Goal: Transaction & Acquisition: Purchase product/service

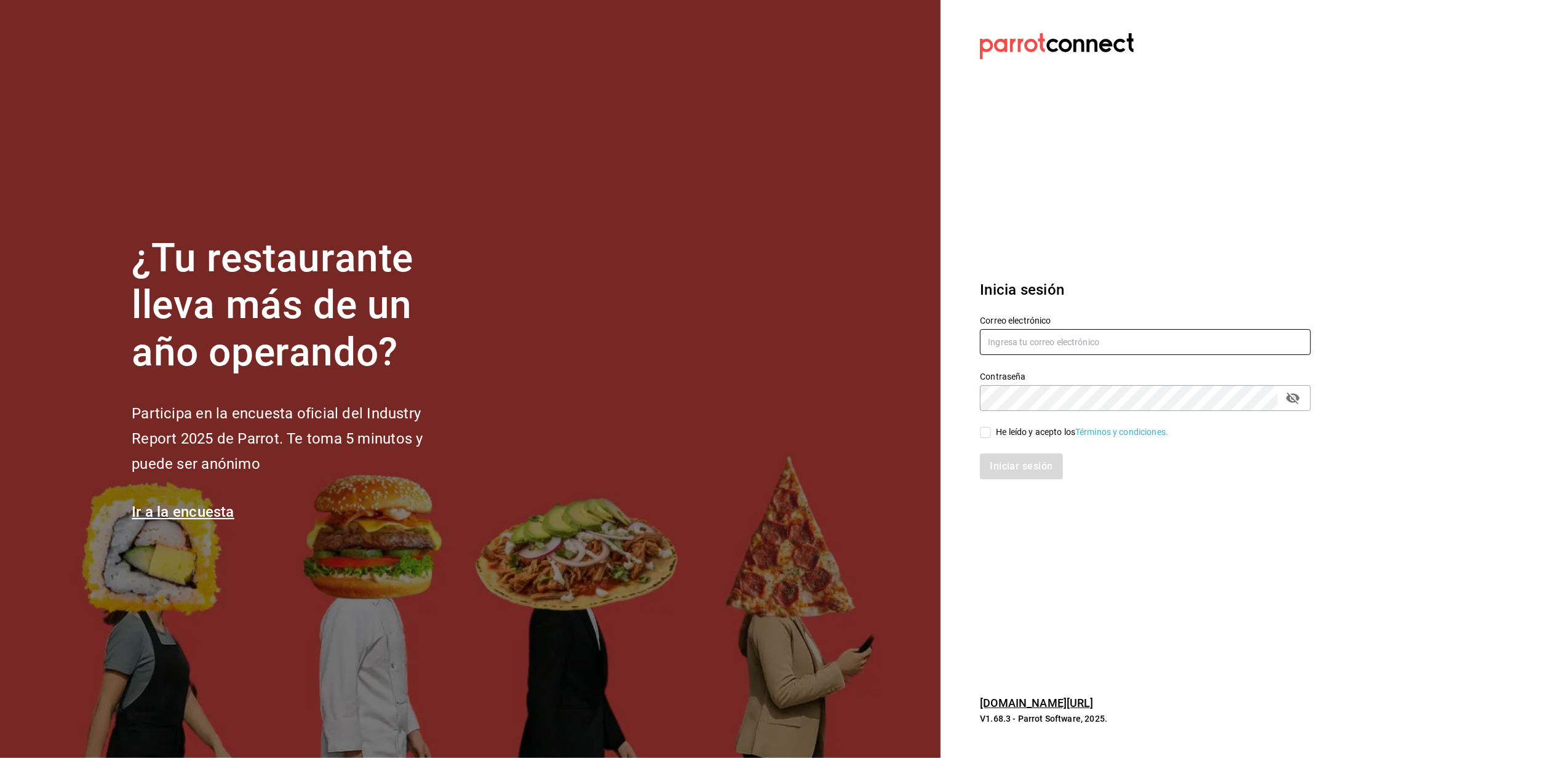
type input "[EMAIL_ADDRESS][DOMAIN_NAME]"
click at [985, 426] on label "He leído y acepto los Términos y condiciones." at bounding box center [1074, 432] width 188 height 13
click at [985, 427] on input "He leído y acepto los Términos y condiciones." at bounding box center [985, 433] width 11 height 11
checkbox input "true"
click at [1007, 458] on button "Iniciar sesión" at bounding box center [1021, 467] width 84 height 26
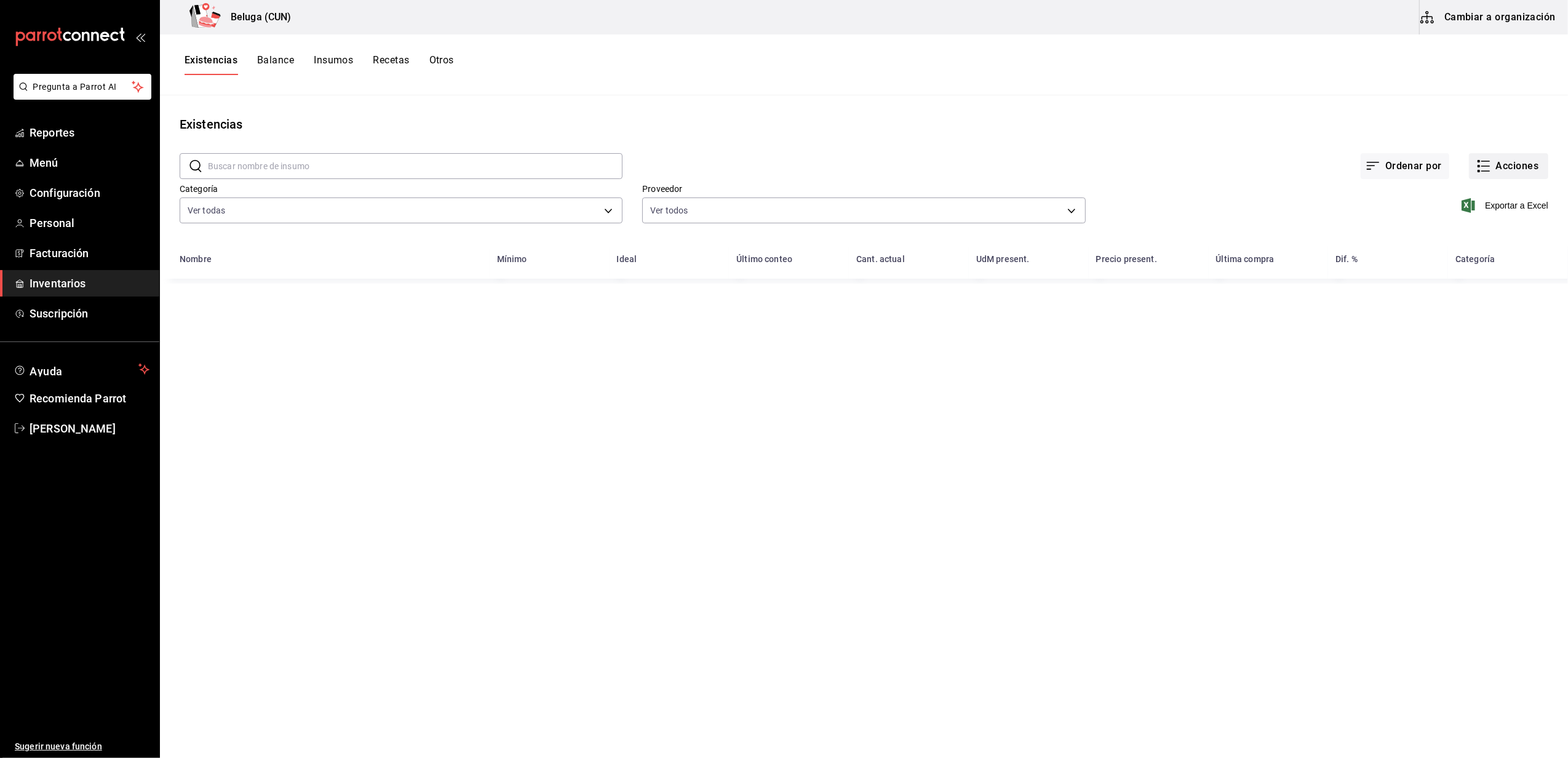
click at [1511, 171] on button "Acciones" at bounding box center [1509, 167] width 79 height 26
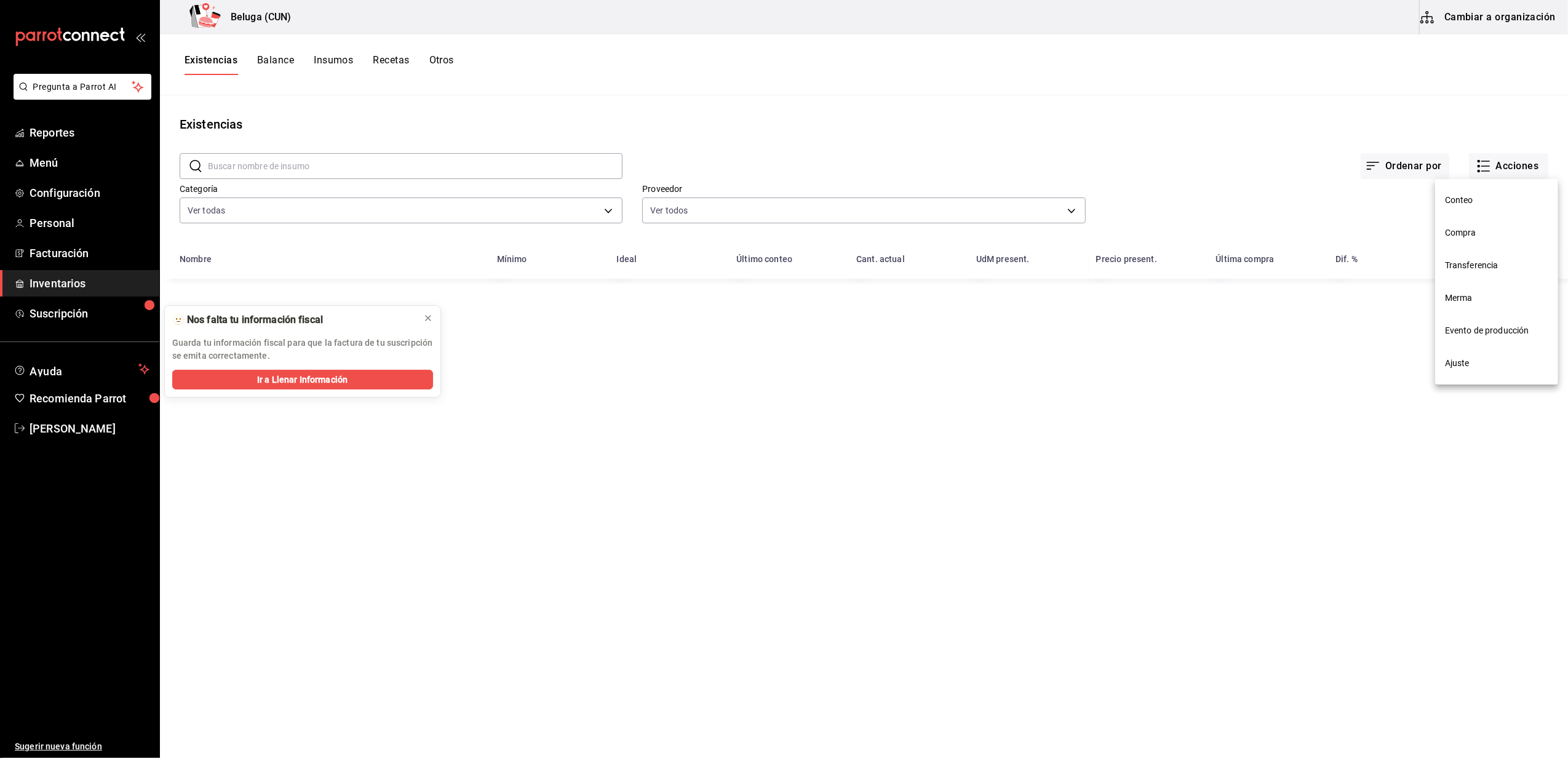
click at [1484, 233] on span "Compra" at bounding box center [1497, 233] width 103 height 13
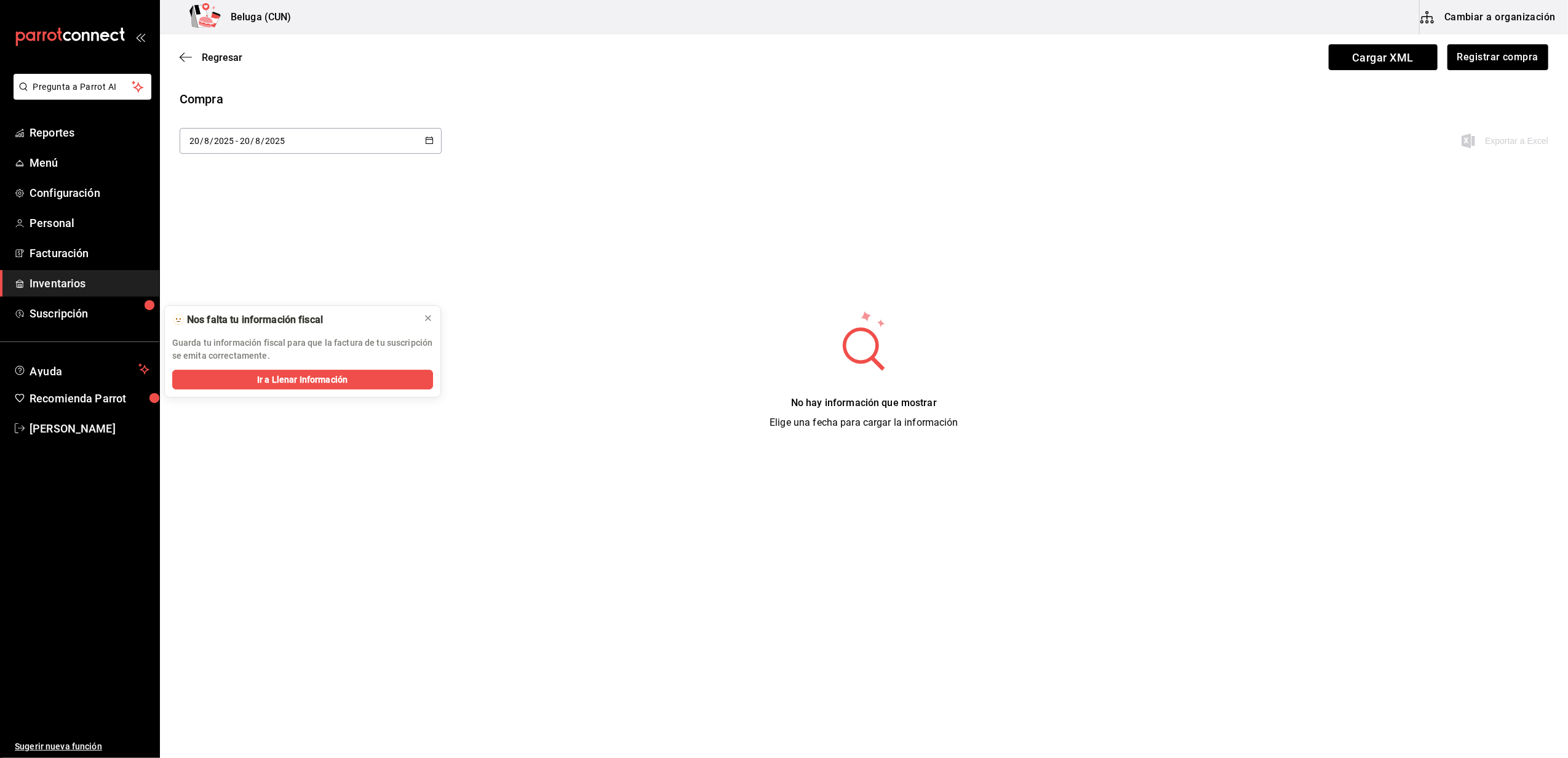
click at [1502, 80] on main "Regresar Cargar XML Registrar compra Compra [DATE] [DATE] - [DATE] [DATE] Expor…" at bounding box center [863, 242] width 1408 height 416
click at [1524, 52] on button "Registrar compra" at bounding box center [1497, 57] width 102 height 26
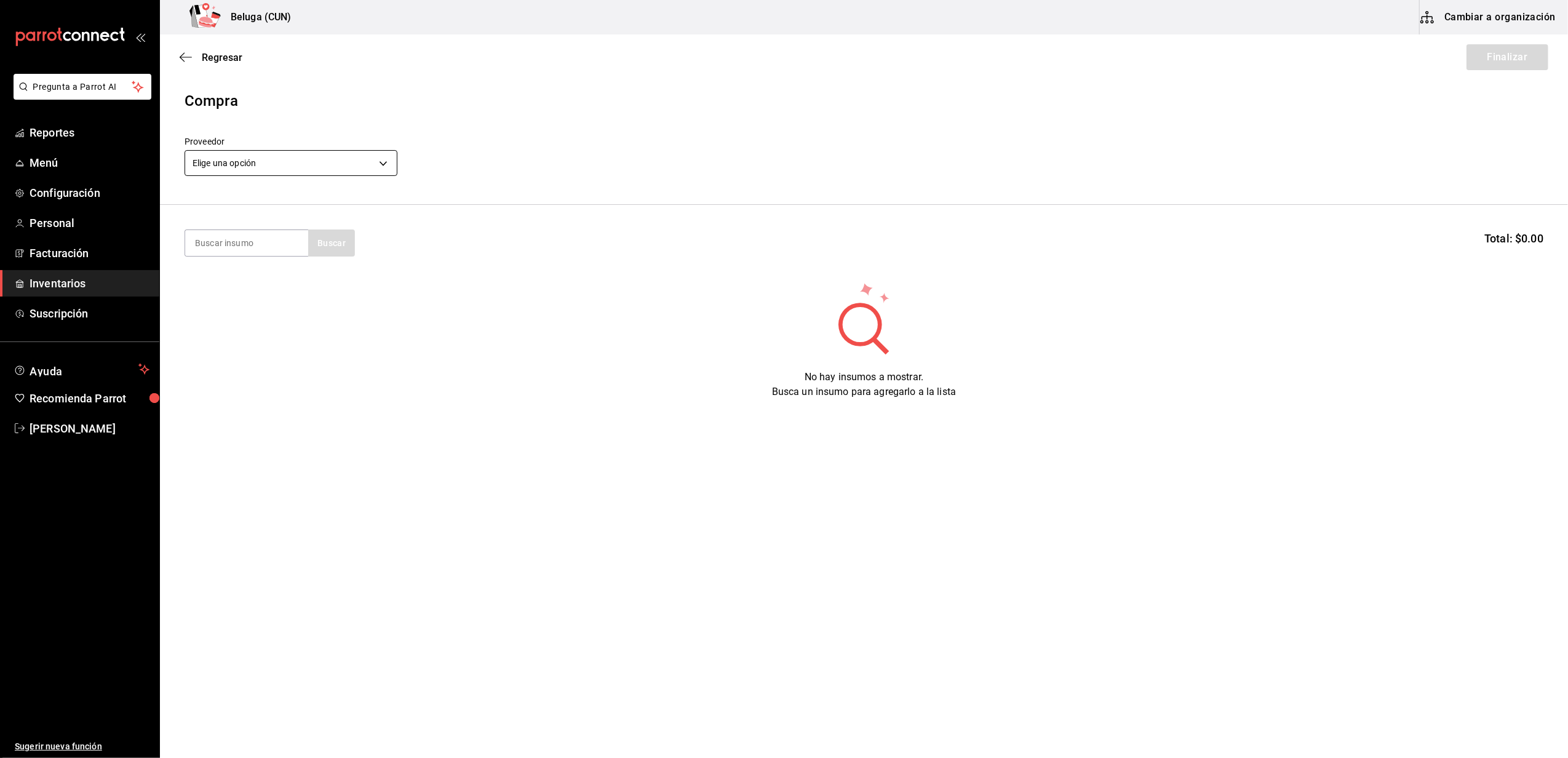
click at [240, 170] on body "Pregunta a Parrot AI Reportes Menú Configuración Personal Facturación Inventari…" at bounding box center [784, 344] width 1568 height 689
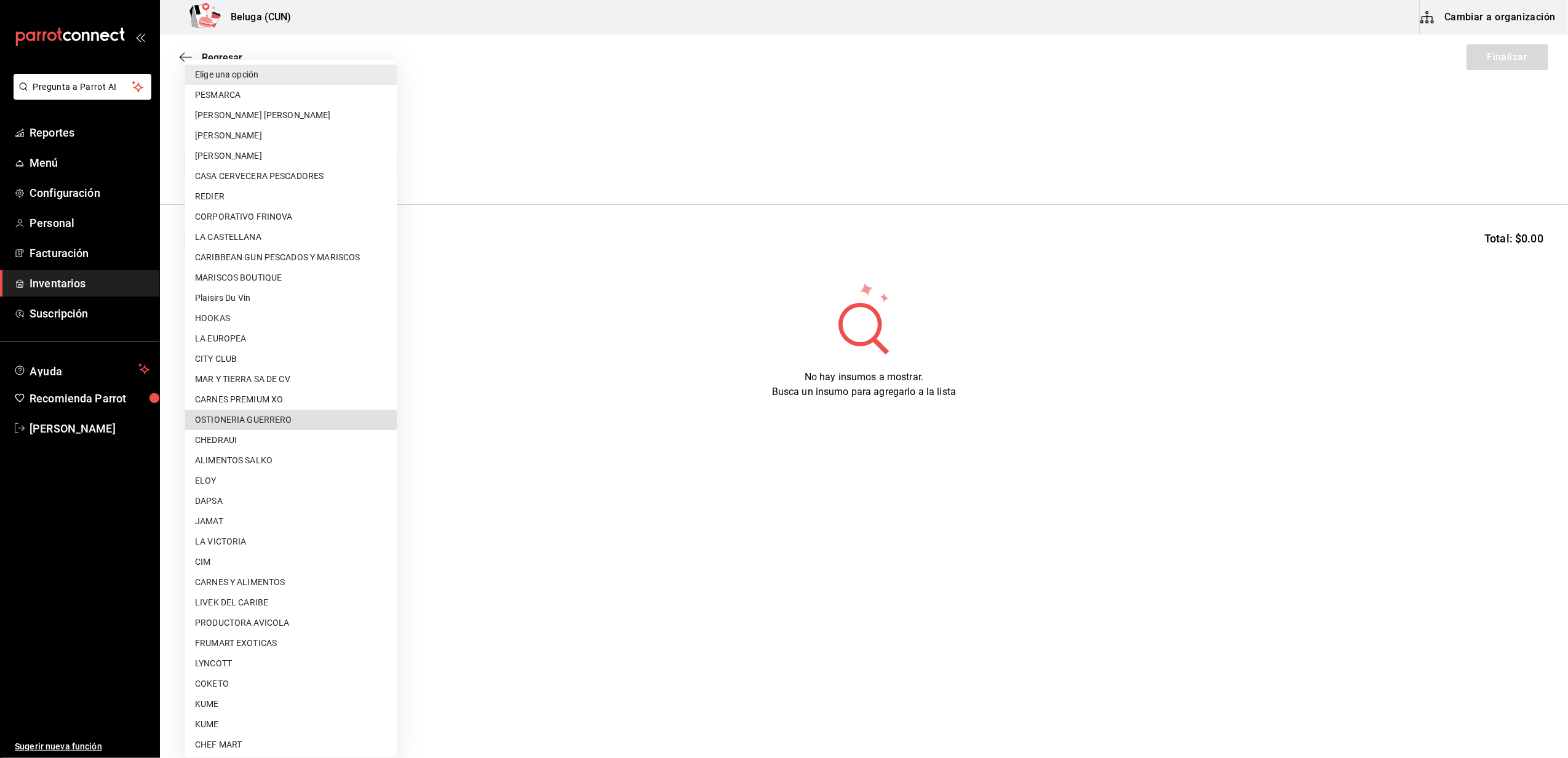
scroll to position [389, 0]
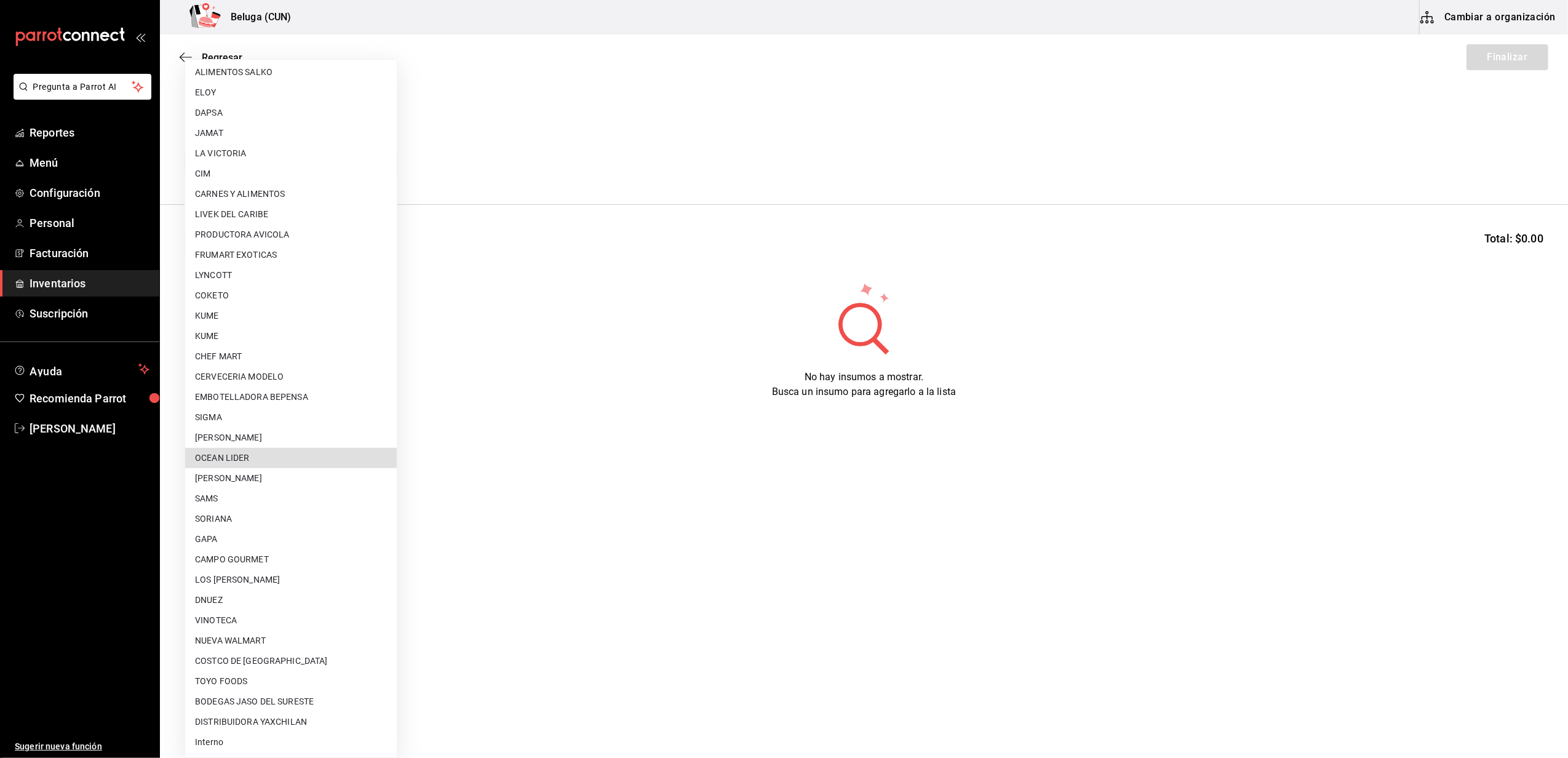
click at [241, 456] on li "OCEAN LIDER" at bounding box center [291, 458] width 212 height 20
type input "418ad5b3-5aac-43ae-8a20-ce68503a9856"
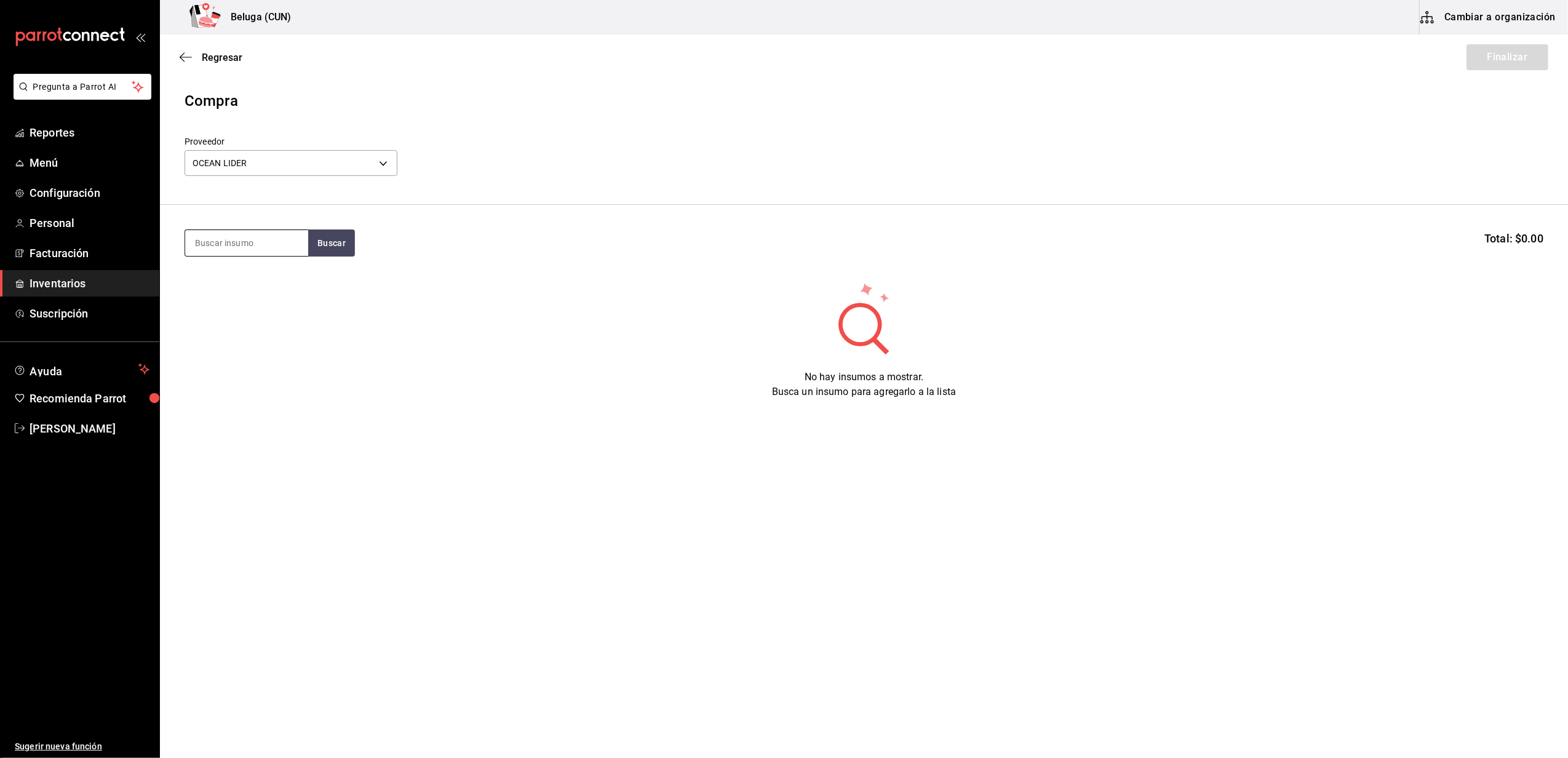
click at [268, 239] on input at bounding box center [247, 243] width 123 height 26
type input "LANGOST"
click at [331, 242] on button "Buscar" at bounding box center [331, 243] width 47 height 27
click at [251, 289] on div "LANGOSTA CARIBEÑA 500 GR - OCEAN LIDER" at bounding box center [247, 299] width 103 height 26
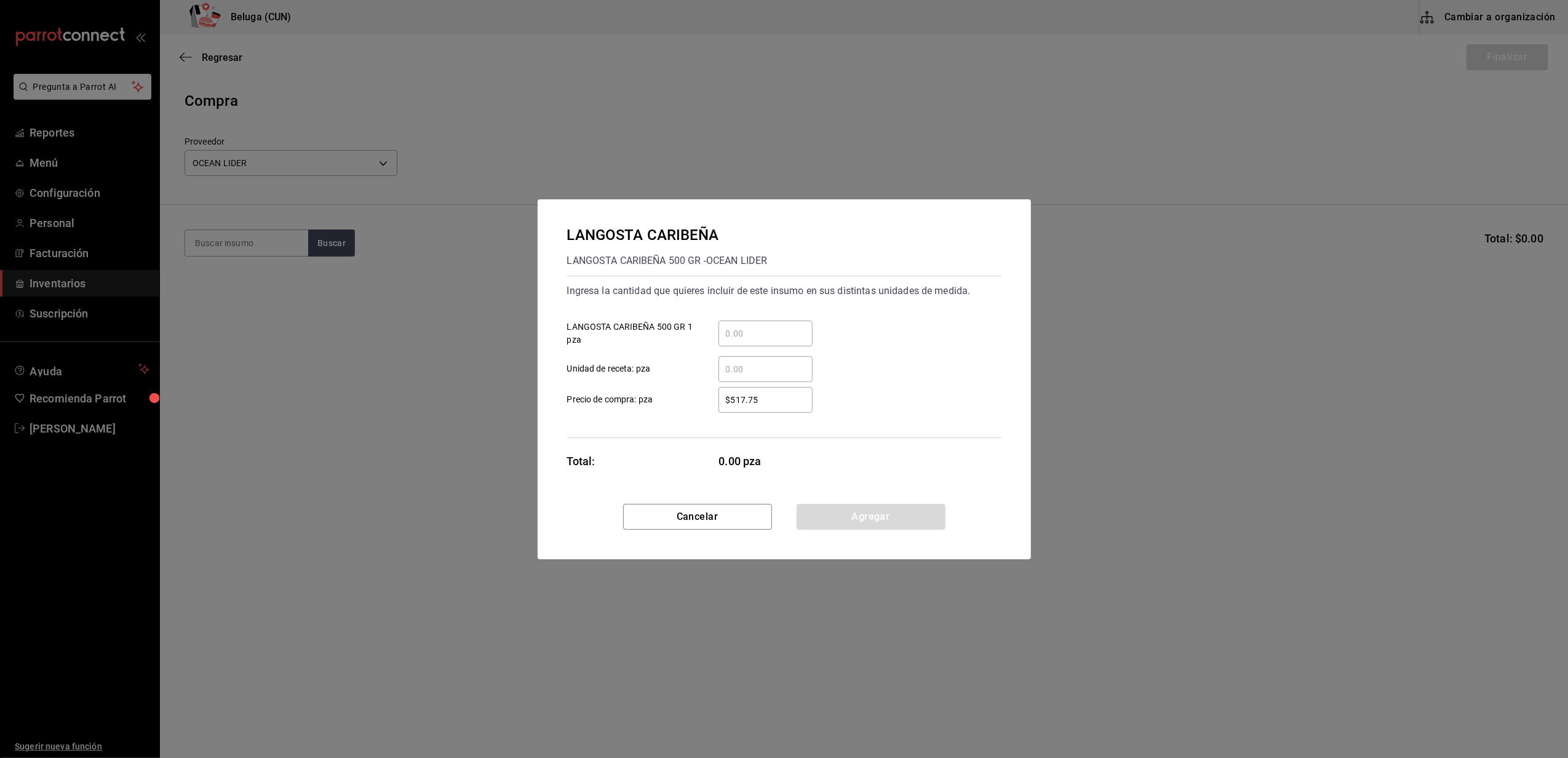
click at [790, 335] on input "​ LANGOSTA CARIBEÑA 500 GR 1 pza" at bounding box center [765, 333] width 94 height 15
type input "21"
type input "$607.73"
click button "Agregar" at bounding box center [870, 517] width 149 height 26
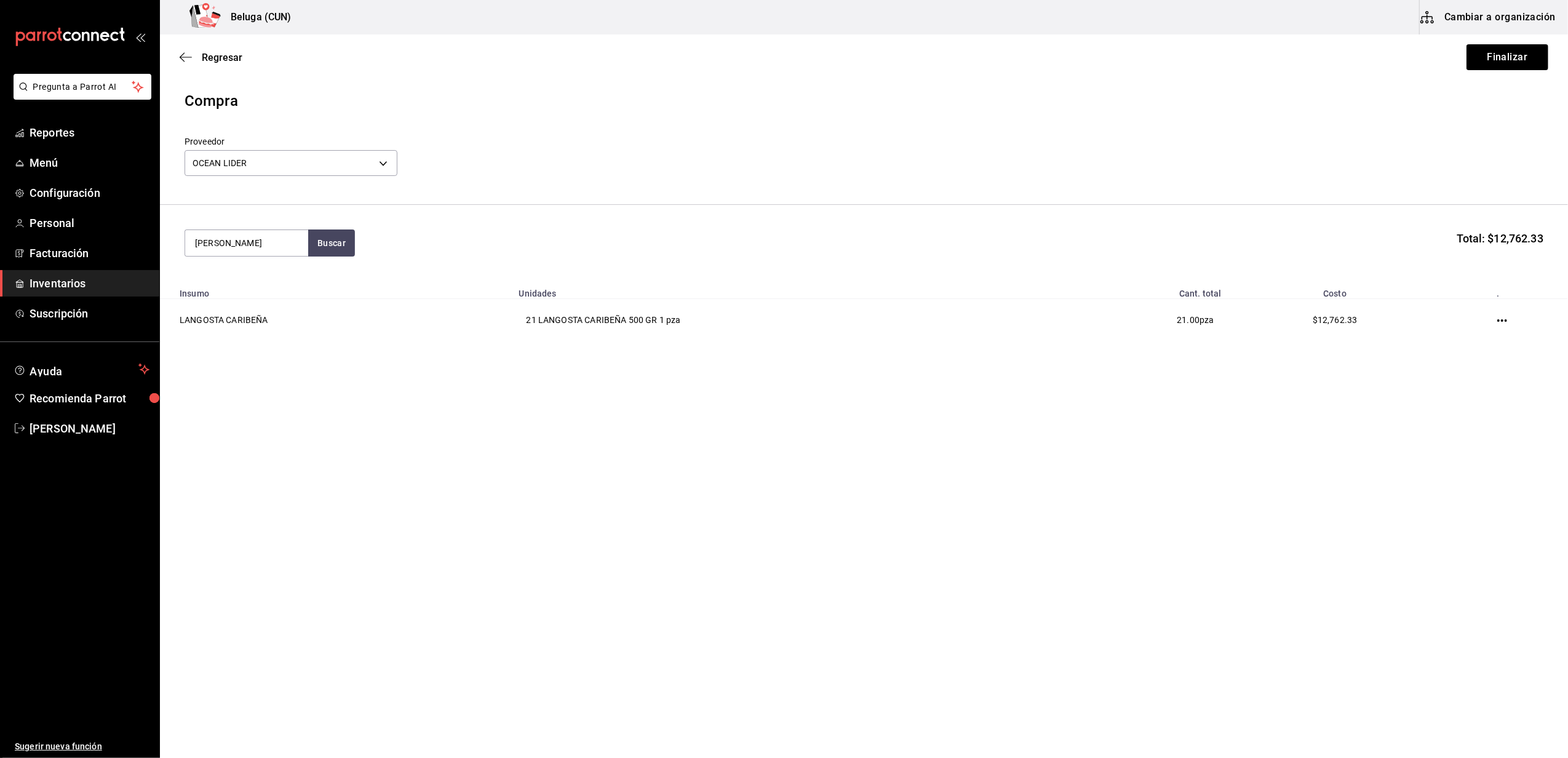
type input "[PERSON_NAME]"
click at [270, 284] on div "TACOS DE LANGOSTA" at bounding box center [247, 278] width 103 height 15
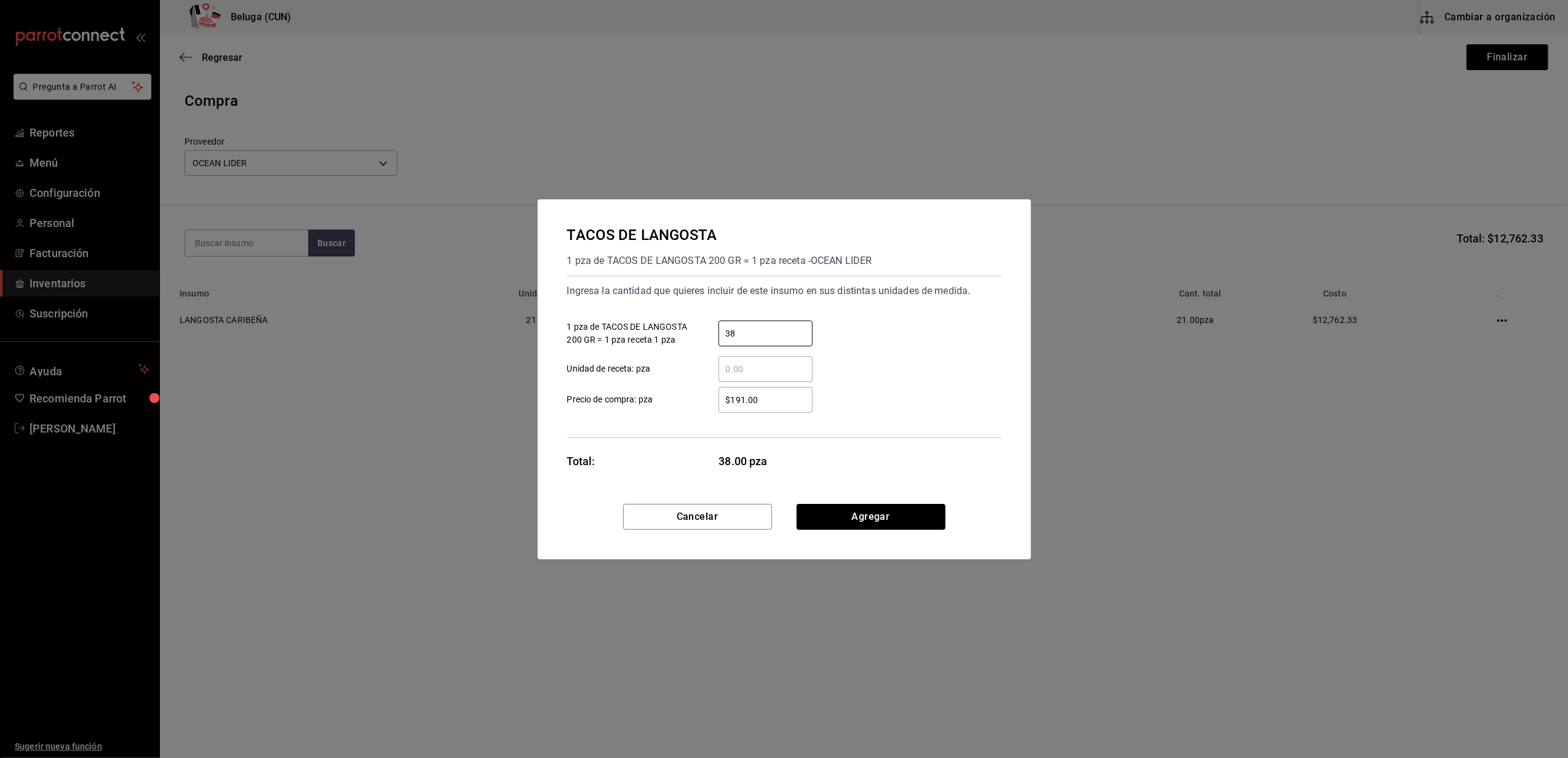
type input "38"
type input "$243.09"
click button "Agregar" at bounding box center [870, 517] width 149 height 26
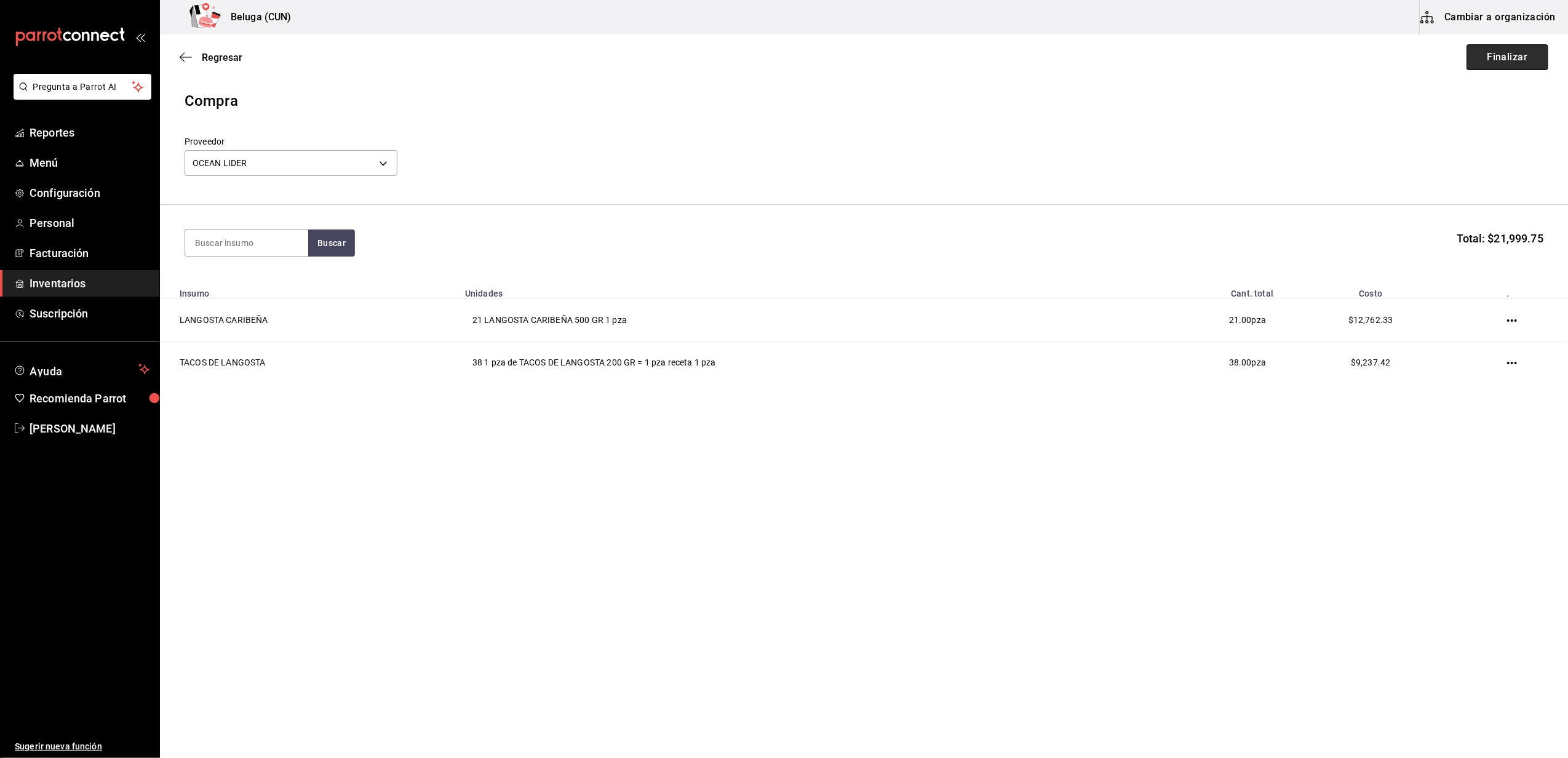
click at [1513, 62] on button "Finalizar" at bounding box center [1507, 57] width 82 height 26
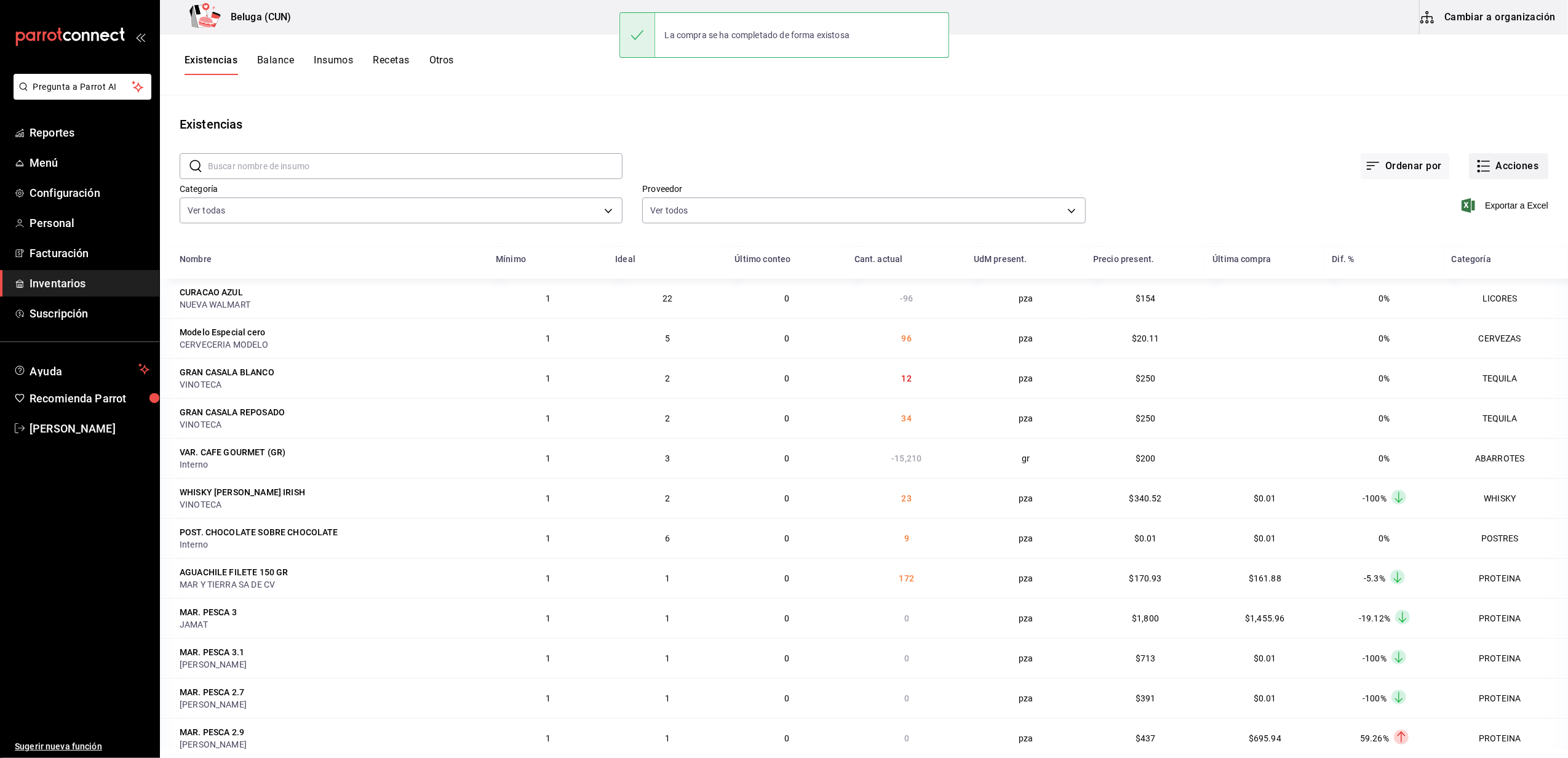
click at [1482, 163] on button "Acciones" at bounding box center [1509, 167] width 79 height 26
click at [1478, 225] on li "Compra" at bounding box center [1497, 233] width 123 height 32
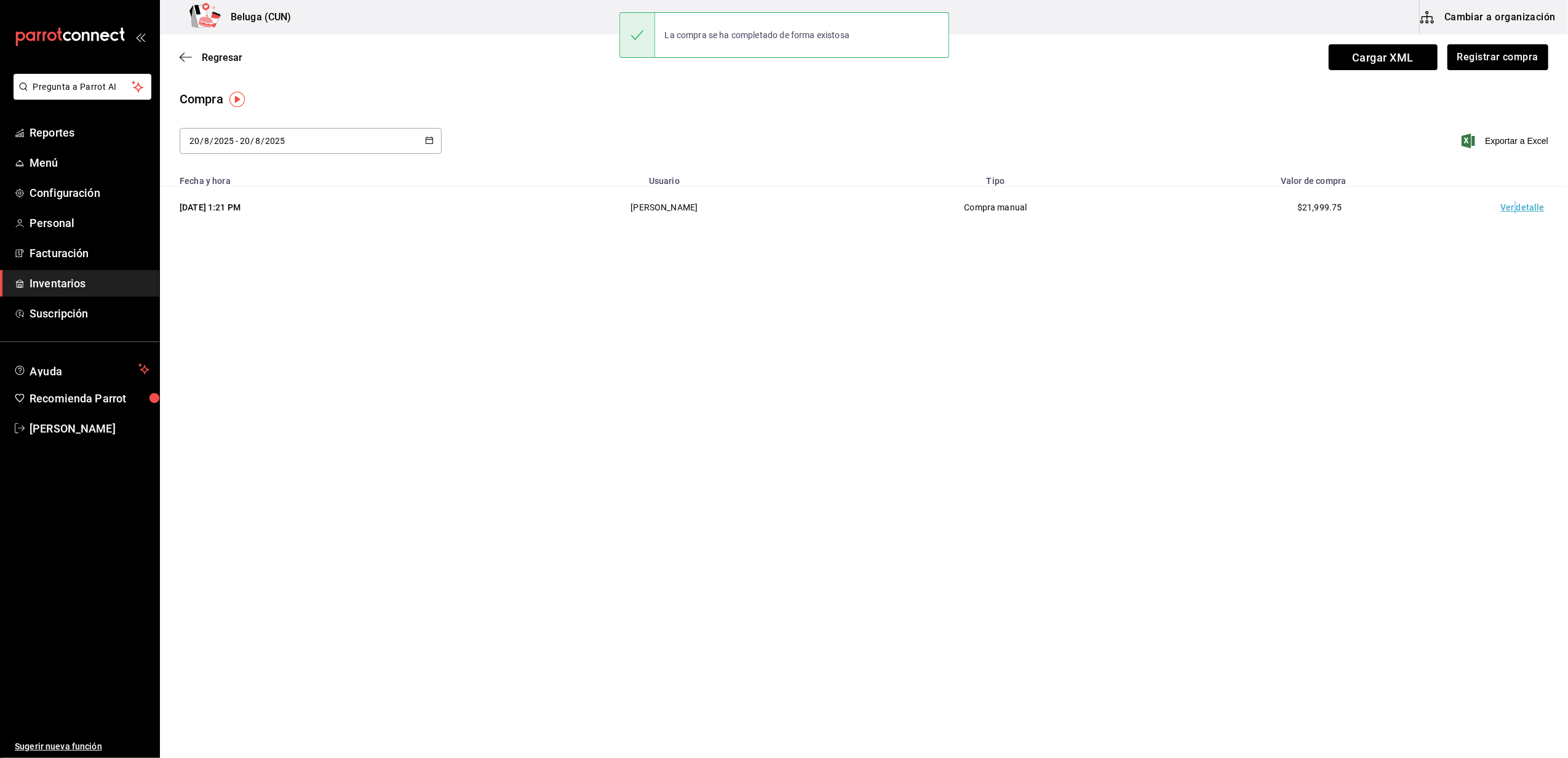
click at [1517, 205] on td "Ver detalle" at bounding box center [1525, 207] width 86 height 42
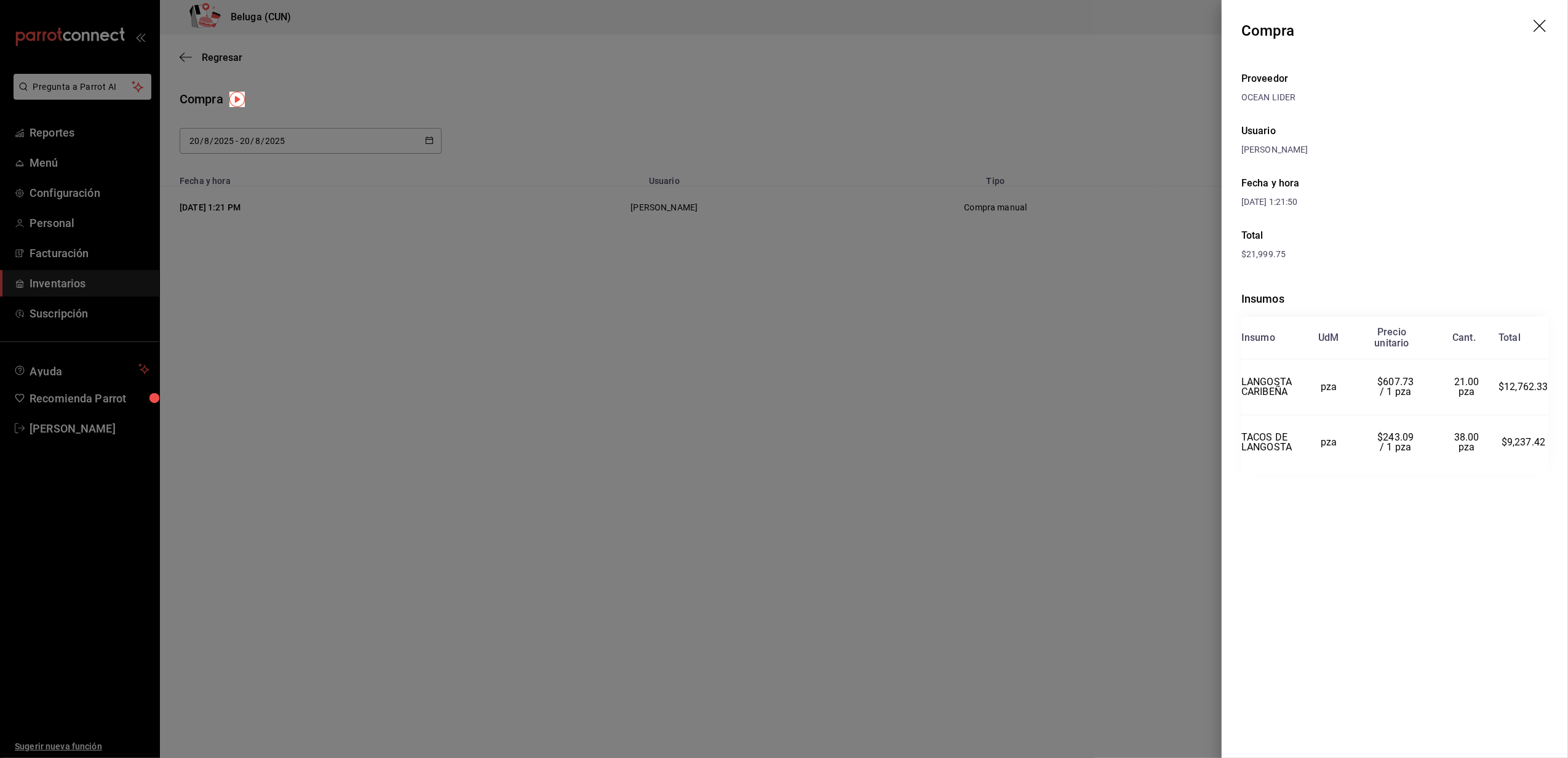
click at [840, 483] on div at bounding box center [784, 379] width 1568 height 758
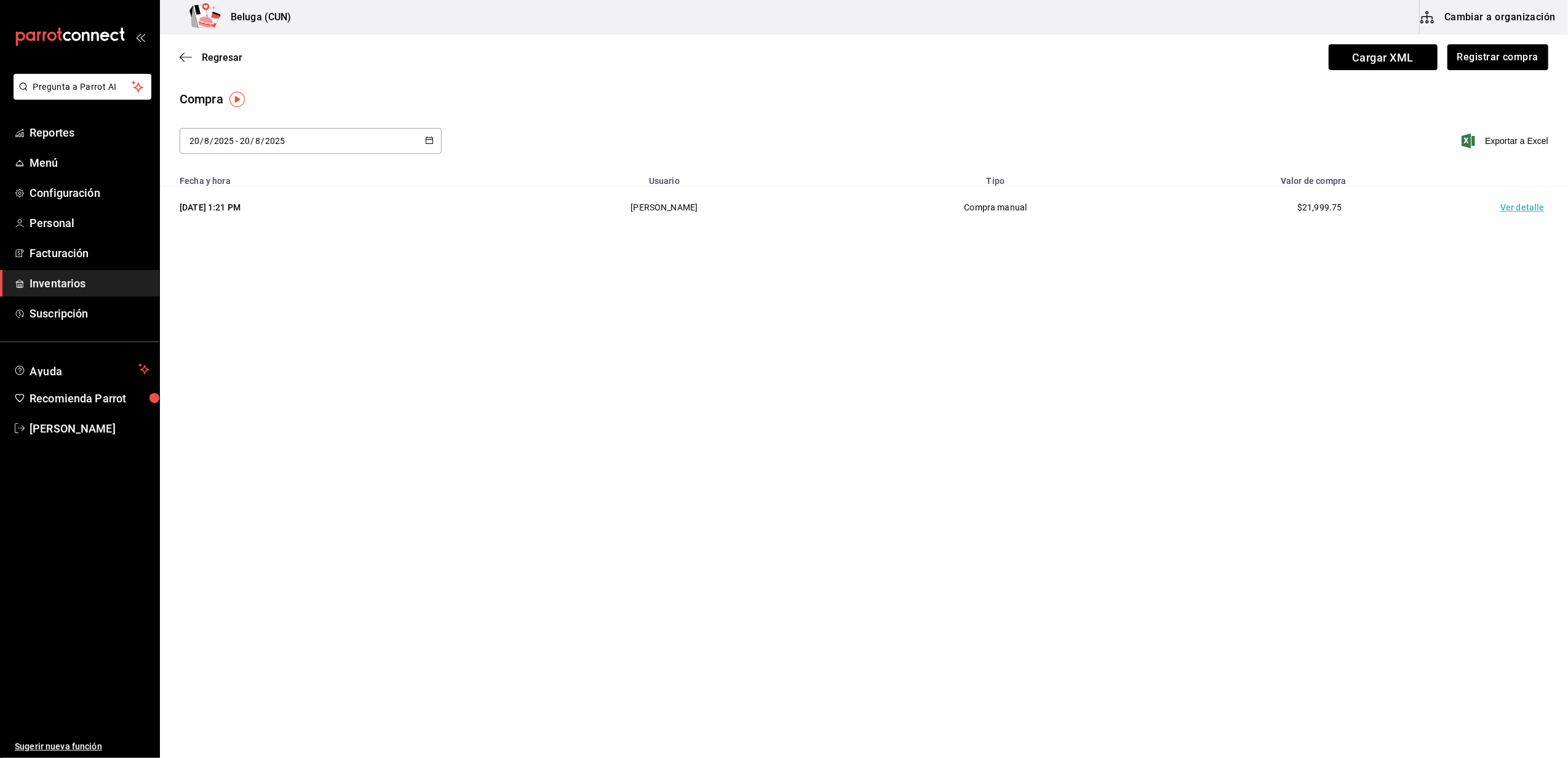
click at [94, 285] on span "Inventarios" at bounding box center [89, 284] width 120 height 17
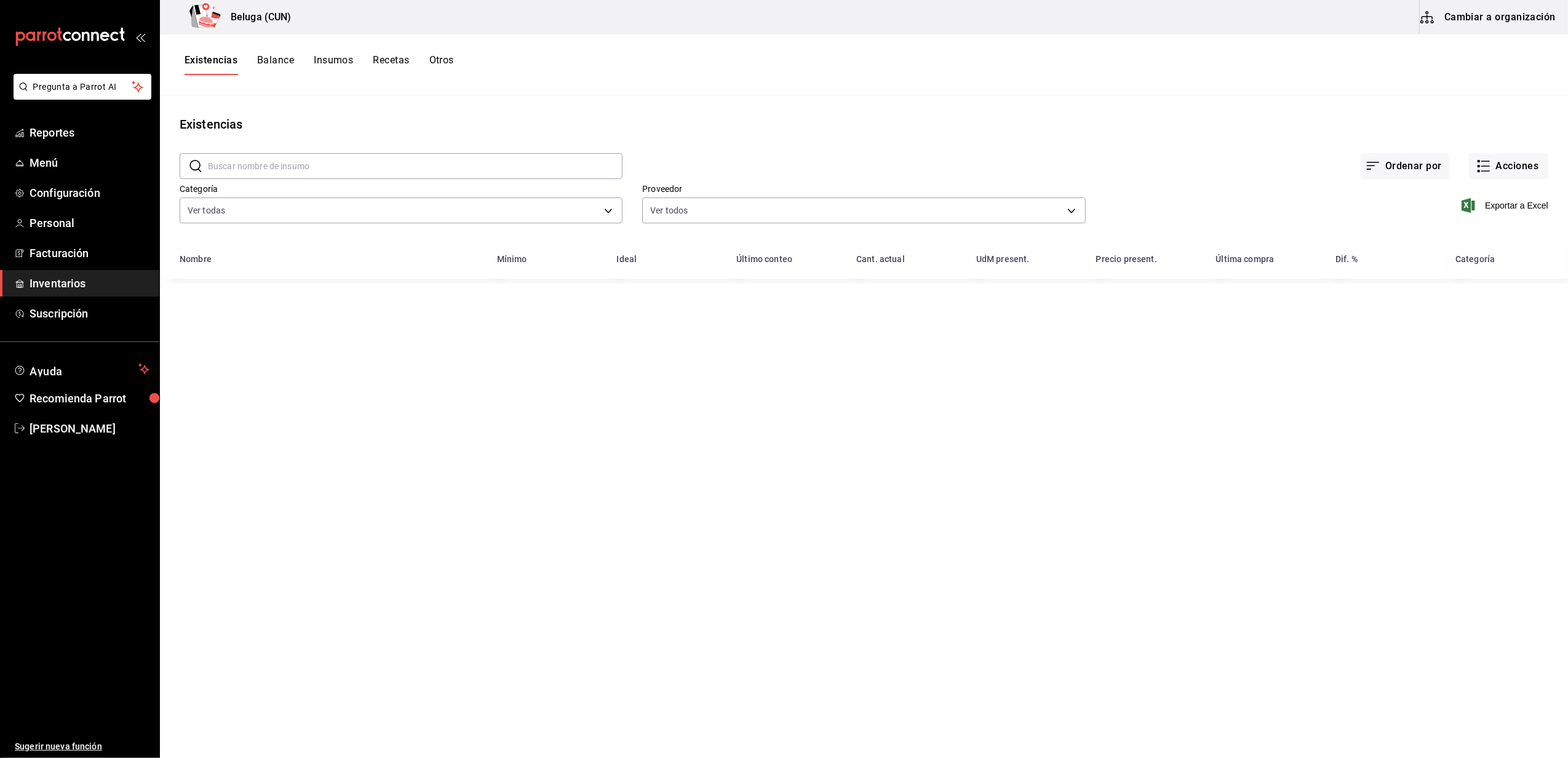
drag, startPoint x: 247, startPoint y: 173, endPoint x: 251, endPoint y: 163, distance: 10.8
click at [250, 168] on input "text" at bounding box center [416, 167] width 415 height 25
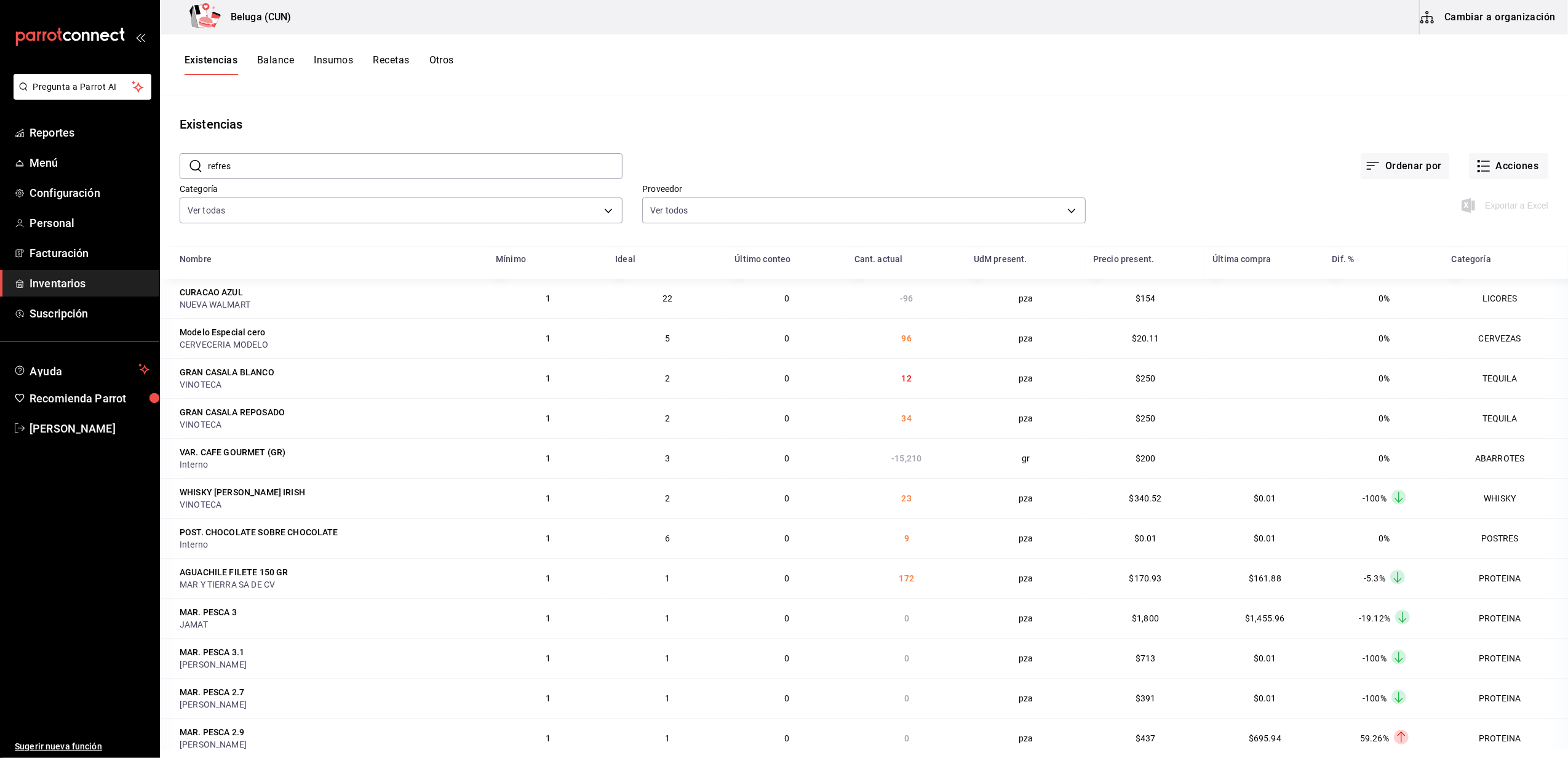
type input "refres"
click at [560, 86] on div "Existencias Balance Insumos Recetas Otros" at bounding box center [863, 65] width 1408 height 61
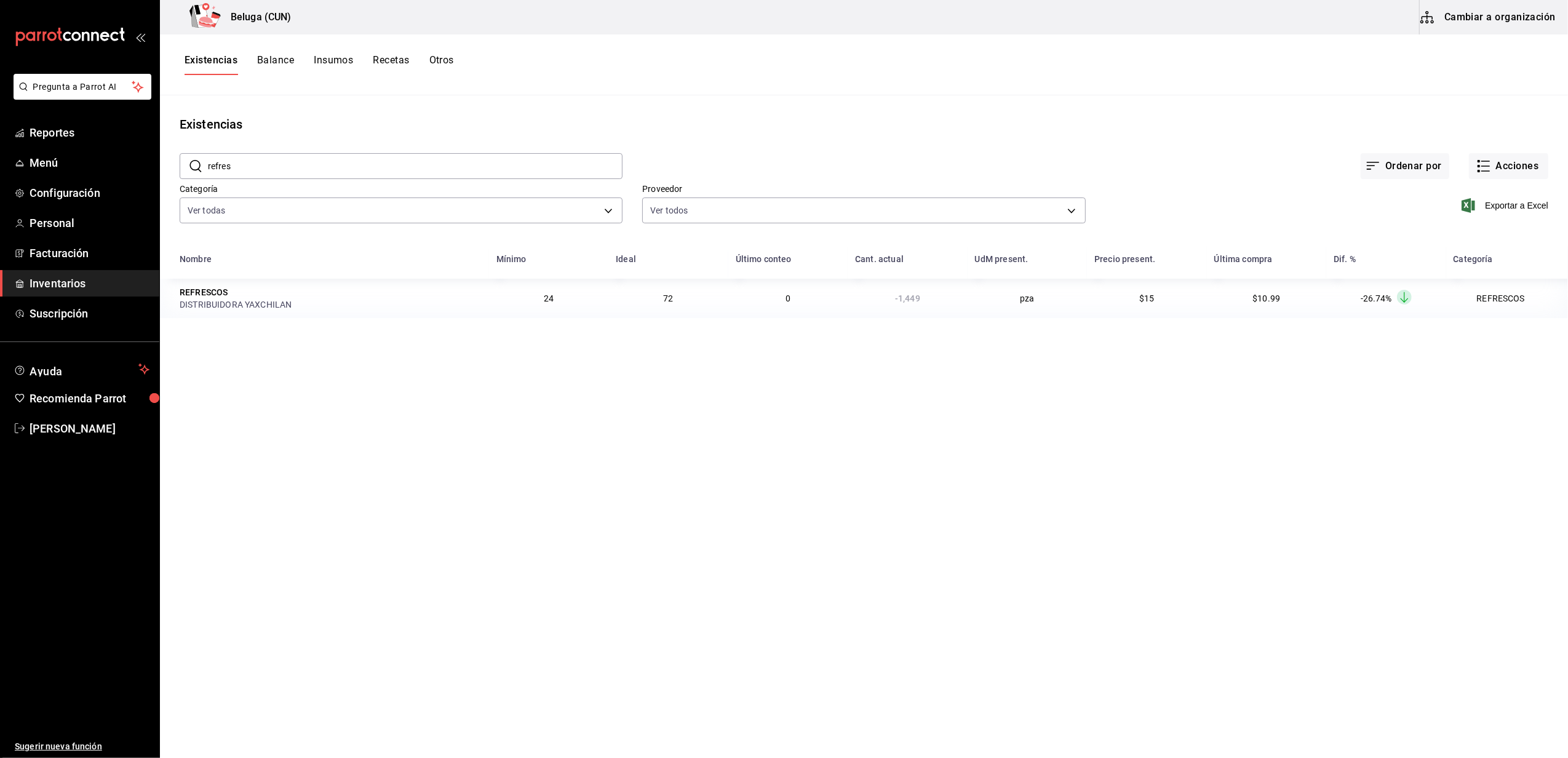
click at [1489, 21] on button "Cambiar a organización" at bounding box center [1489, 17] width 139 height 35
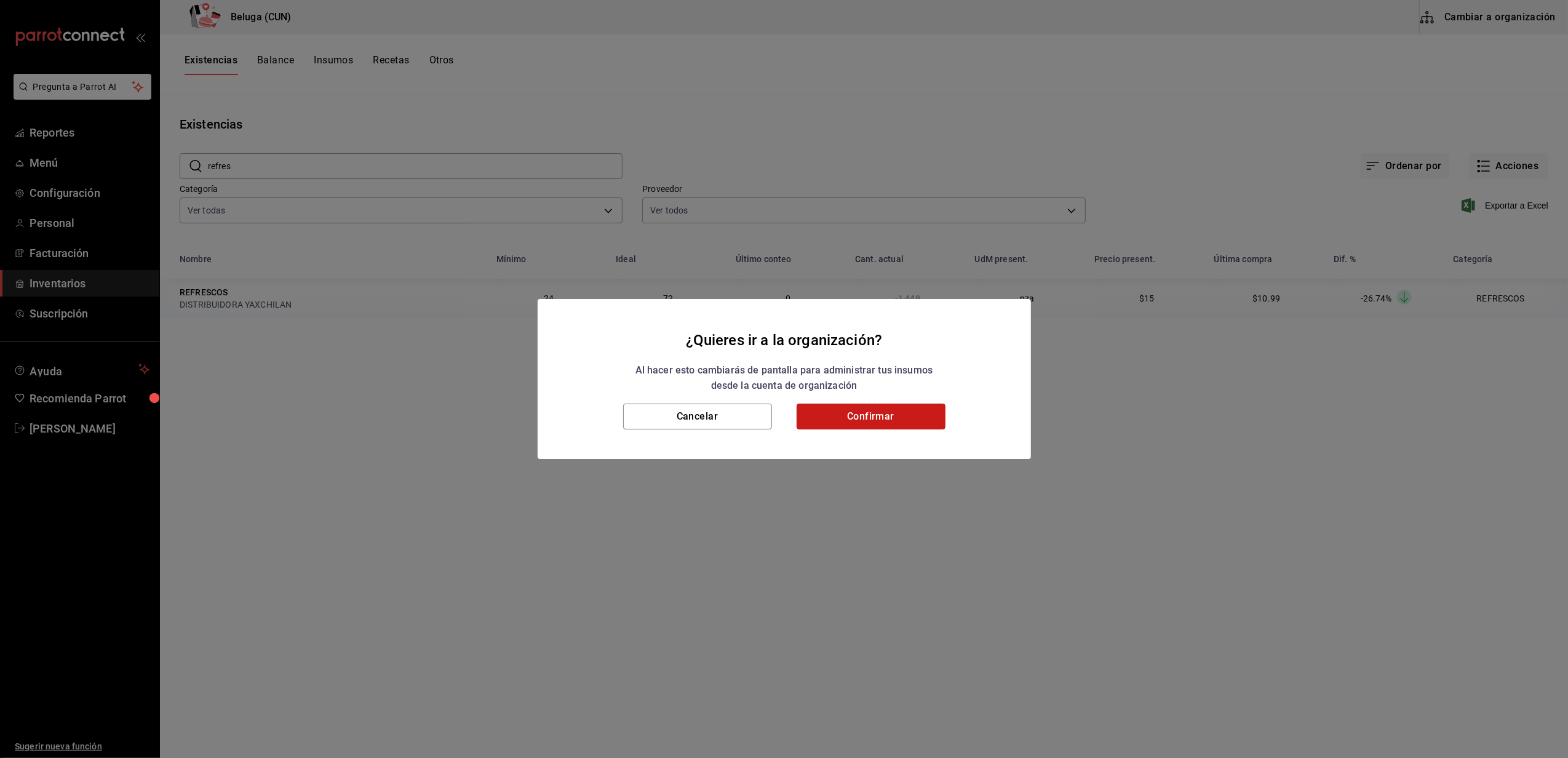
click at [911, 417] on button "Confirmar" at bounding box center [870, 417] width 149 height 26
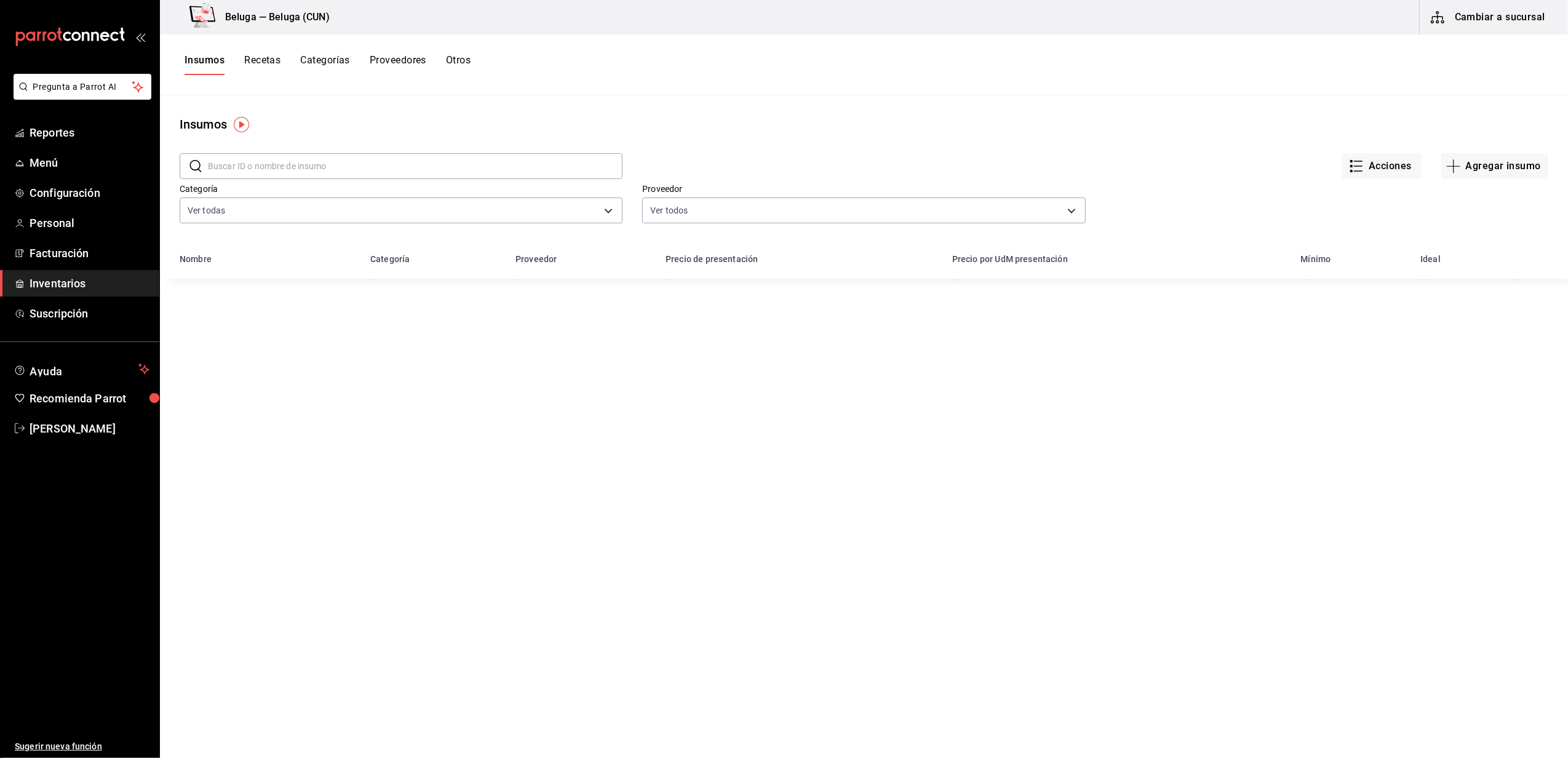
click at [375, 156] on input "text" at bounding box center [416, 167] width 415 height 25
type input "refres"
click at [268, 288] on td "REFRESCOS" at bounding box center [261, 300] width 203 height 42
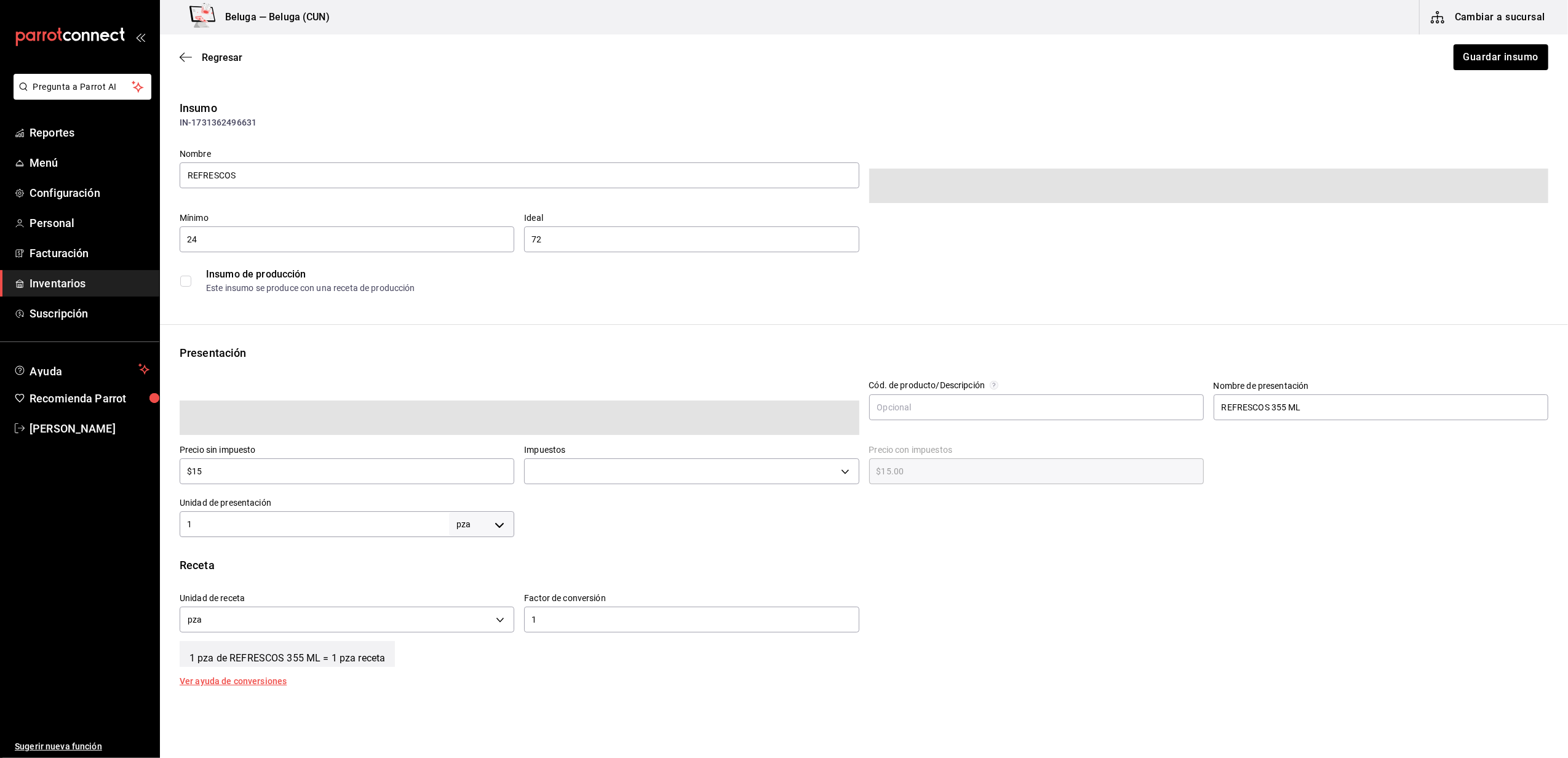
type input "$17.40"
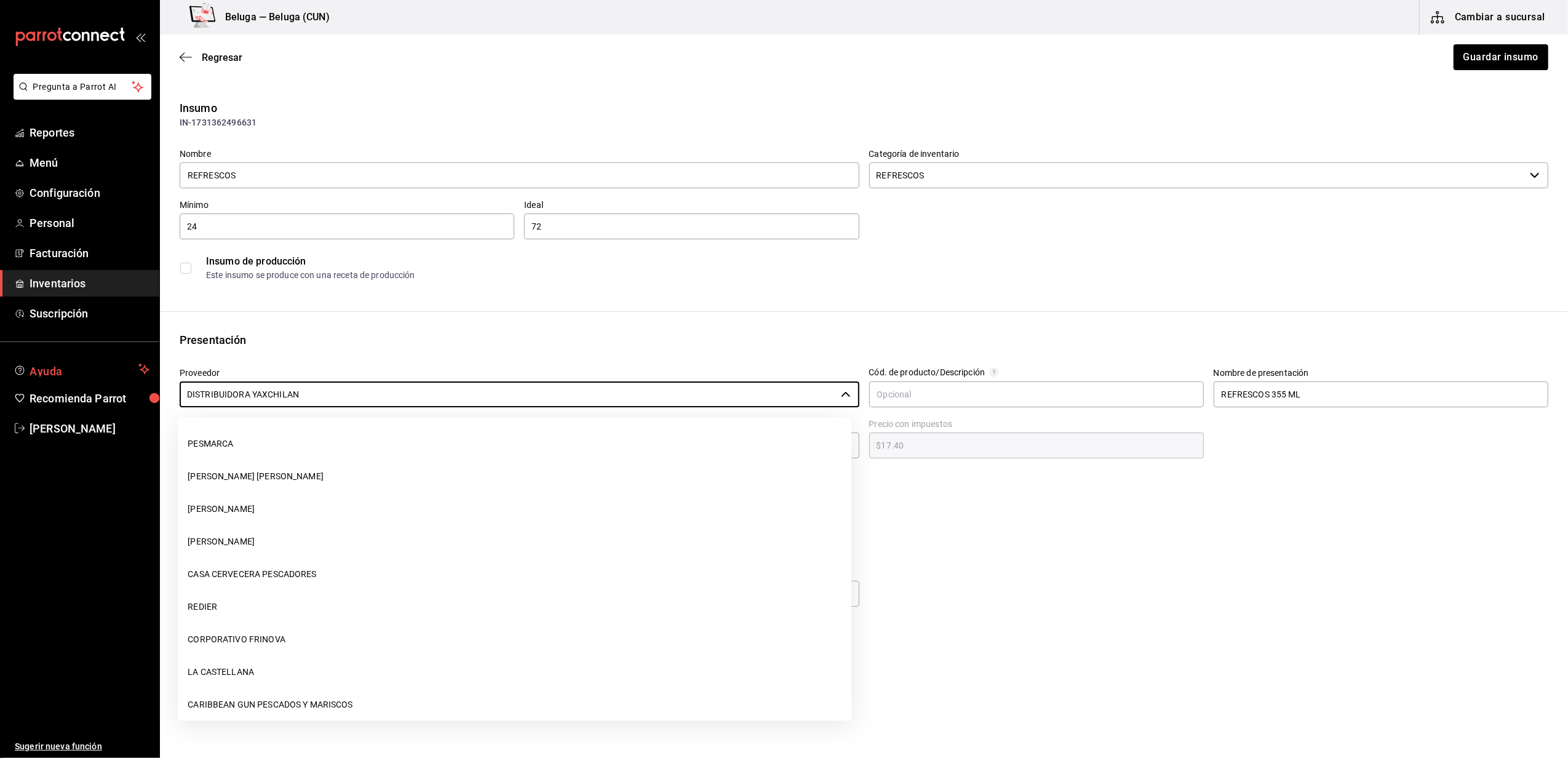
scroll to position [1380, 0]
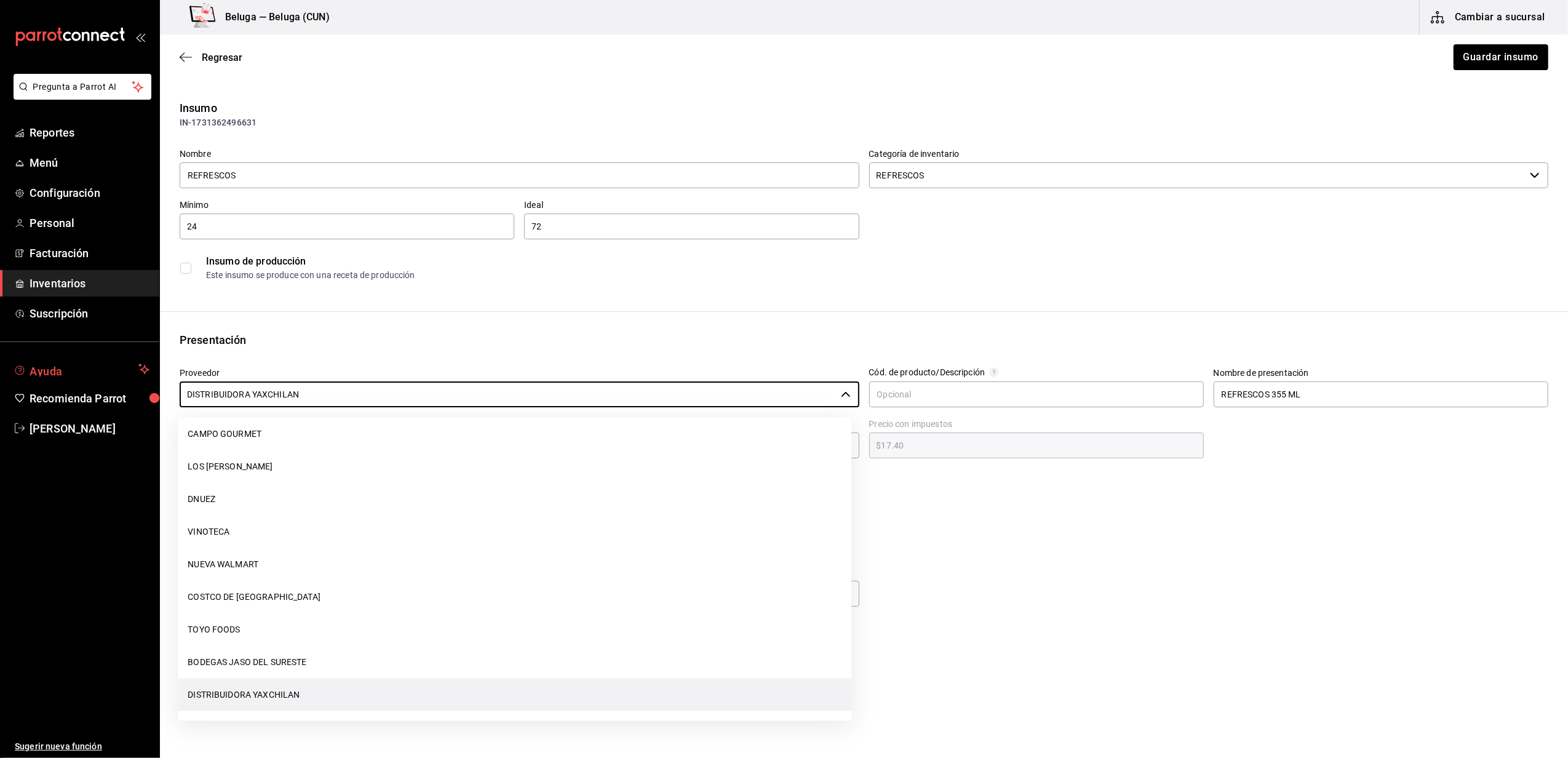
drag, startPoint x: 315, startPoint y: 399, endPoint x: 119, endPoint y: 377, distance: 197.2
click at [120, 376] on div "Pregunta a Parrot AI Reportes Menú Configuración Personal Facturación Inventari…" at bounding box center [784, 344] width 1568 height 689
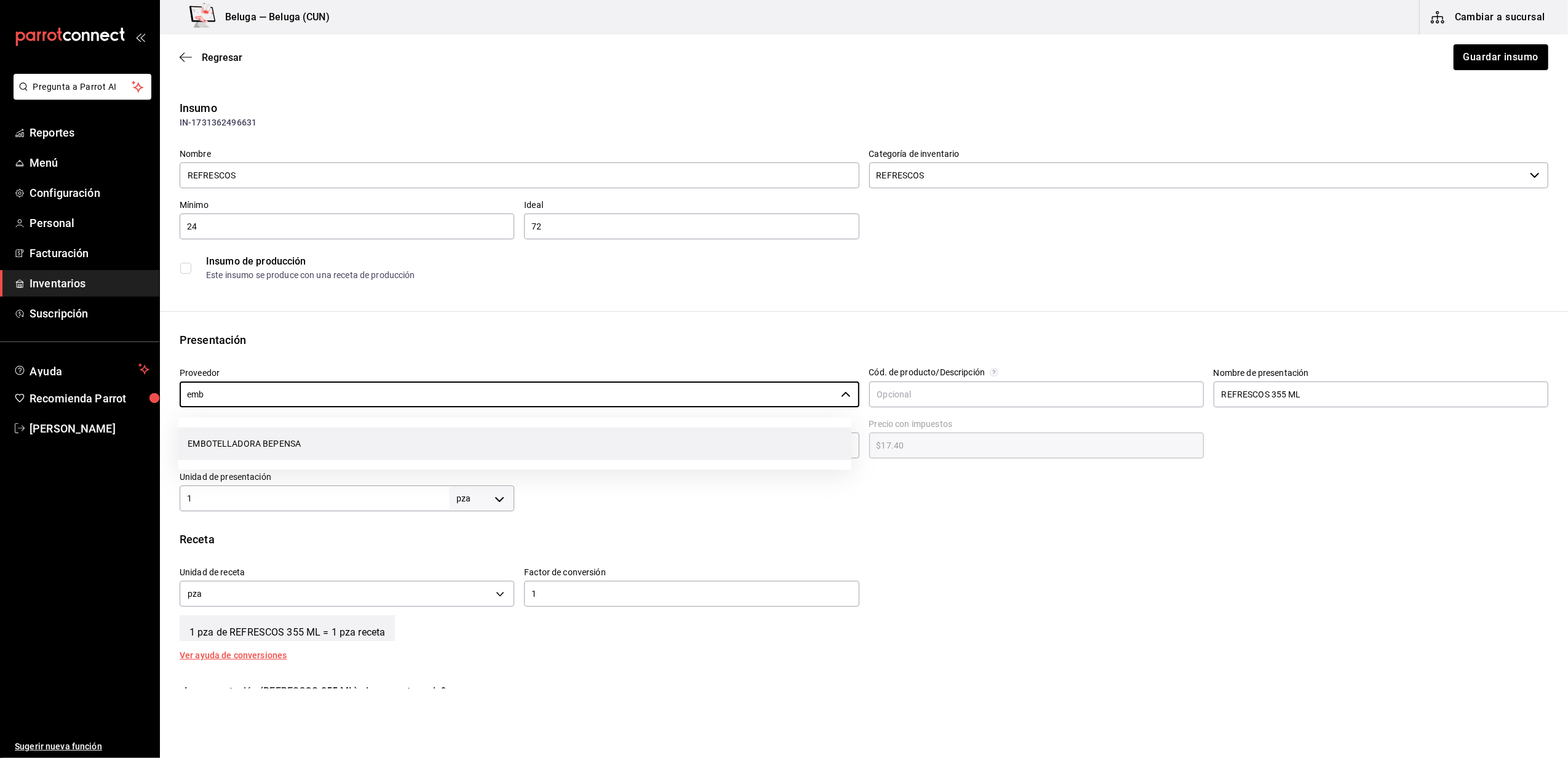
click at [318, 436] on li "EMBOTELLADORA BEPENSA" at bounding box center [515, 444] width 674 height 32
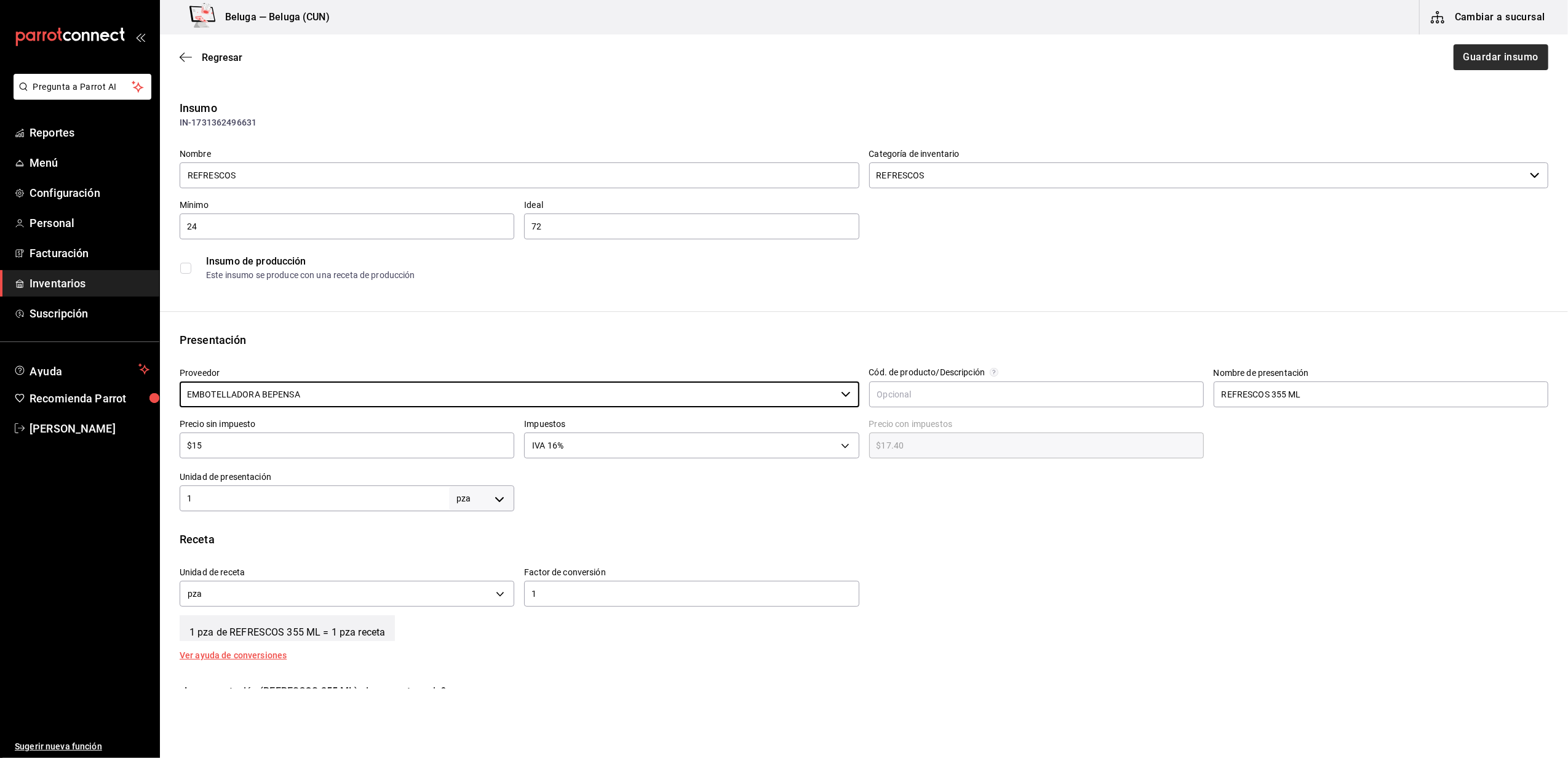
type input "EMBOTELLADORA BEPENSA"
click at [1474, 62] on button "Guardar insumo" at bounding box center [1500, 57] width 96 height 26
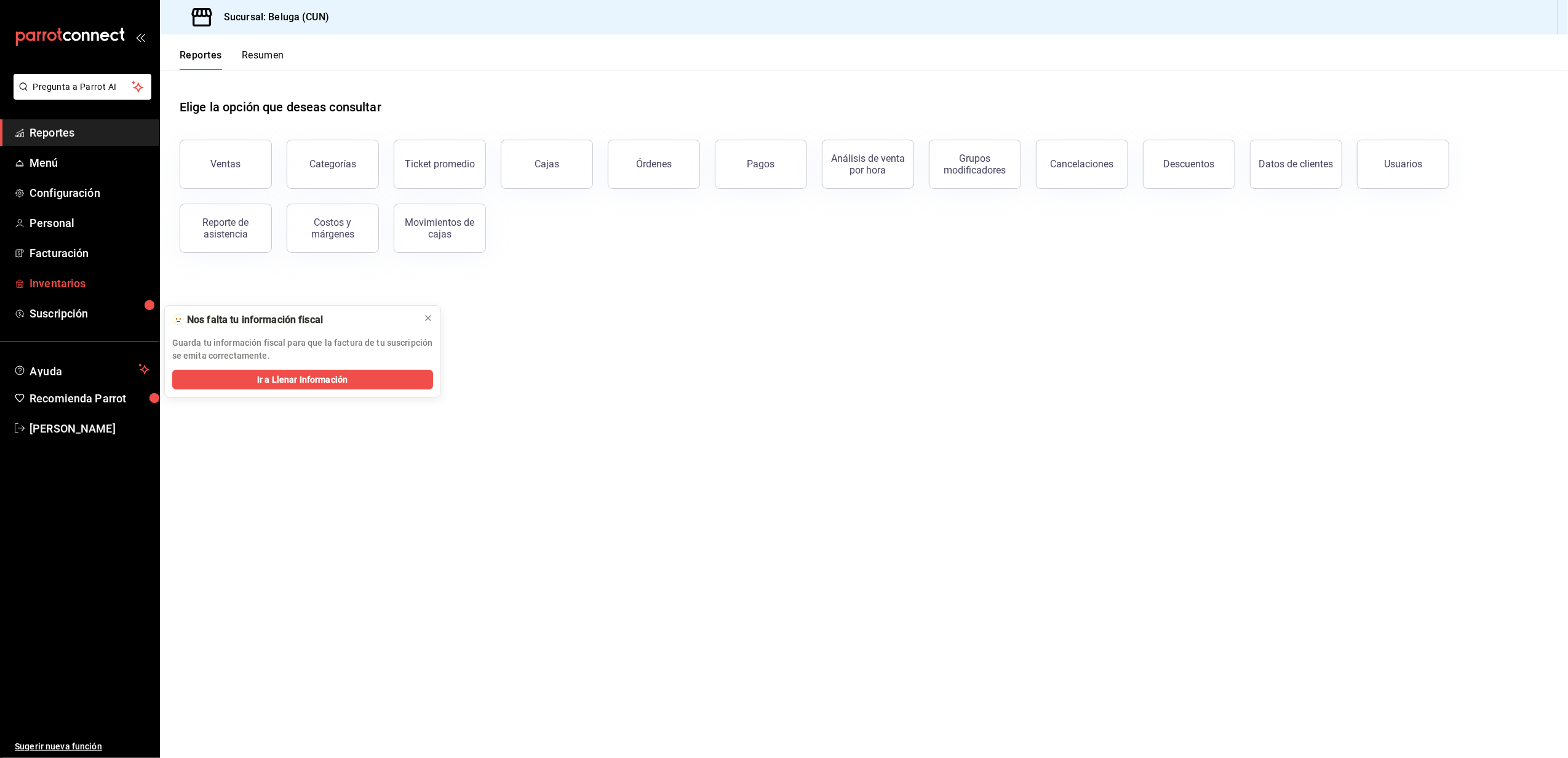
click at [60, 277] on span "Inventarios" at bounding box center [89, 284] width 120 height 17
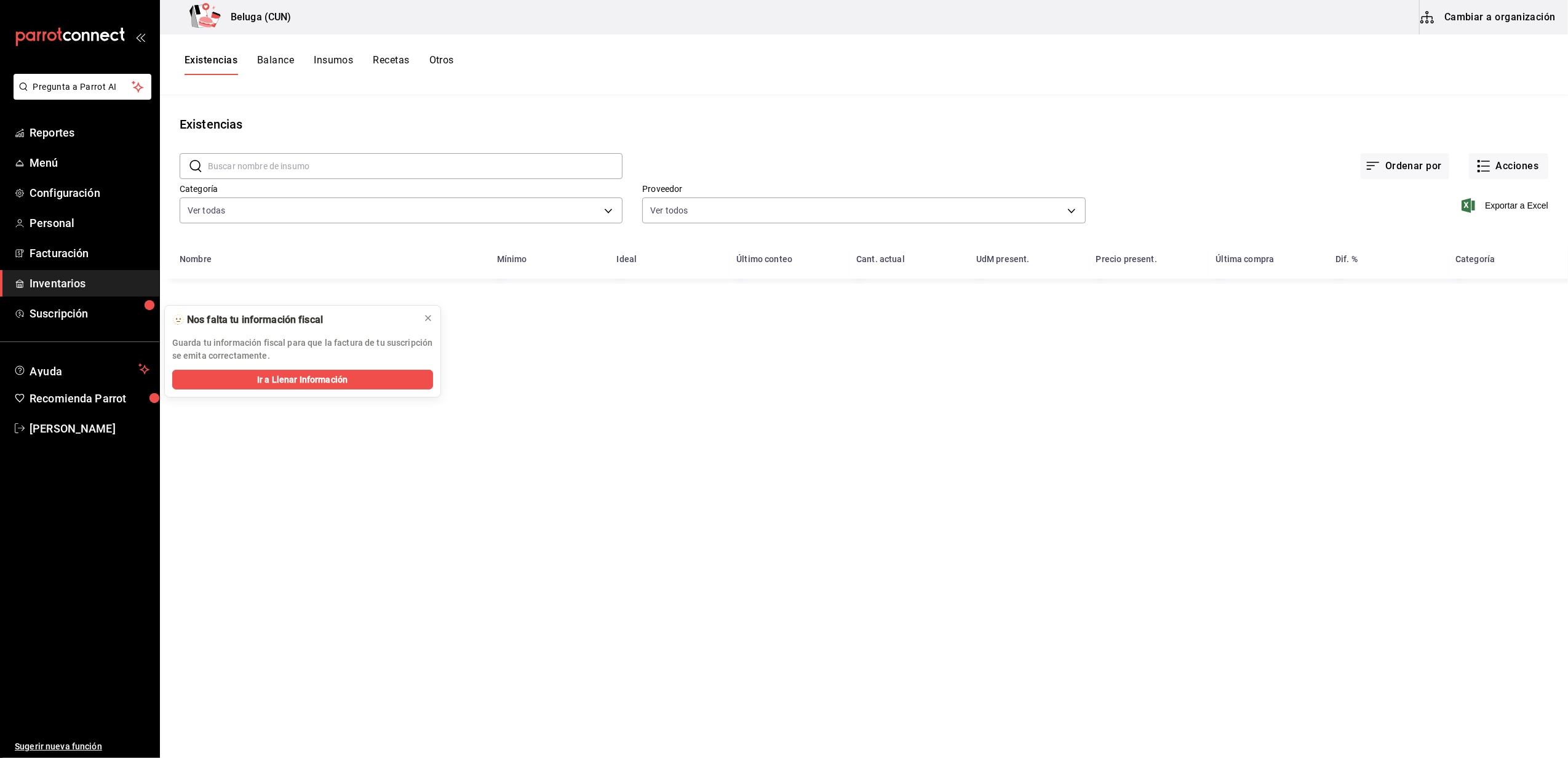
drag, startPoint x: 313, startPoint y: 153, endPoint x: 314, endPoint y: 163, distance: 10.0
click at [313, 154] on input "text" at bounding box center [416, 167] width 415 height 25
click at [314, 163] on input "text" at bounding box center [416, 167] width 415 height 25
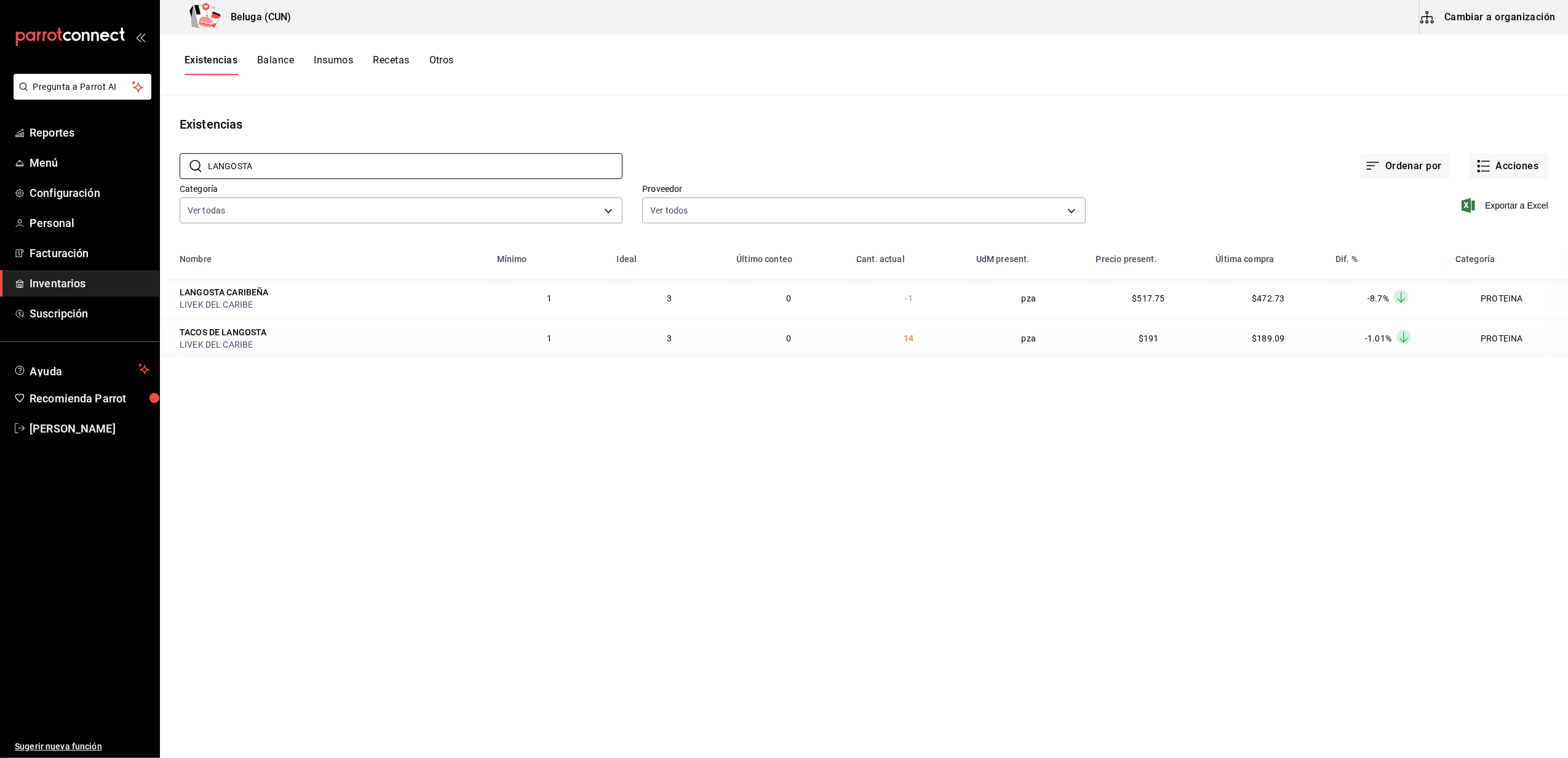
type input "LANGOSTA"
click at [1497, 25] on button "Cambiar a organización" at bounding box center [1489, 17] width 139 height 35
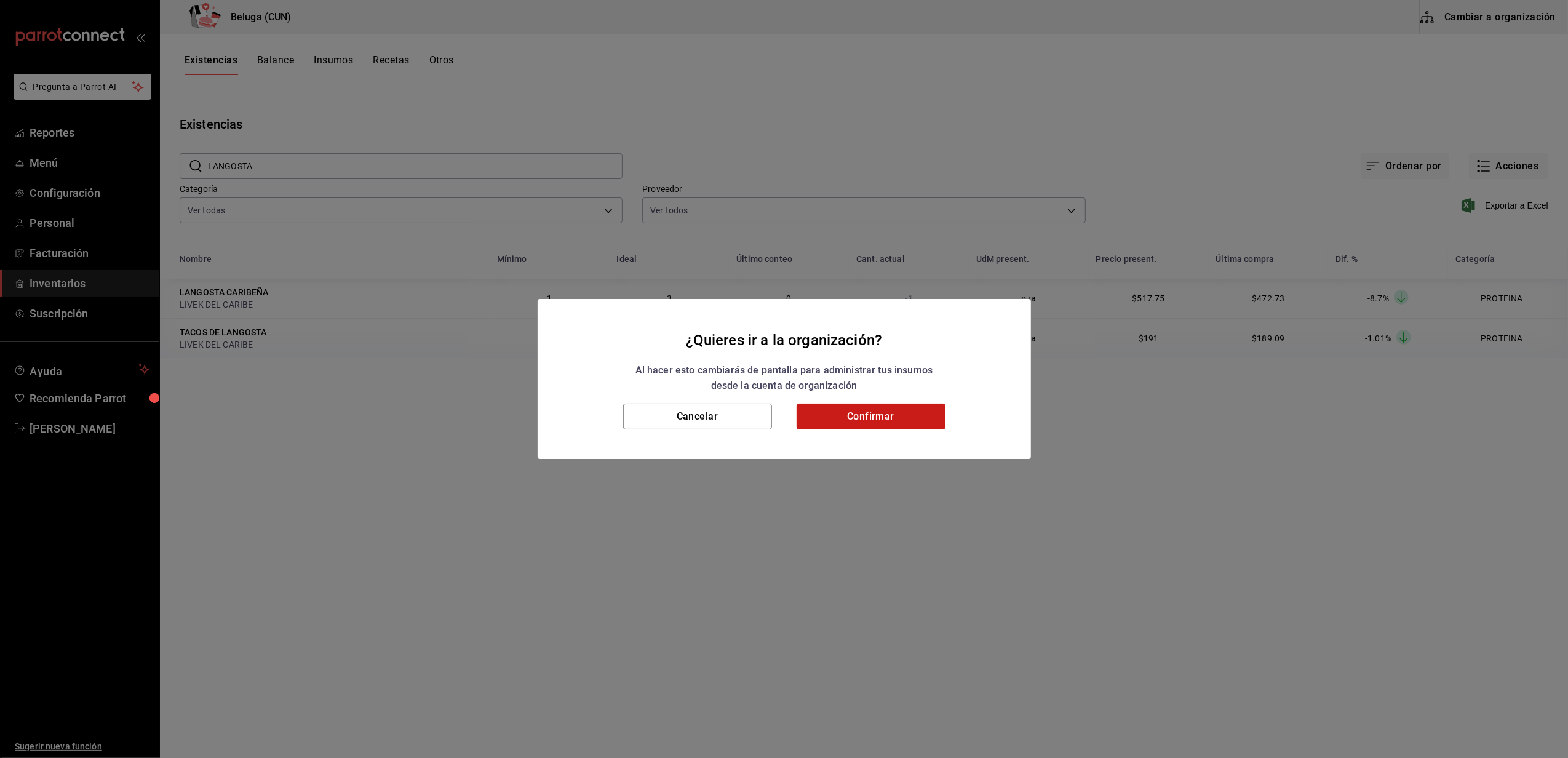
click at [924, 409] on button "Confirmar" at bounding box center [870, 417] width 149 height 26
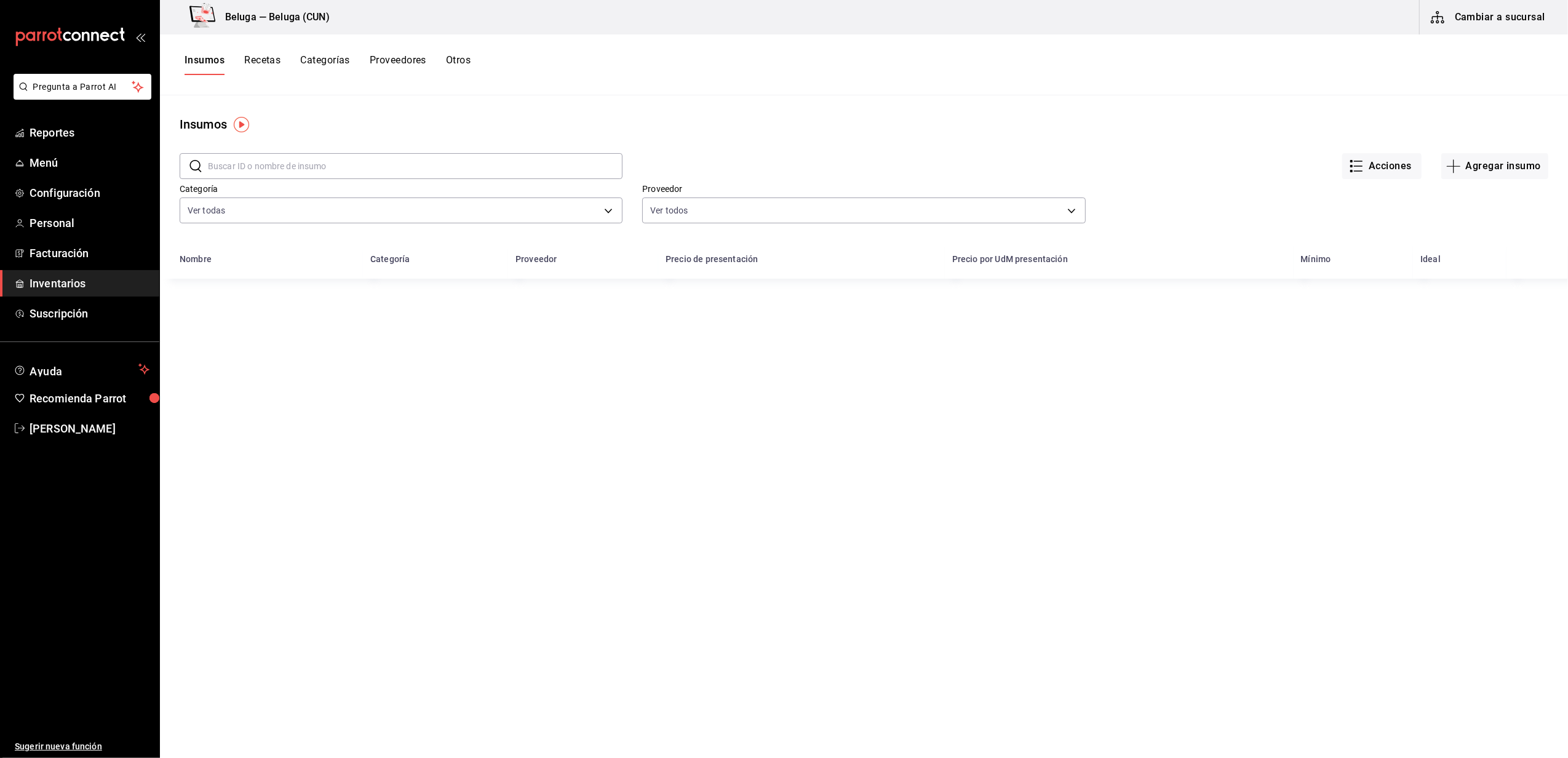
click at [322, 171] on input "text" at bounding box center [416, 167] width 415 height 25
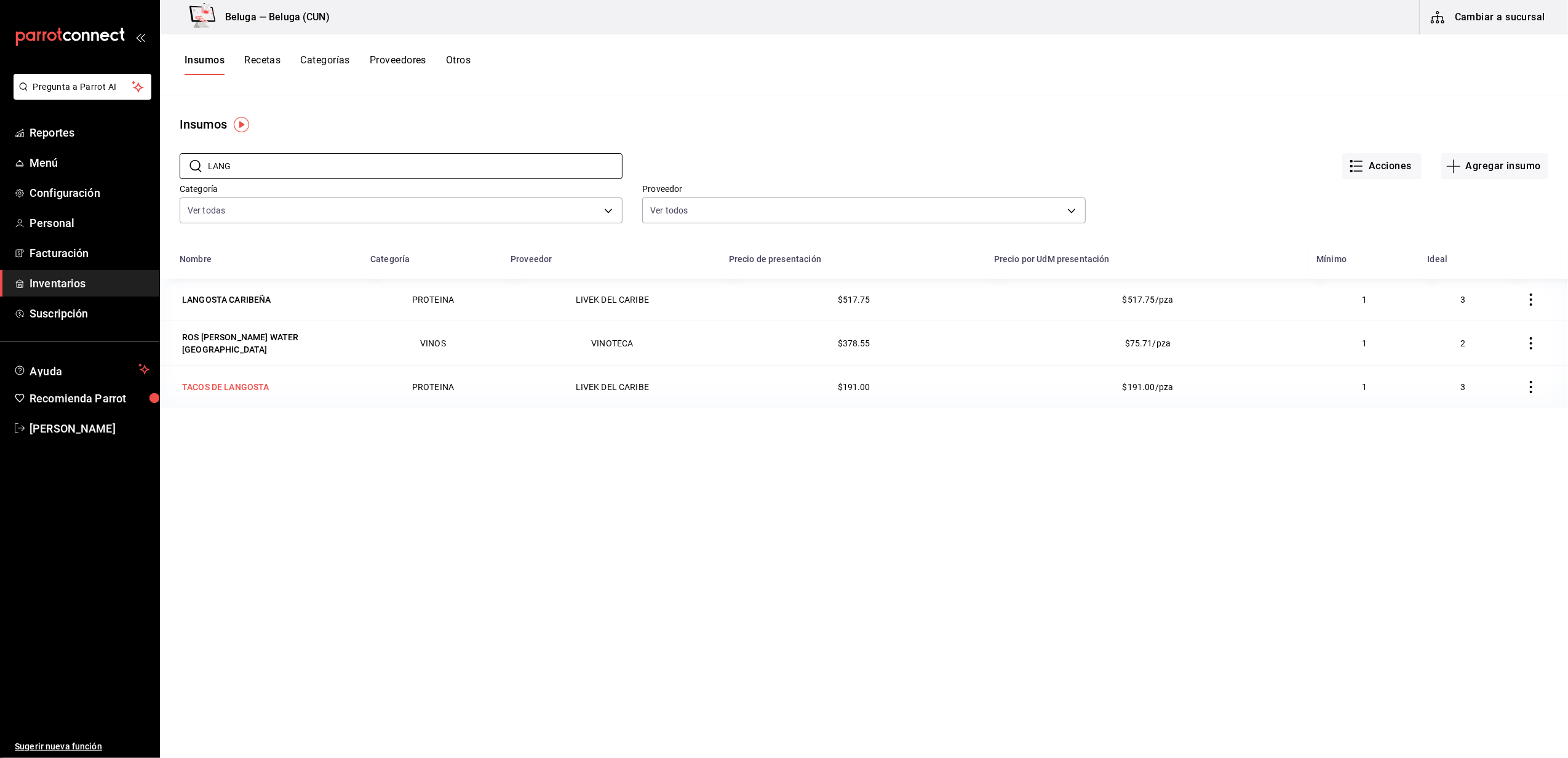
type input "LANG"
click at [251, 375] on td "TACOS DE LANGOSTA" at bounding box center [261, 386] width 203 height 42
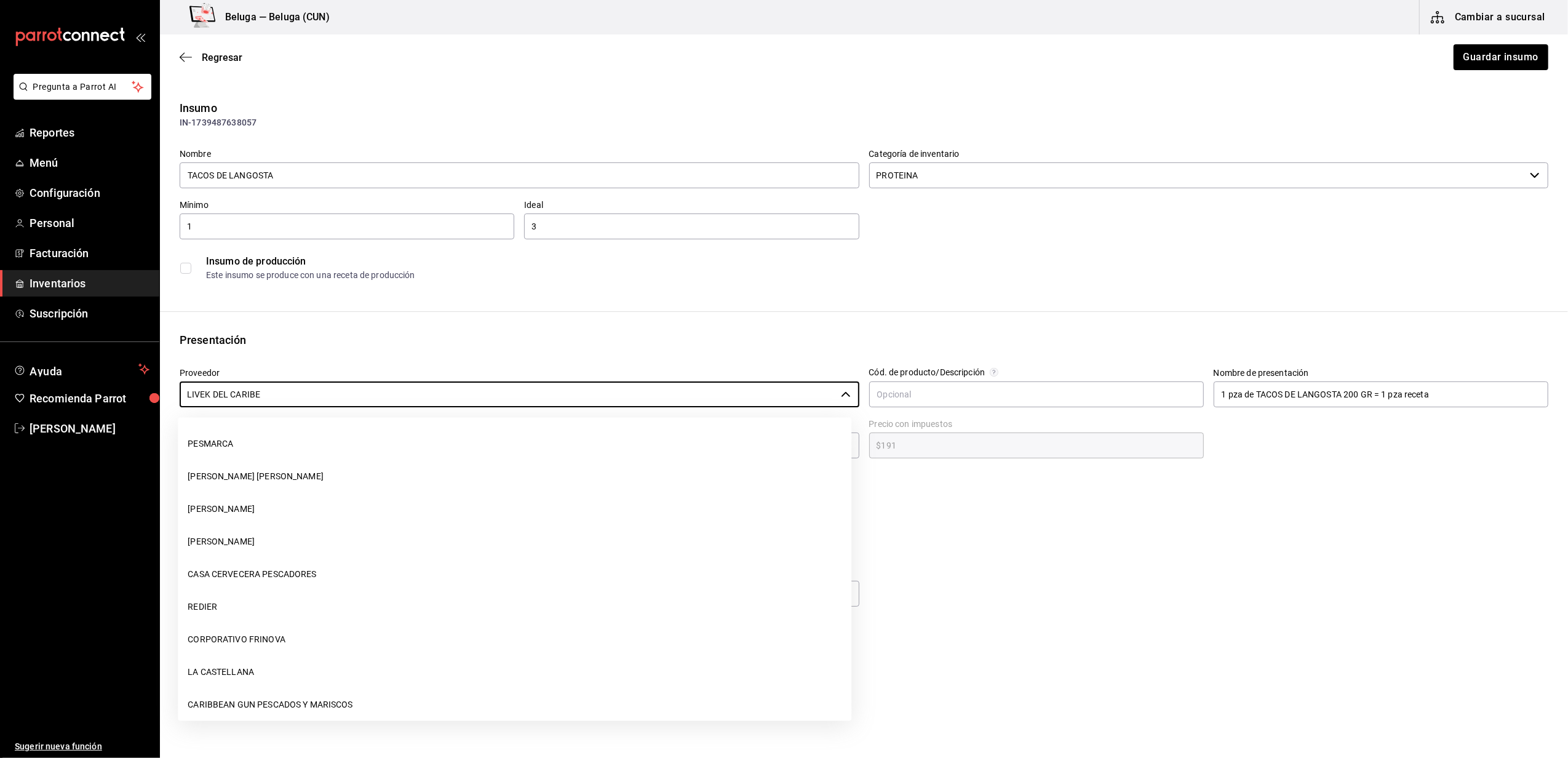
scroll to position [564, 0]
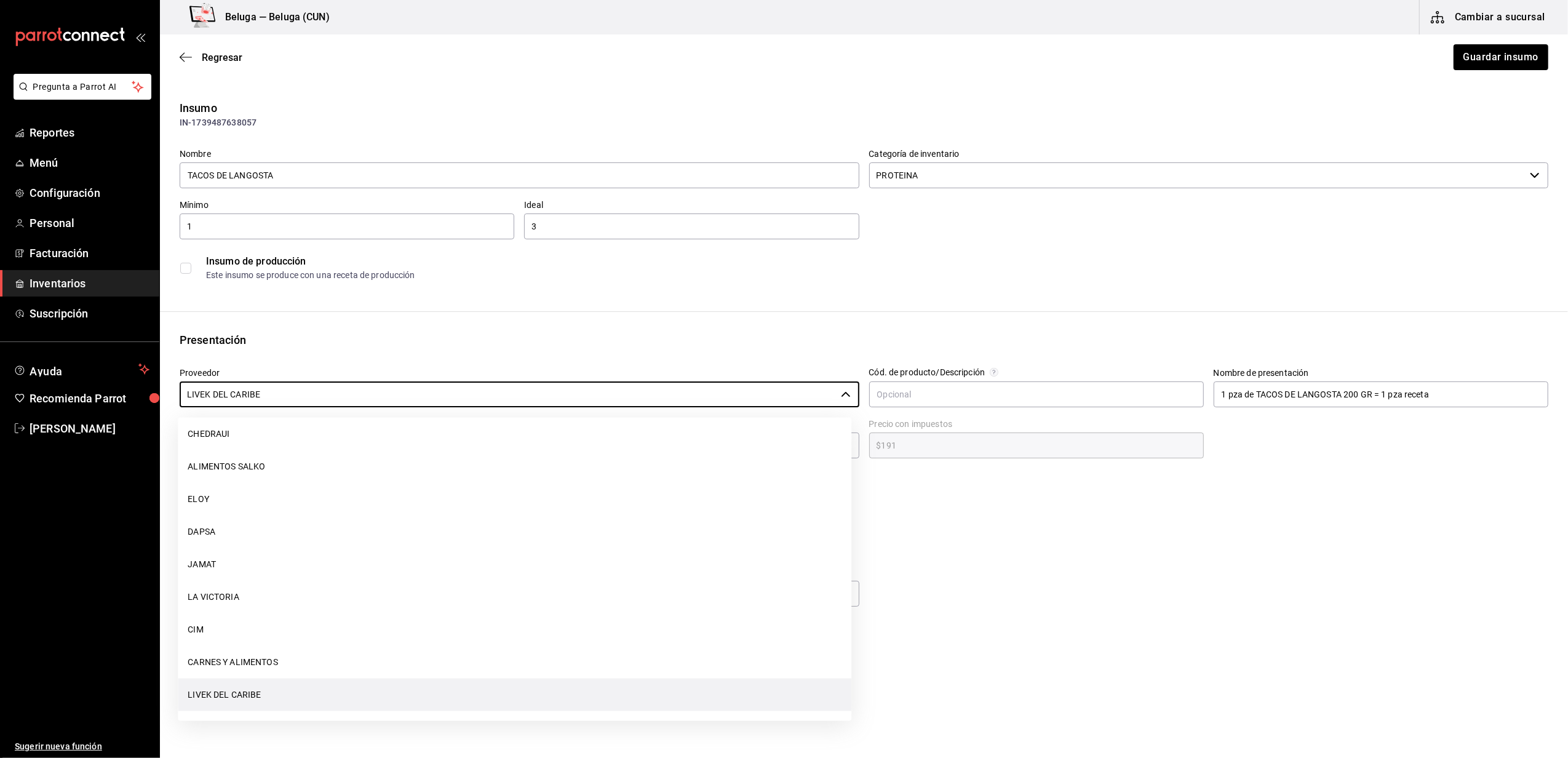
drag, startPoint x: 277, startPoint y: 392, endPoint x: -2, endPoint y: 406, distance: 279.4
click at [0, 406] on html "Pregunta a Parrot AI Reportes Menú Configuración Personal Facturación Inventari…" at bounding box center [784, 344] width 1568 height 689
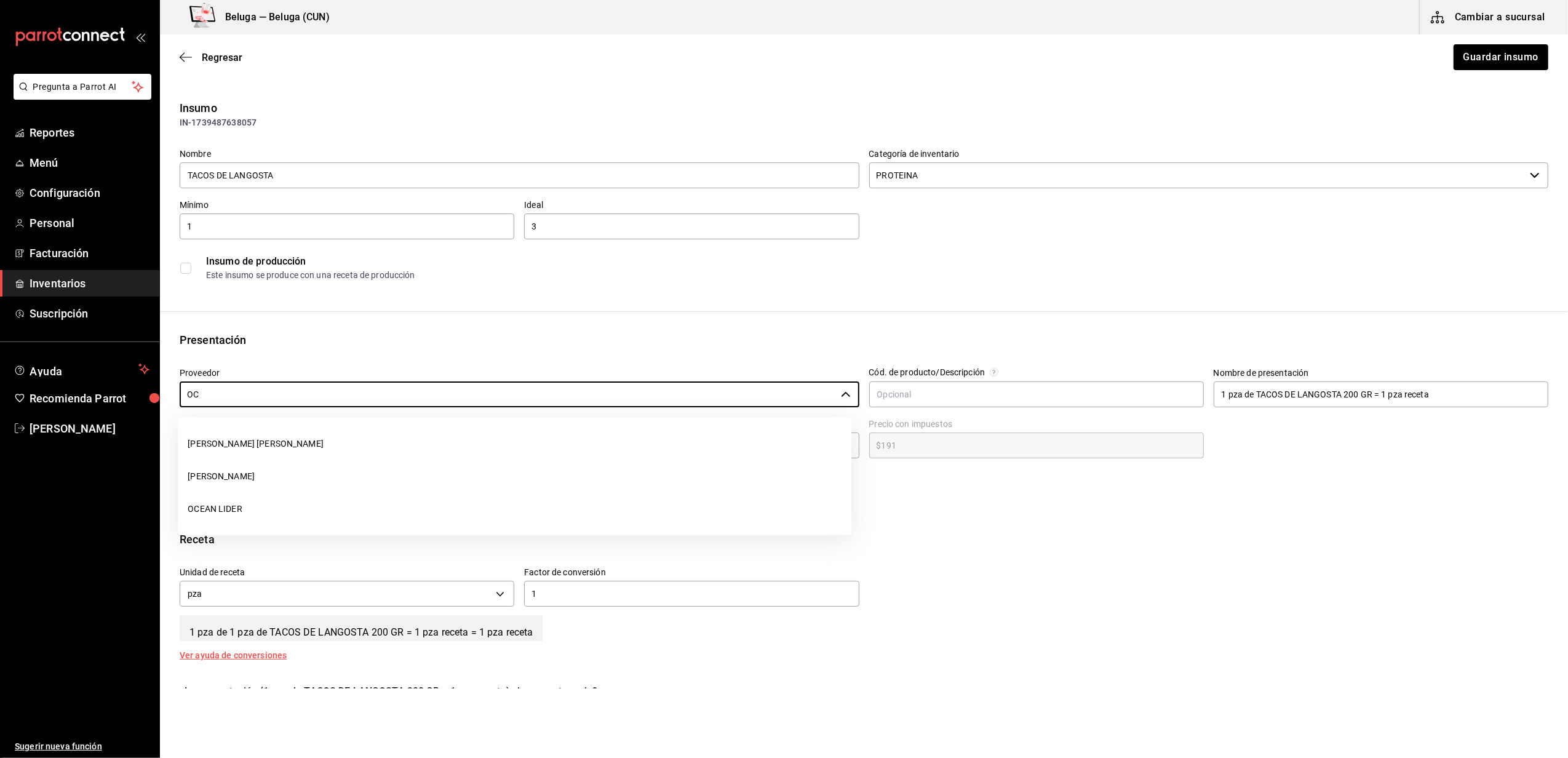
drag, startPoint x: 229, startPoint y: 507, endPoint x: 235, endPoint y: 505, distance: 6.3
click at [229, 507] on li "OCEAN LIDER" at bounding box center [515, 509] width 674 height 32
type input "OCEAN LIDER"
click at [1476, 54] on button "Guardar insumo" at bounding box center [1500, 57] width 96 height 26
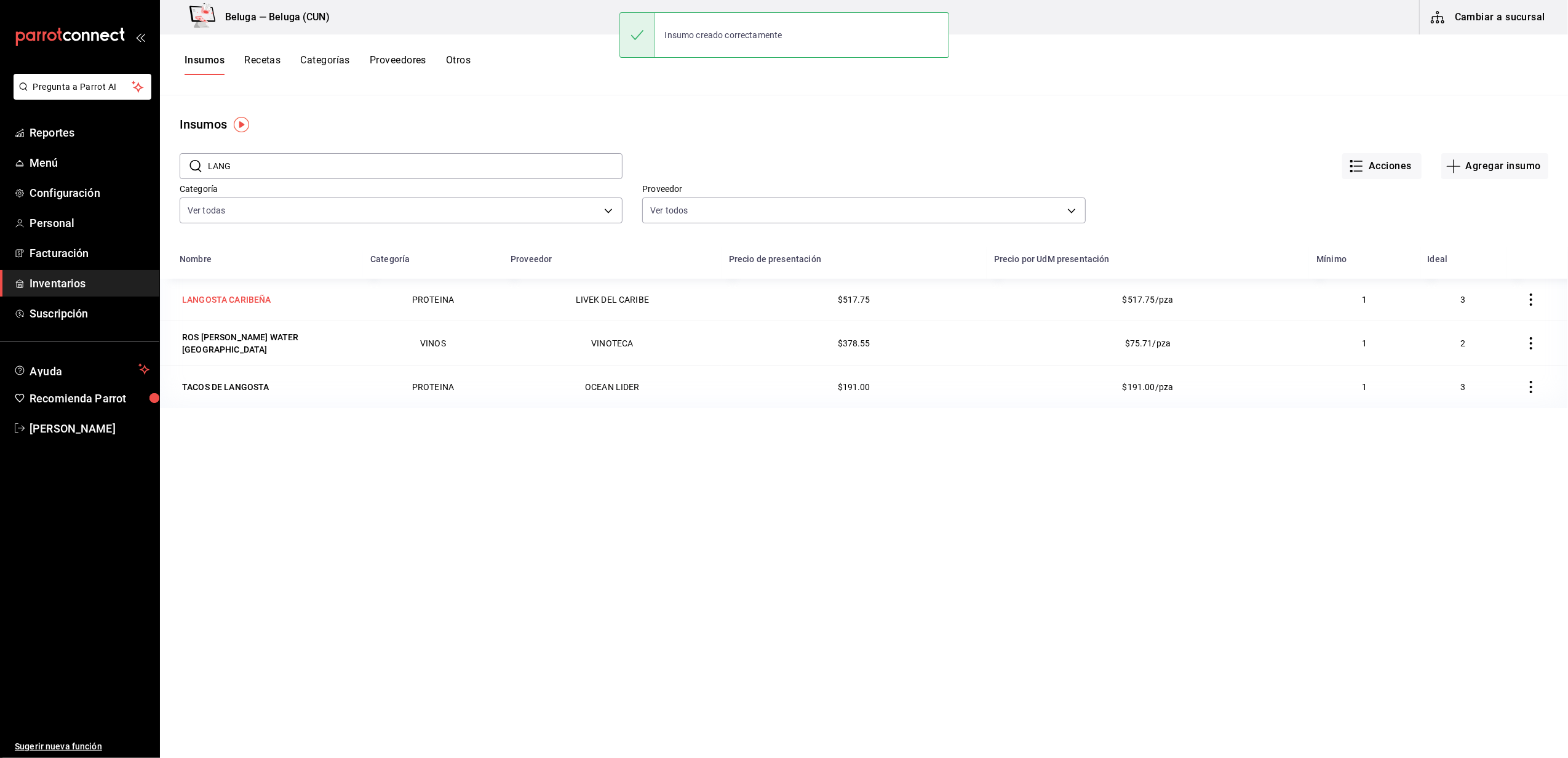
click at [264, 303] on div "LANGOSTA CARIBEÑA" at bounding box center [227, 300] width 89 height 12
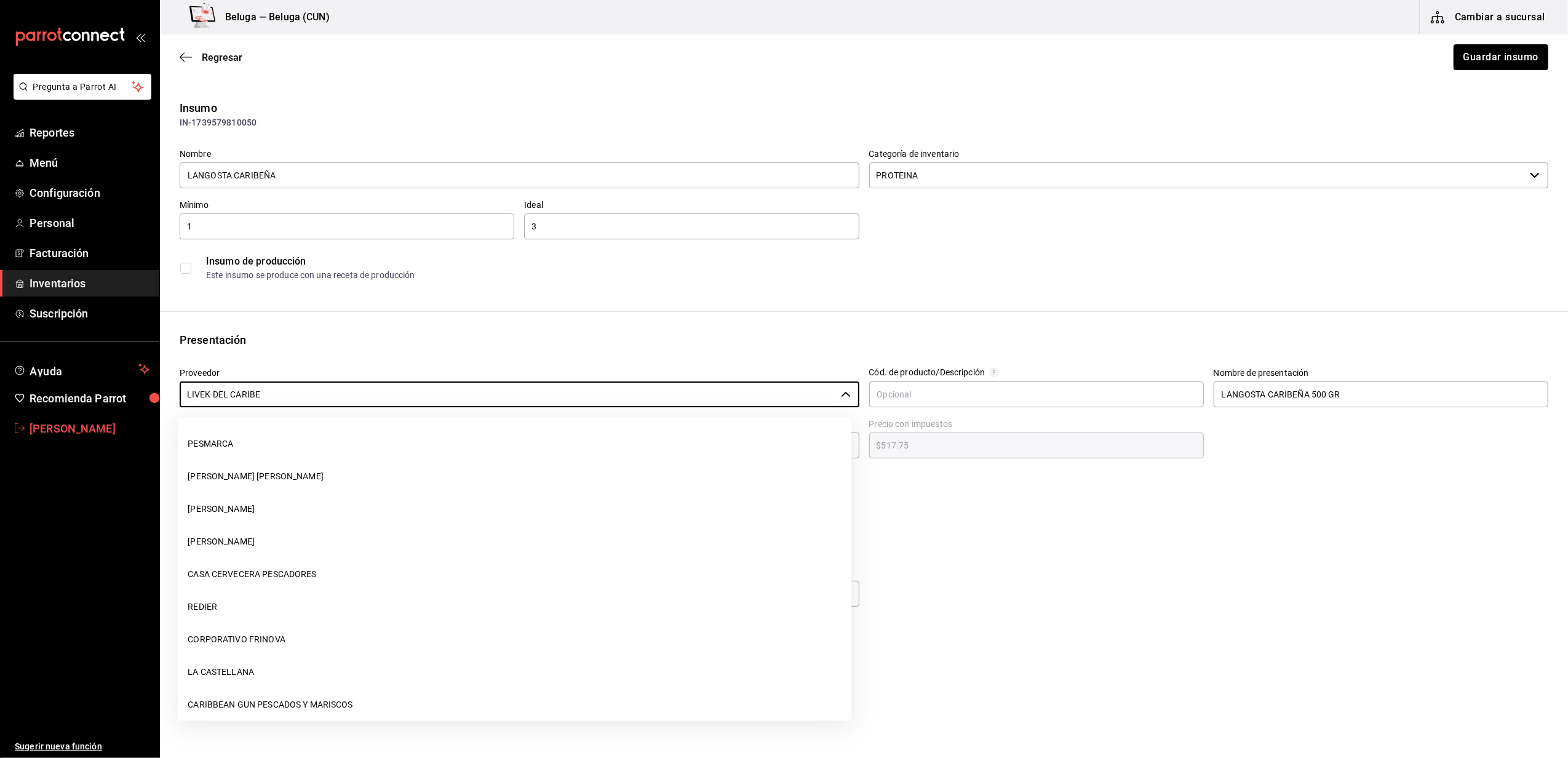
drag, startPoint x: 286, startPoint y: 404, endPoint x: 59, endPoint y: 419, distance: 227.5
click at [59, 419] on div "Pregunta a Parrot AI Reportes Menú Configuración Personal Facturación Inventari…" at bounding box center [784, 344] width 1568 height 689
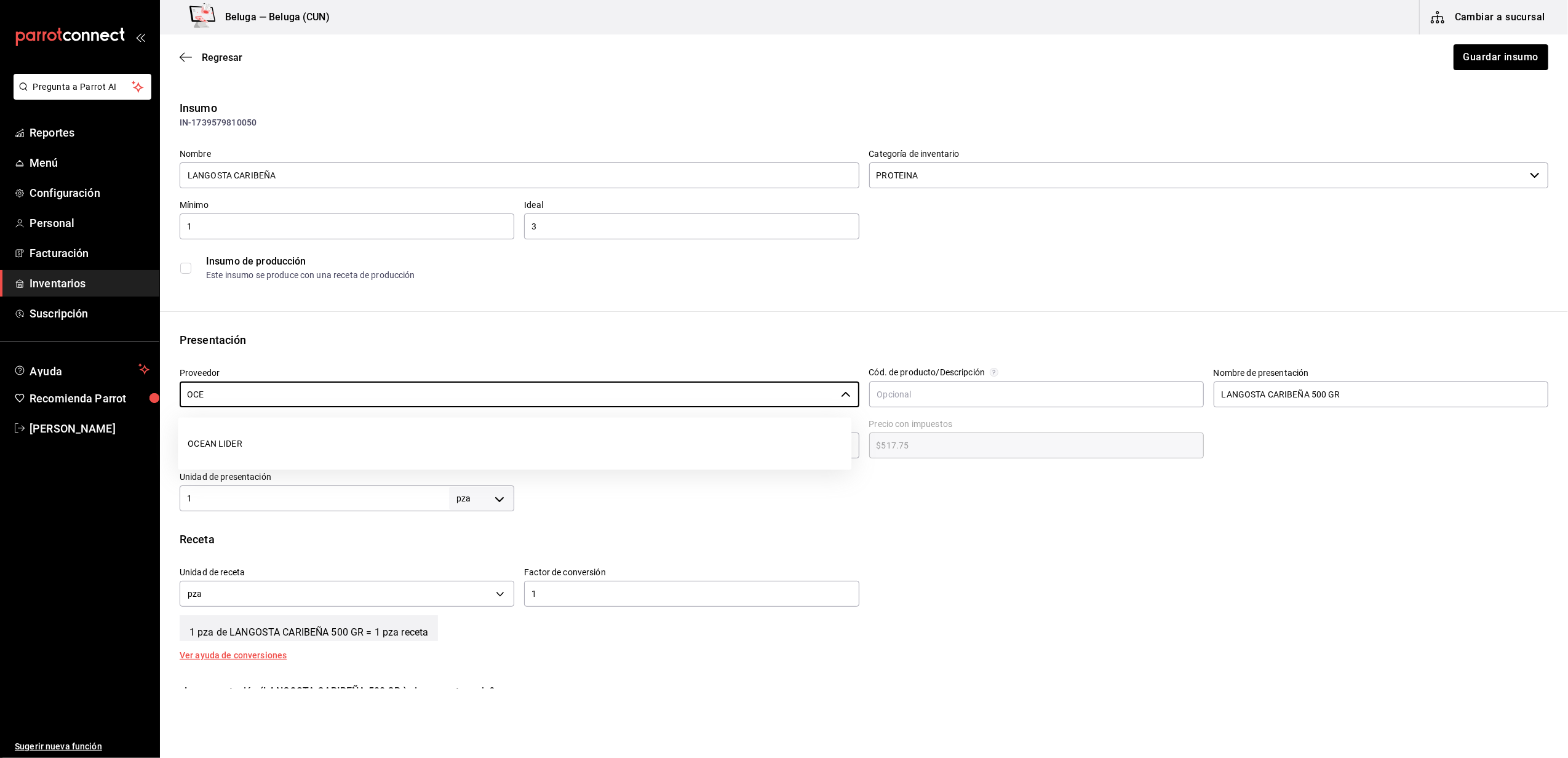
click at [264, 436] on li "OCEAN LIDER" at bounding box center [515, 444] width 674 height 32
type input "OCEAN LIDER"
click at [1466, 60] on button "Guardar insumo" at bounding box center [1500, 57] width 96 height 26
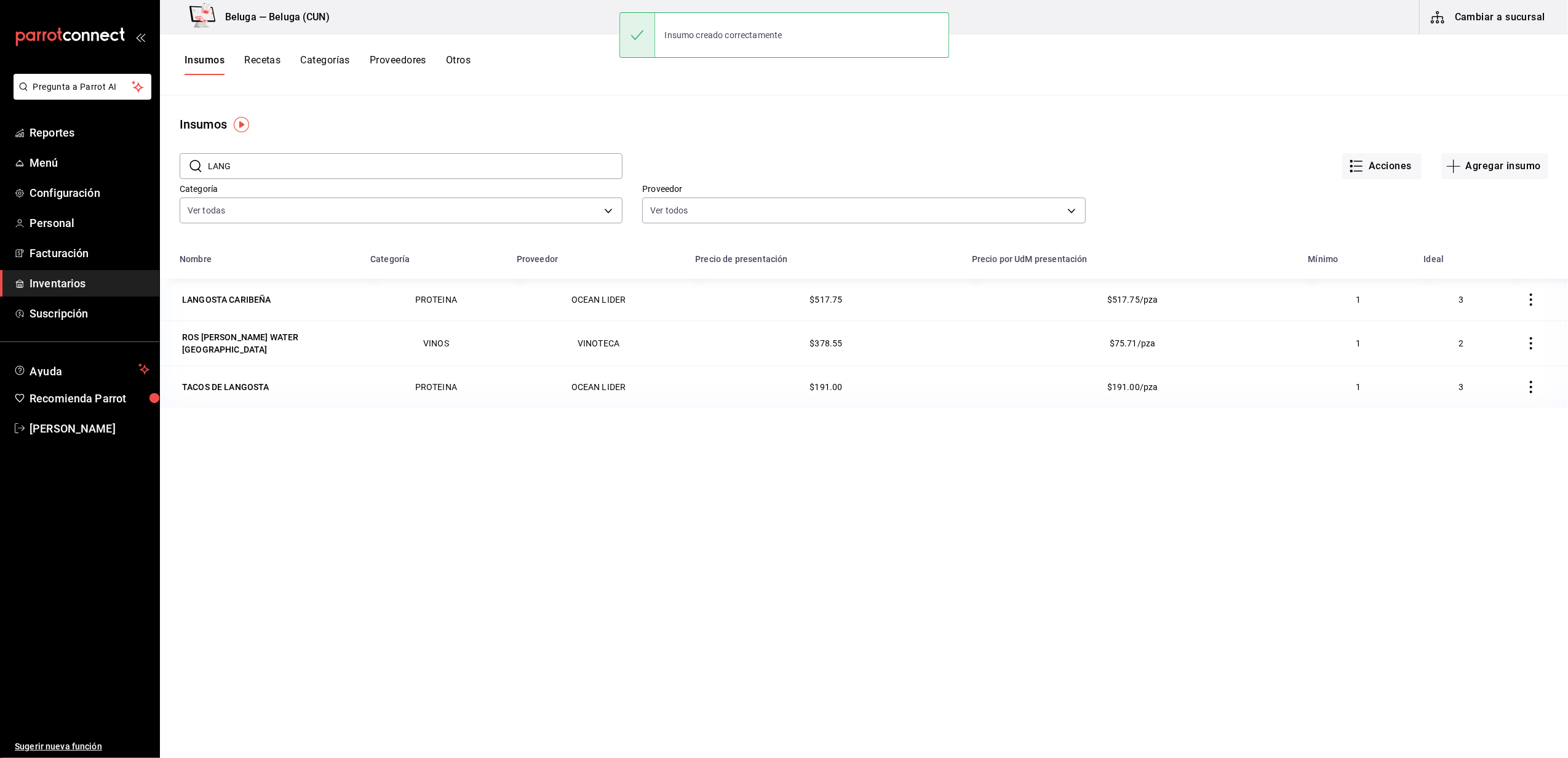
click at [66, 285] on span "Inventarios" at bounding box center [89, 284] width 120 height 17
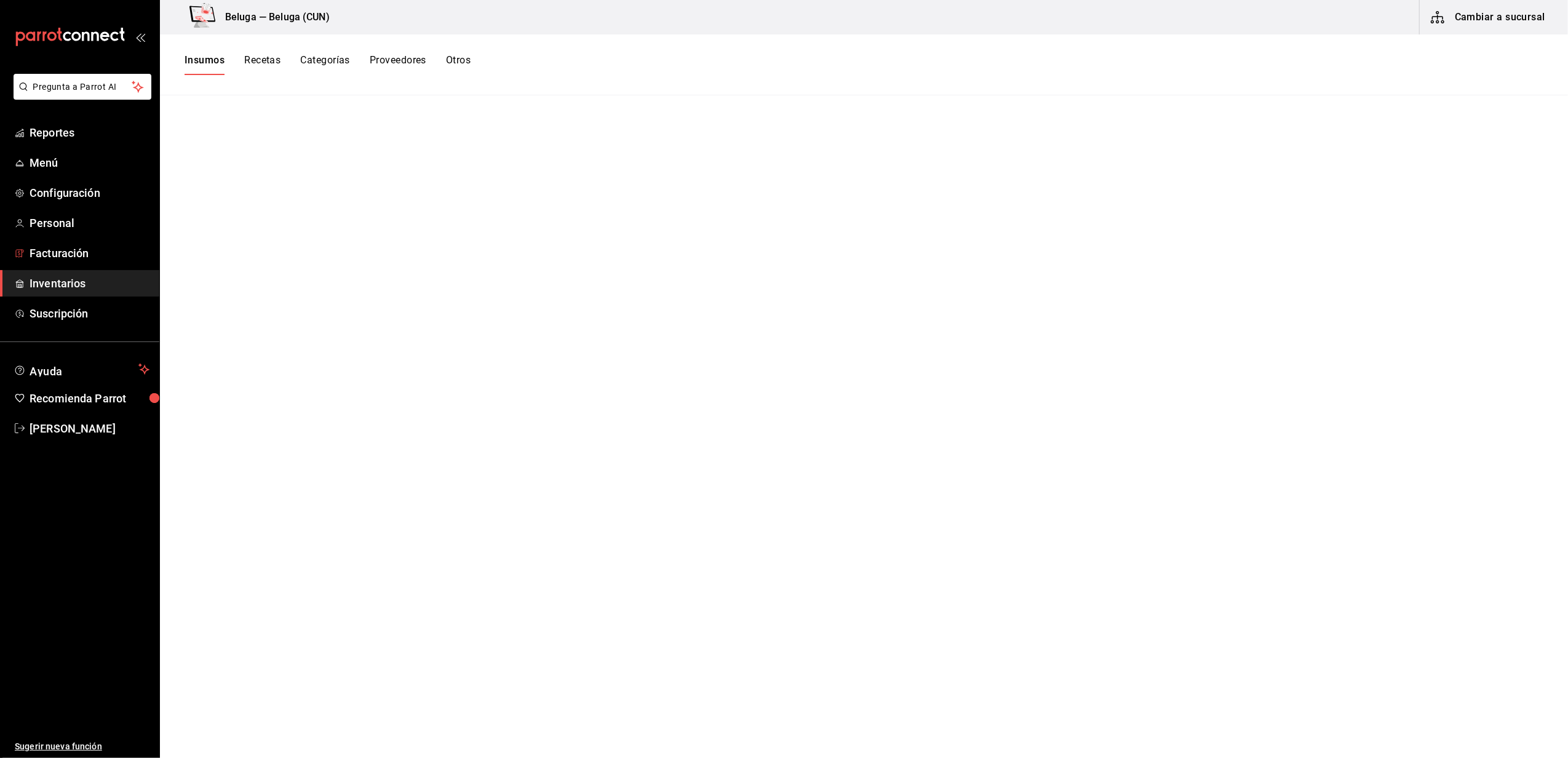
click at [102, 278] on span "Inventarios" at bounding box center [89, 284] width 120 height 17
click at [197, 56] on button "Insumos" at bounding box center [204, 64] width 40 height 21
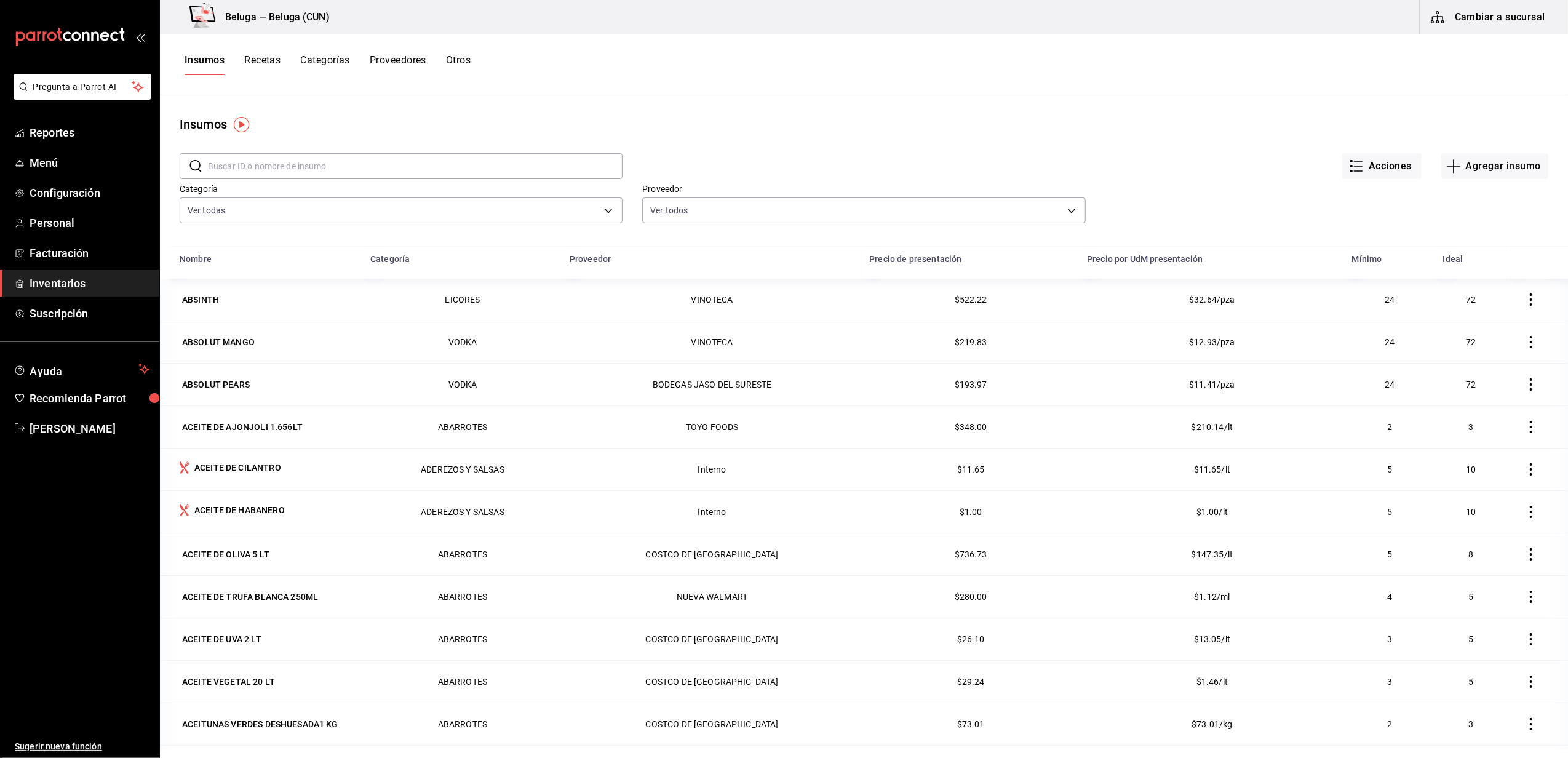
click at [1536, 11] on button "Cambiar a sucursal" at bounding box center [1489, 17] width 139 height 35
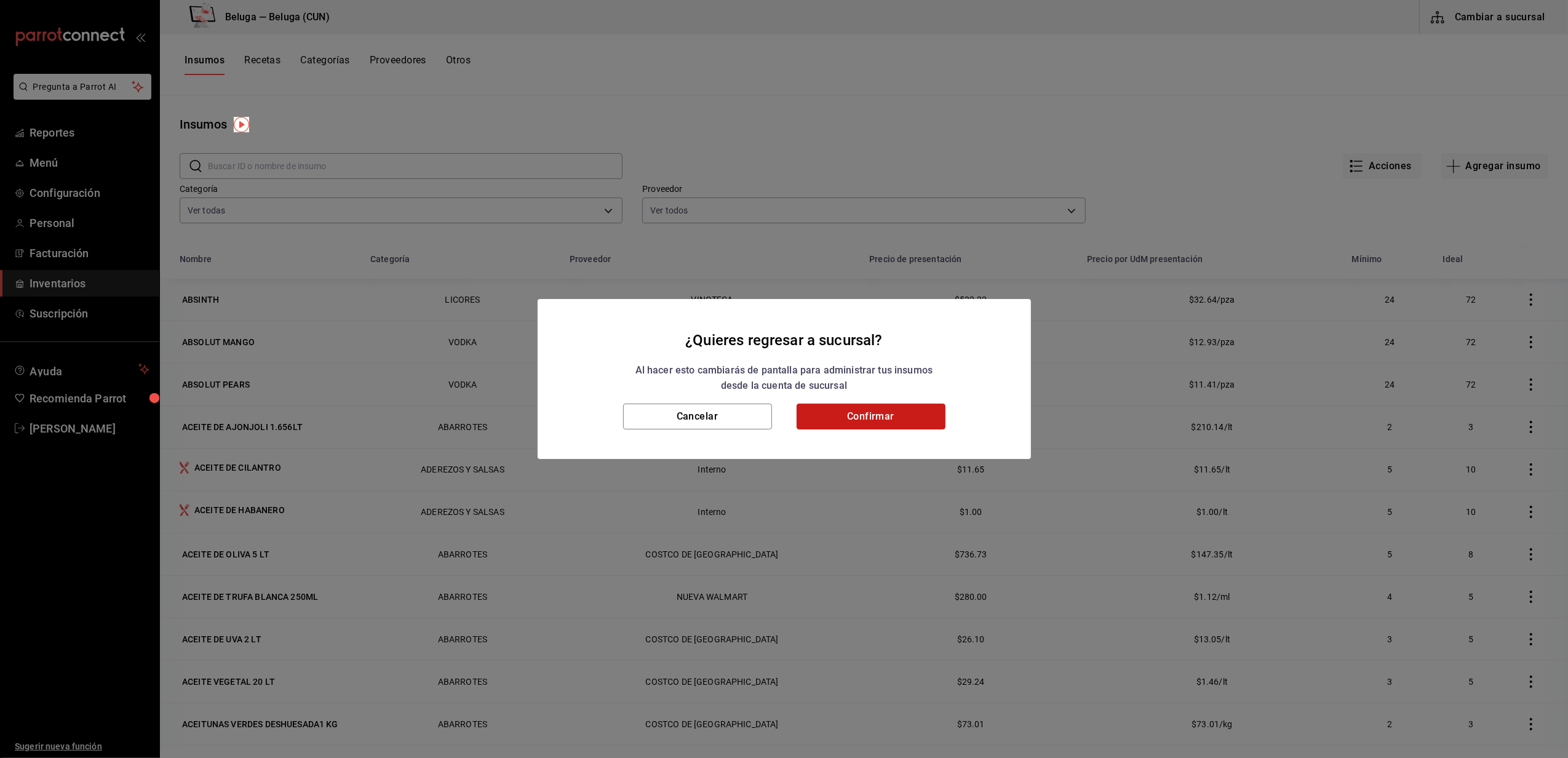
click at [884, 421] on button "Confirmar" at bounding box center [870, 417] width 149 height 26
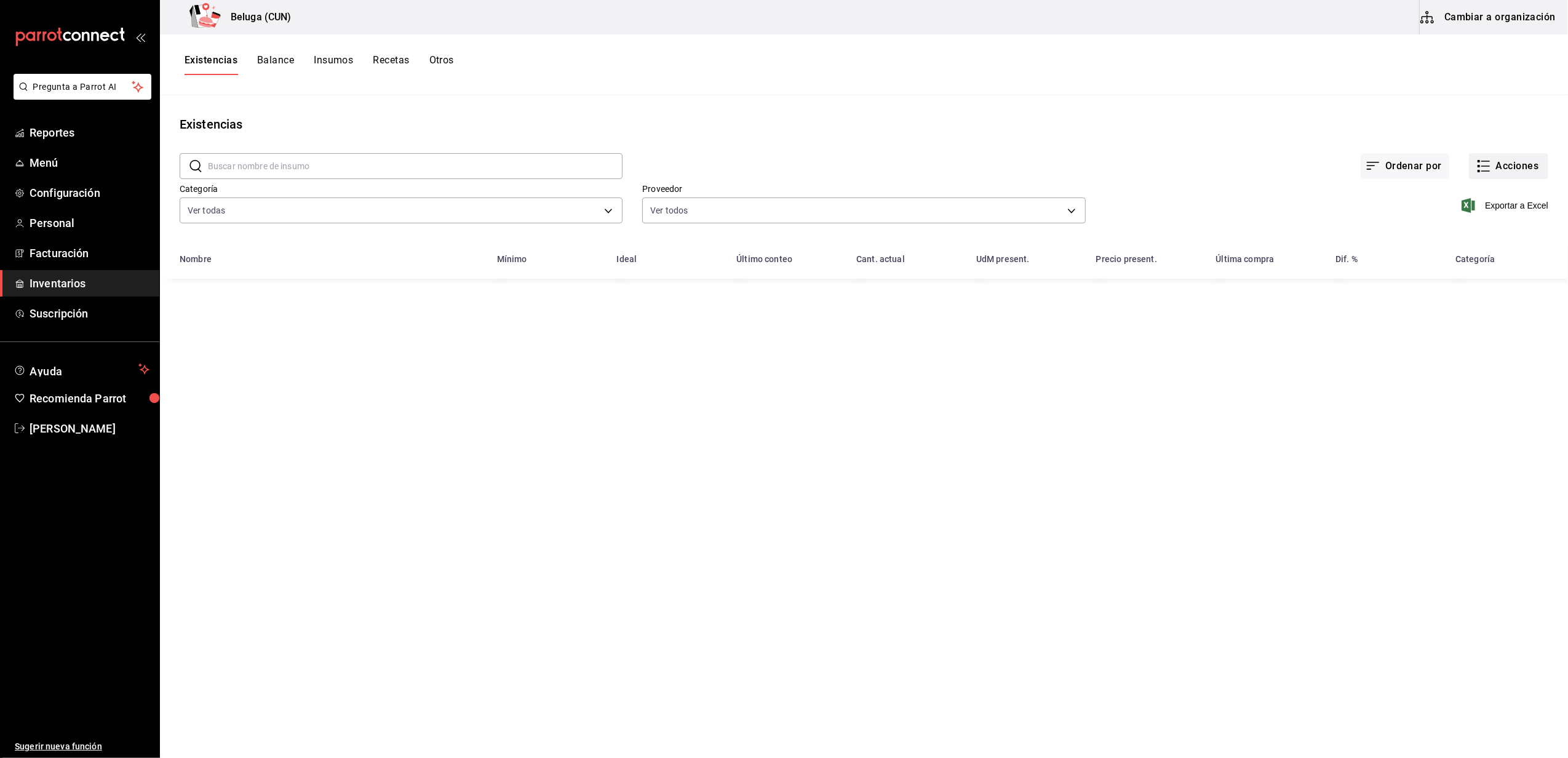
click at [1512, 168] on button "Acciones" at bounding box center [1509, 167] width 79 height 26
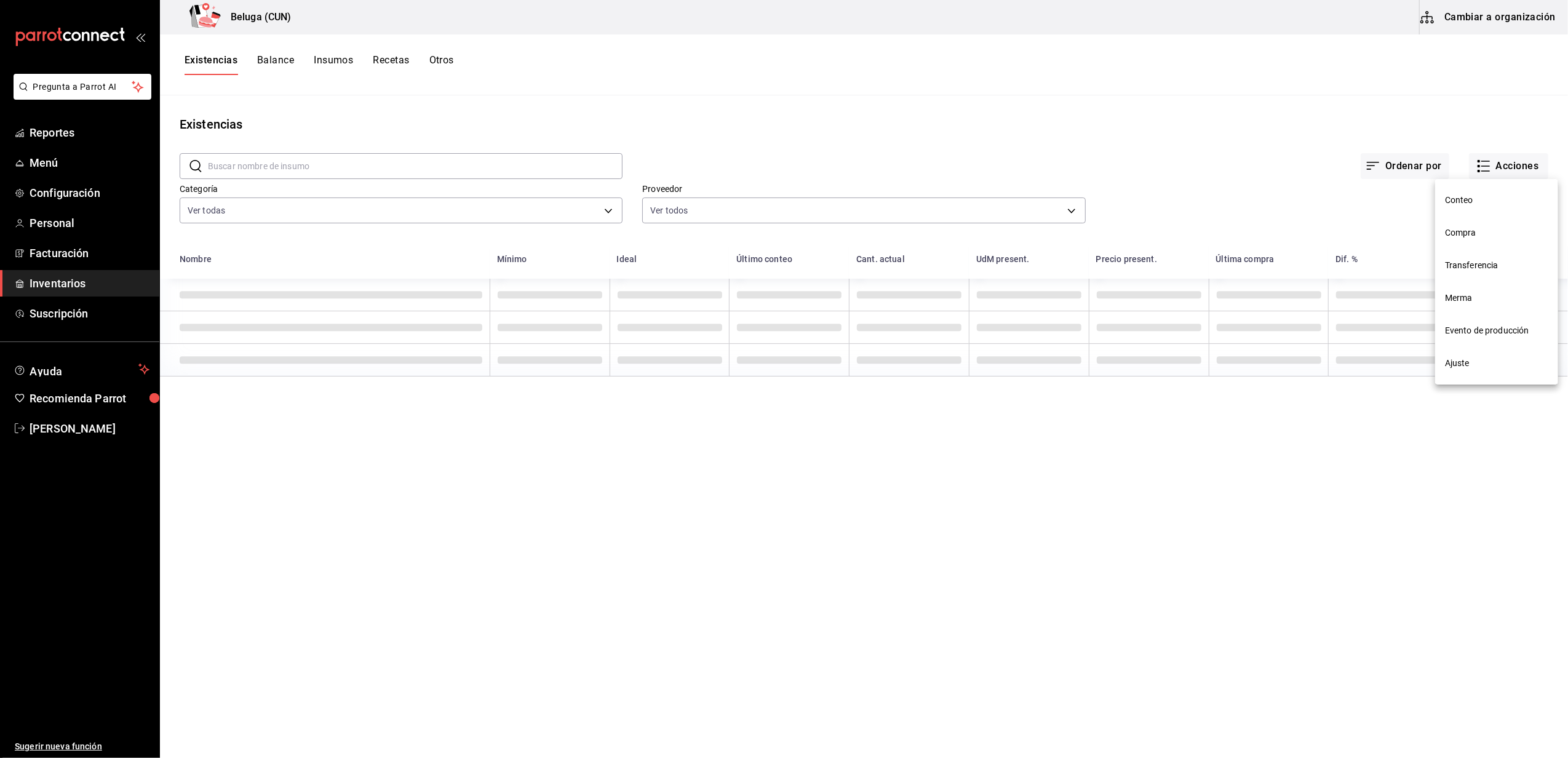
click at [1476, 233] on span "Compra" at bounding box center [1497, 233] width 103 height 13
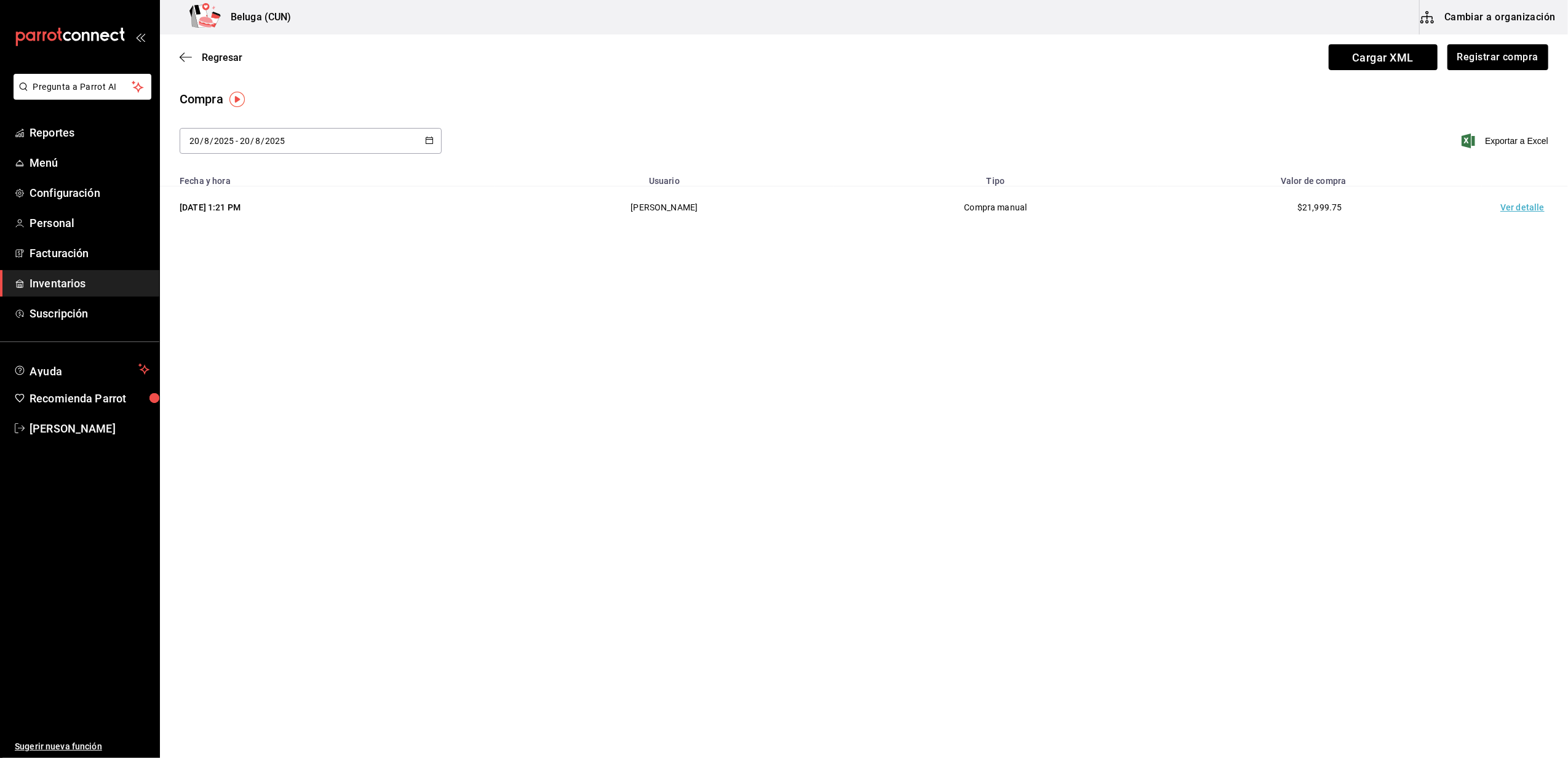
click at [1513, 72] on div "Regresar Cargar XML Registrar compra" at bounding box center [863, 57] width 1408 height 45
click at [1516, 66] on button "Registrar compra" at bounding box center [1497, 57] width 102 height 26
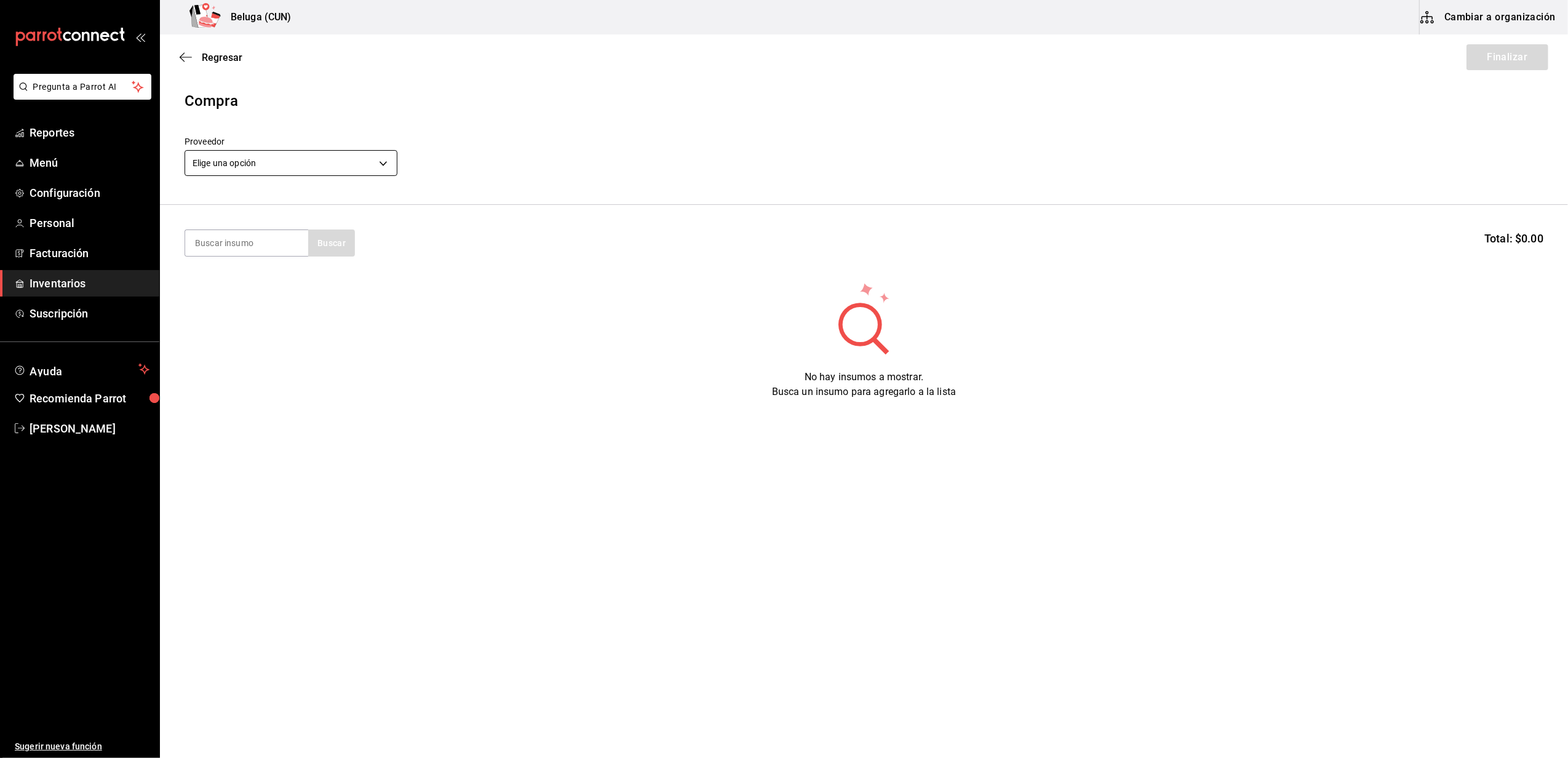
click at [308, 151] on body "Pregunta a Parrot AI Reportes Menú Configuración Personal Facturación Inventari…" at bounding box center [784, 344] width 1568 height 689
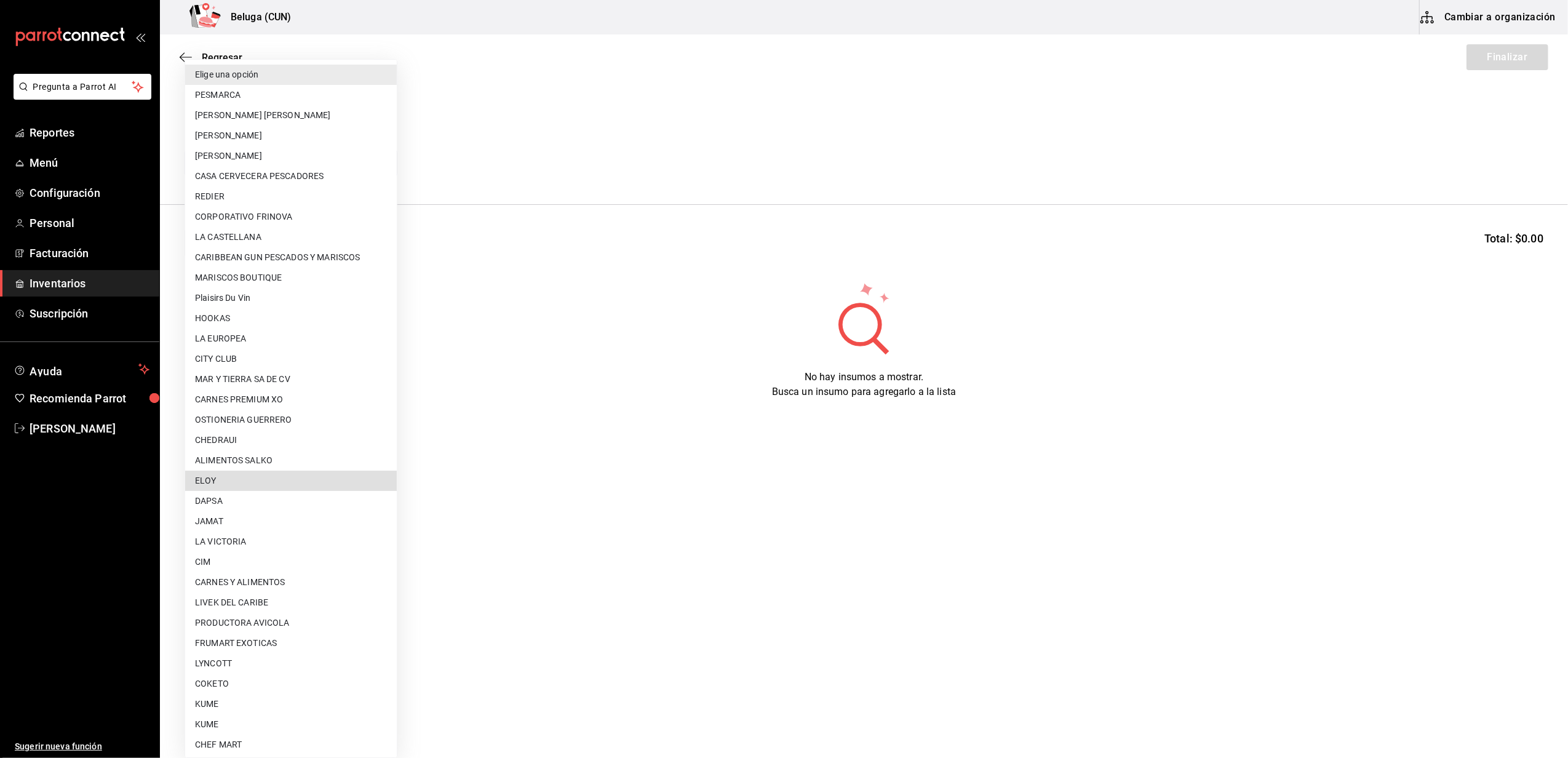
scroll to position [377, 0]
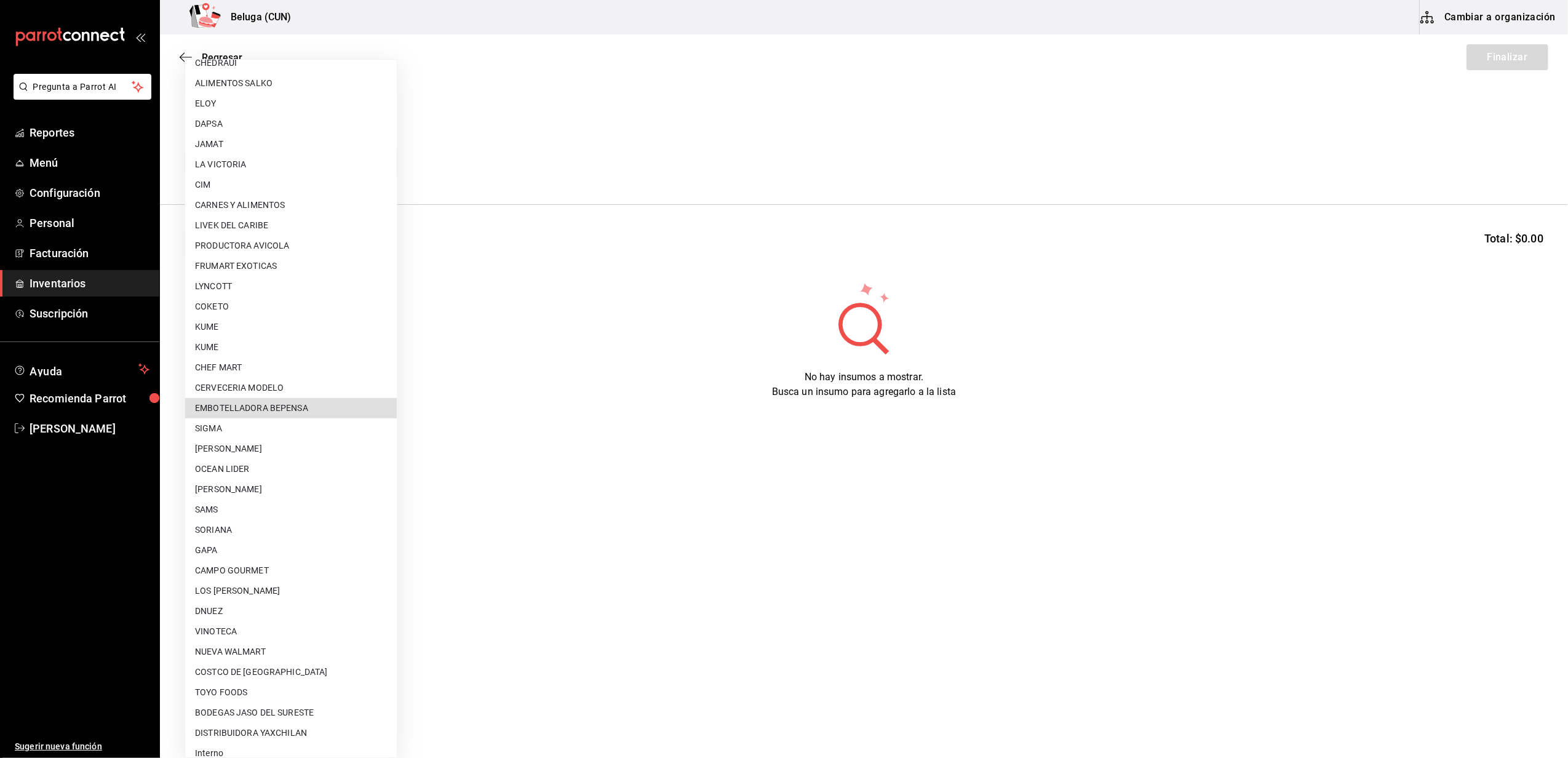
click at [274, 407] on li "EMBOTELLADORA BEPENSA" at bounding box center [291, 408] width 212 height 20
type input "90cf8b1b-7271-422a-b761-4f0268d3cfc8"
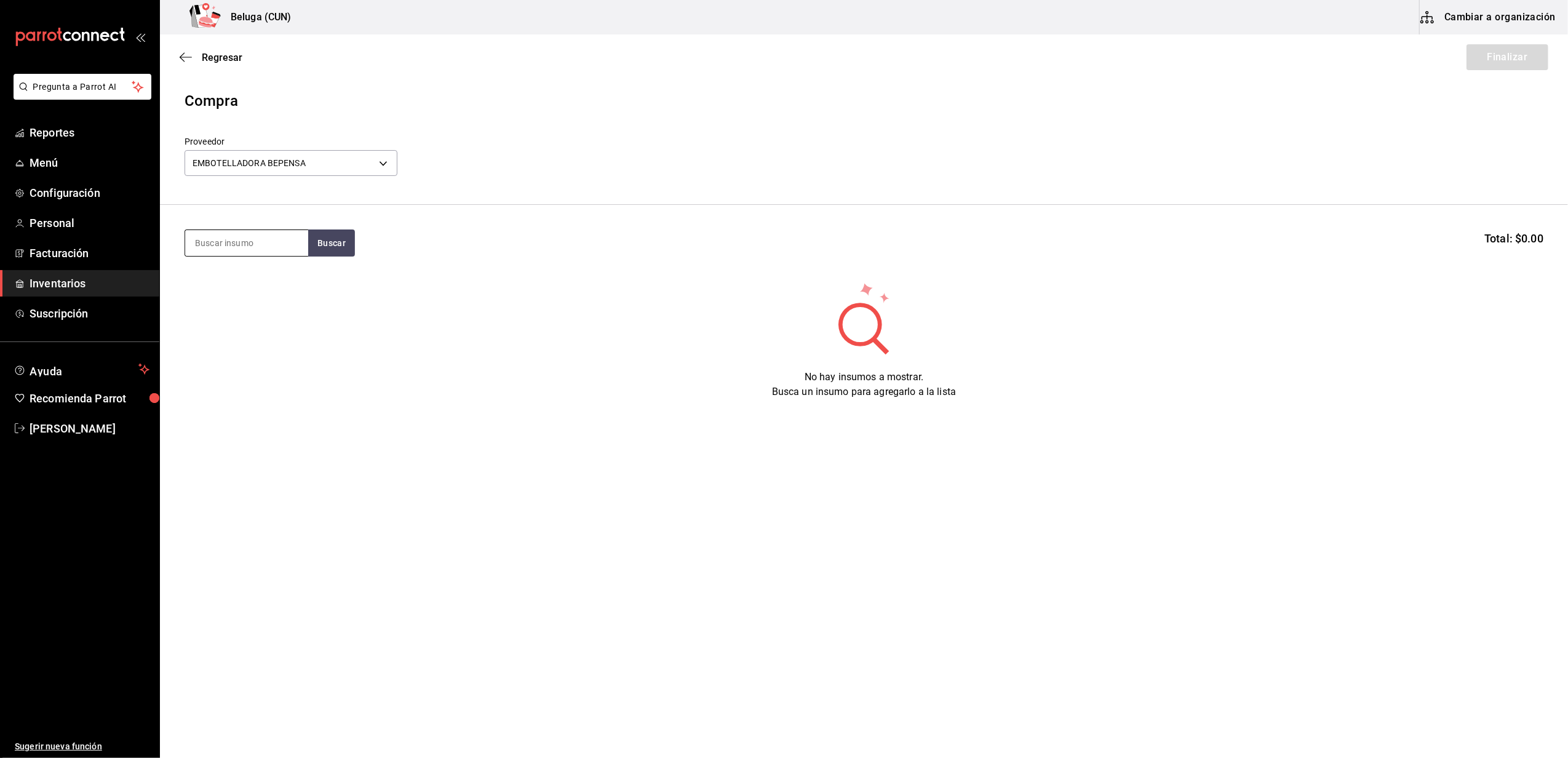
click at [266, 237] on input at bounding box center [247, 243] width 123 height 26
click at [237, 236] on input at bounding box center [247, 243] width 123 height 26
click at [343, 234] on button "Buscar" at bounding box center [331, 243] width 47 height 27
click at [342, 242] on button "Buscar" at bounding box center [331, 243] width 47 height 27
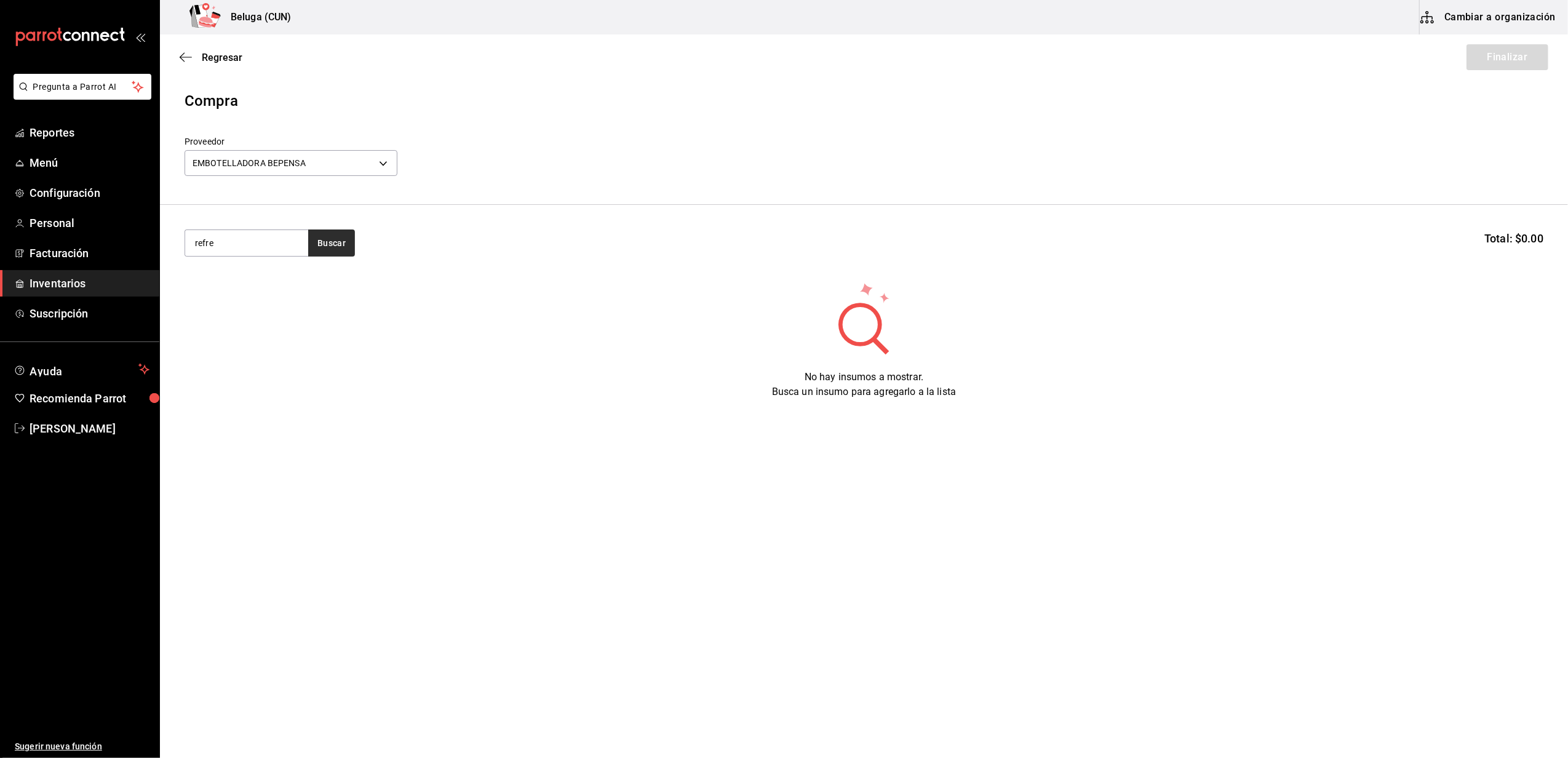
type input "refre"
click at [335, 242] on button "Buscar" at bounding box center [331, 243] width 47 height 27
click at [197, 286] on div "REFRESCOS 355 ML - EMBOTELLADORA BEPENSA" at bounding box center [247, 305] width 103 height 39
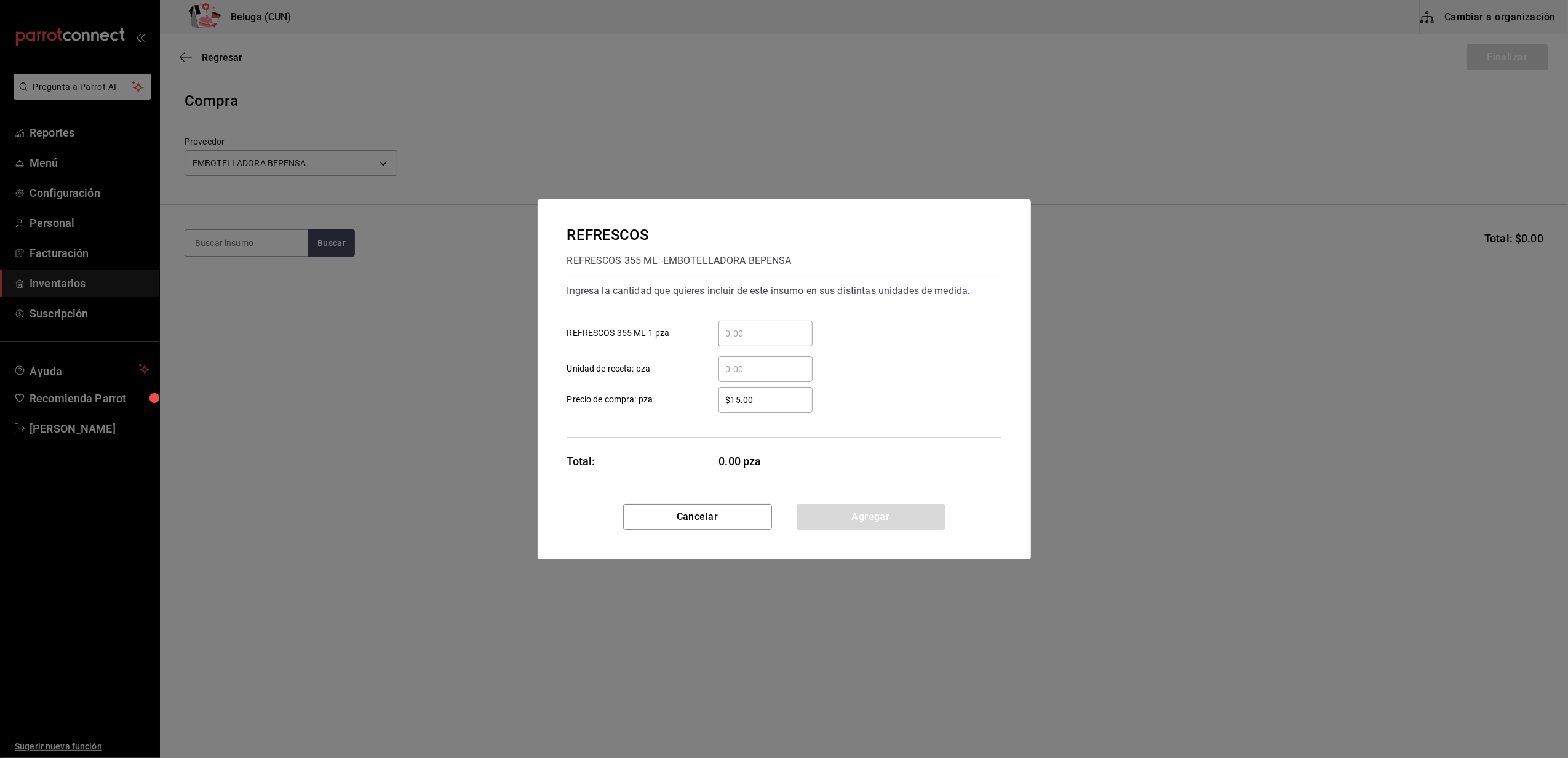
click at [760, 334] on input "​ REFRESCOS 355 ML 1 pza" at bounding box center [765, 333] width 94 height 15
type input "336"
click at [781, 407] on div "$15.00 ​" at bounding box center [765, 400] width 94 height 26
type input "$18.95"
click at [964, 428] on div "Ingresa la cantidad que quieres incluir de este insumo en sus distintas unidade…" at bounding box center [784, 357] width 434 height 163
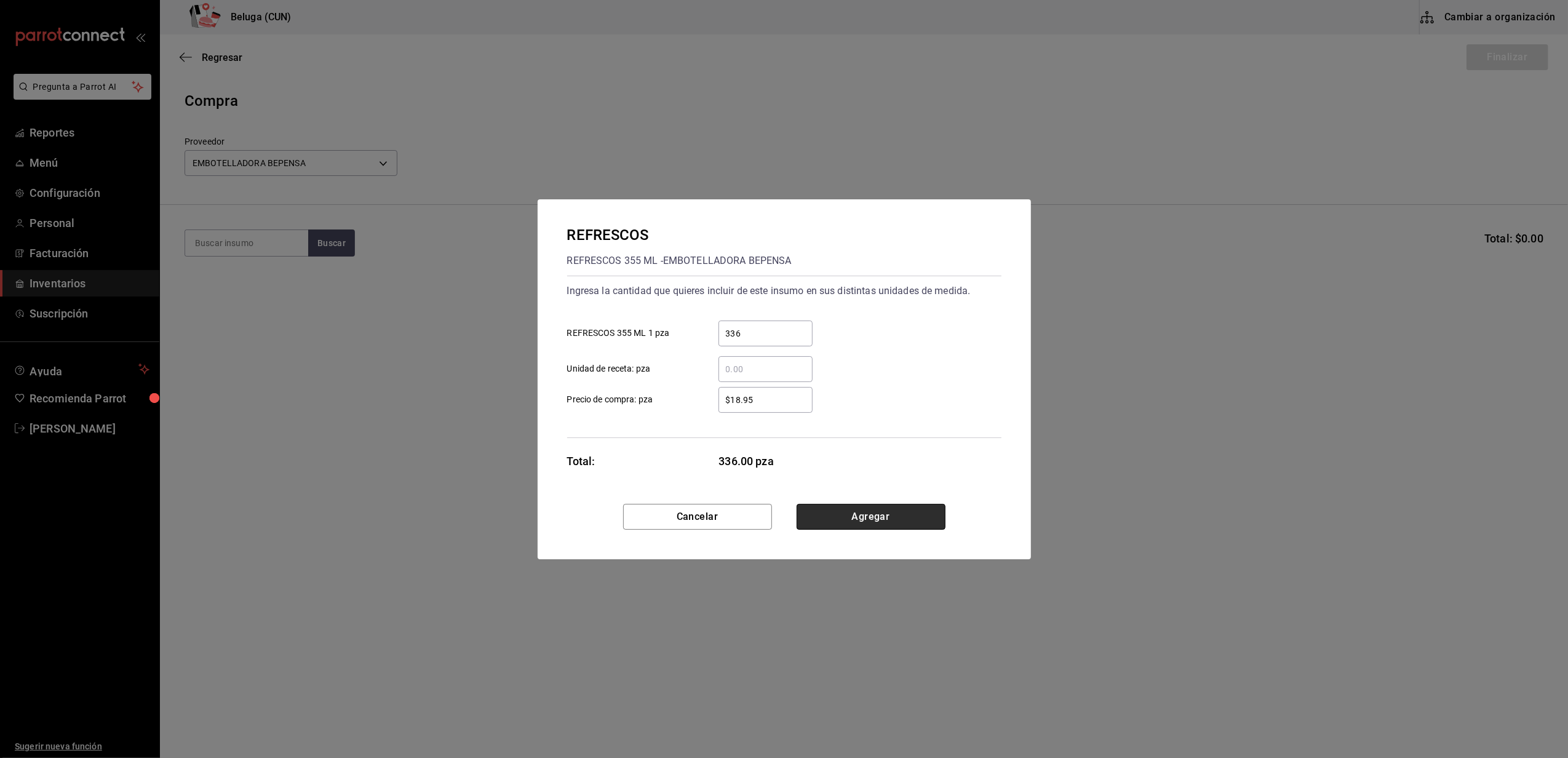
click at [903, 507] on button "Agregar" at bounding box center [870, 517] width 149 height 26
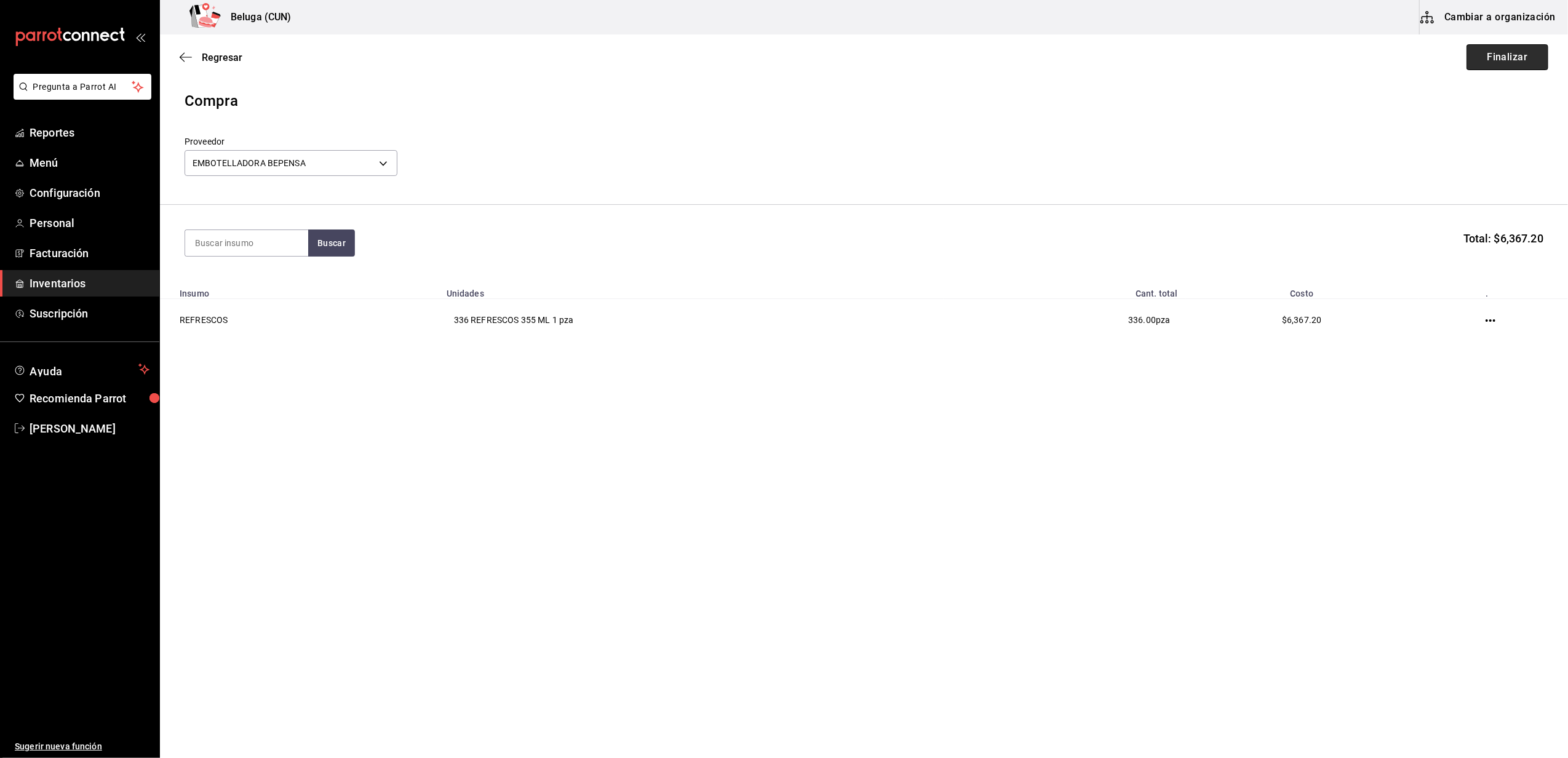
click at [1486, 62] on button "Finalizar" at bounding box center [1507, 57] width 82 height 26
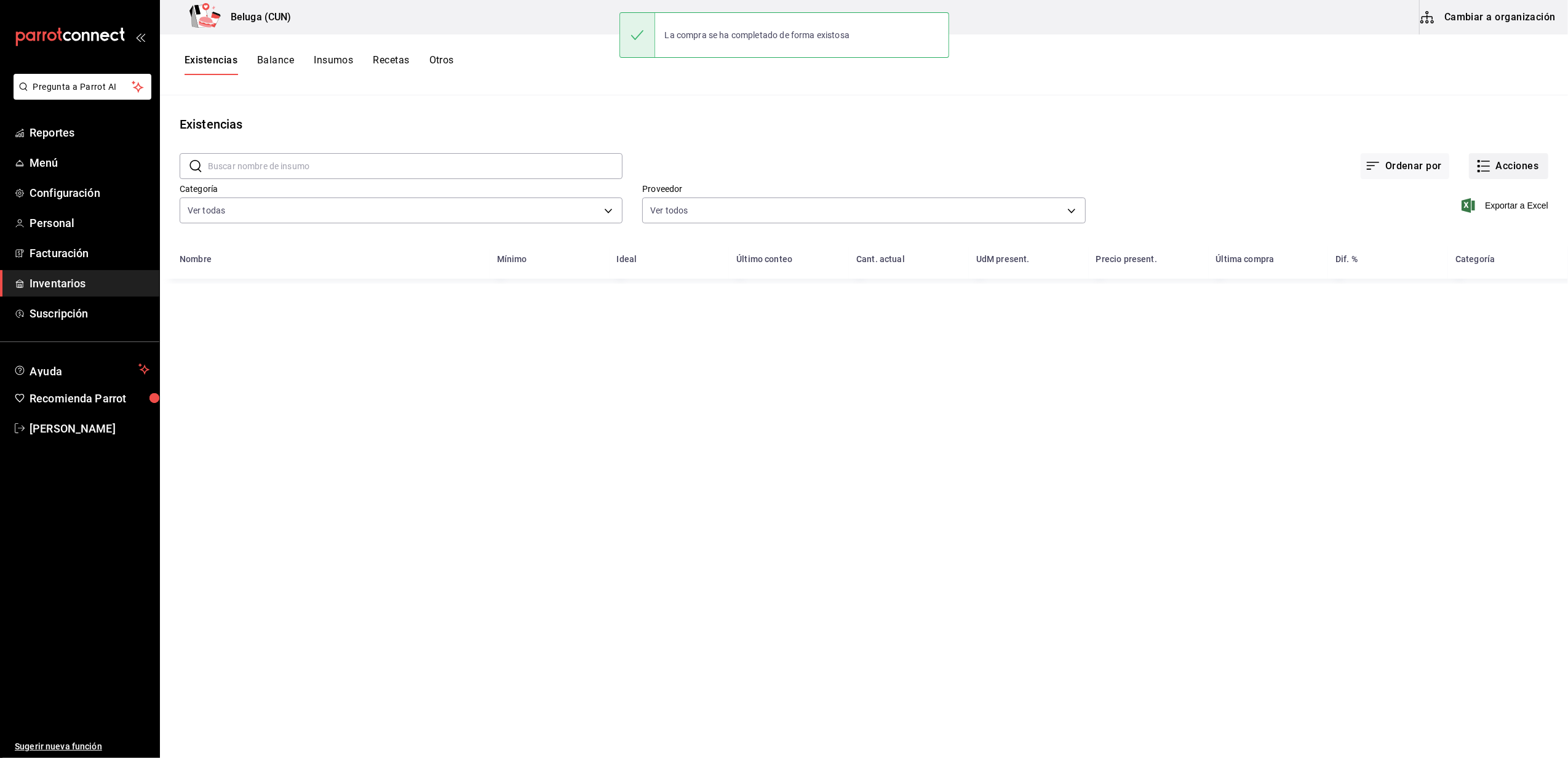
click at [1515, 155] on button "Acciones" at bounding box center [1509, 167] width 79 height 26
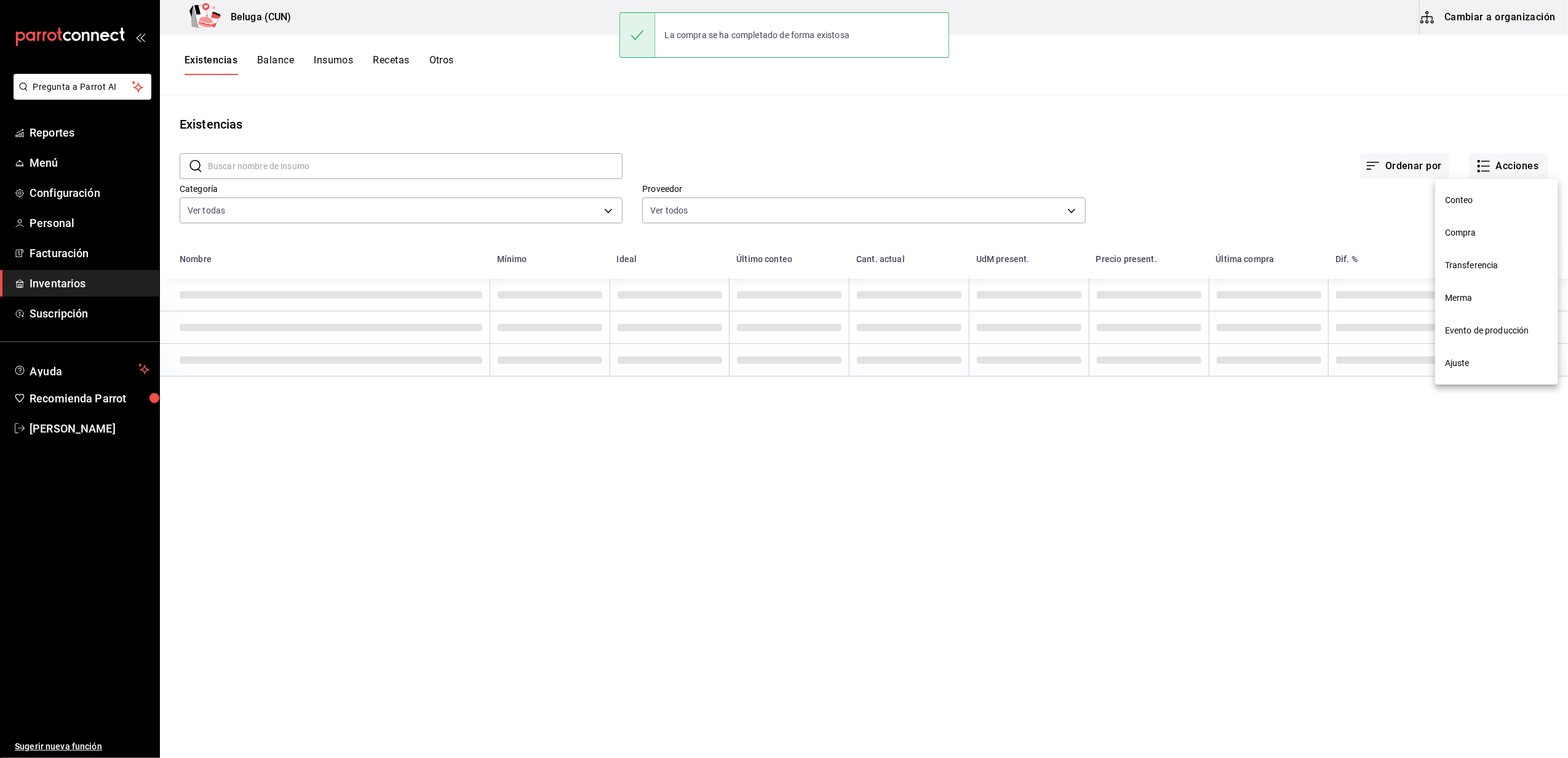
click at [1463, 234] on span "Compra" at bounding box center [1497, 233] width 103 height 13
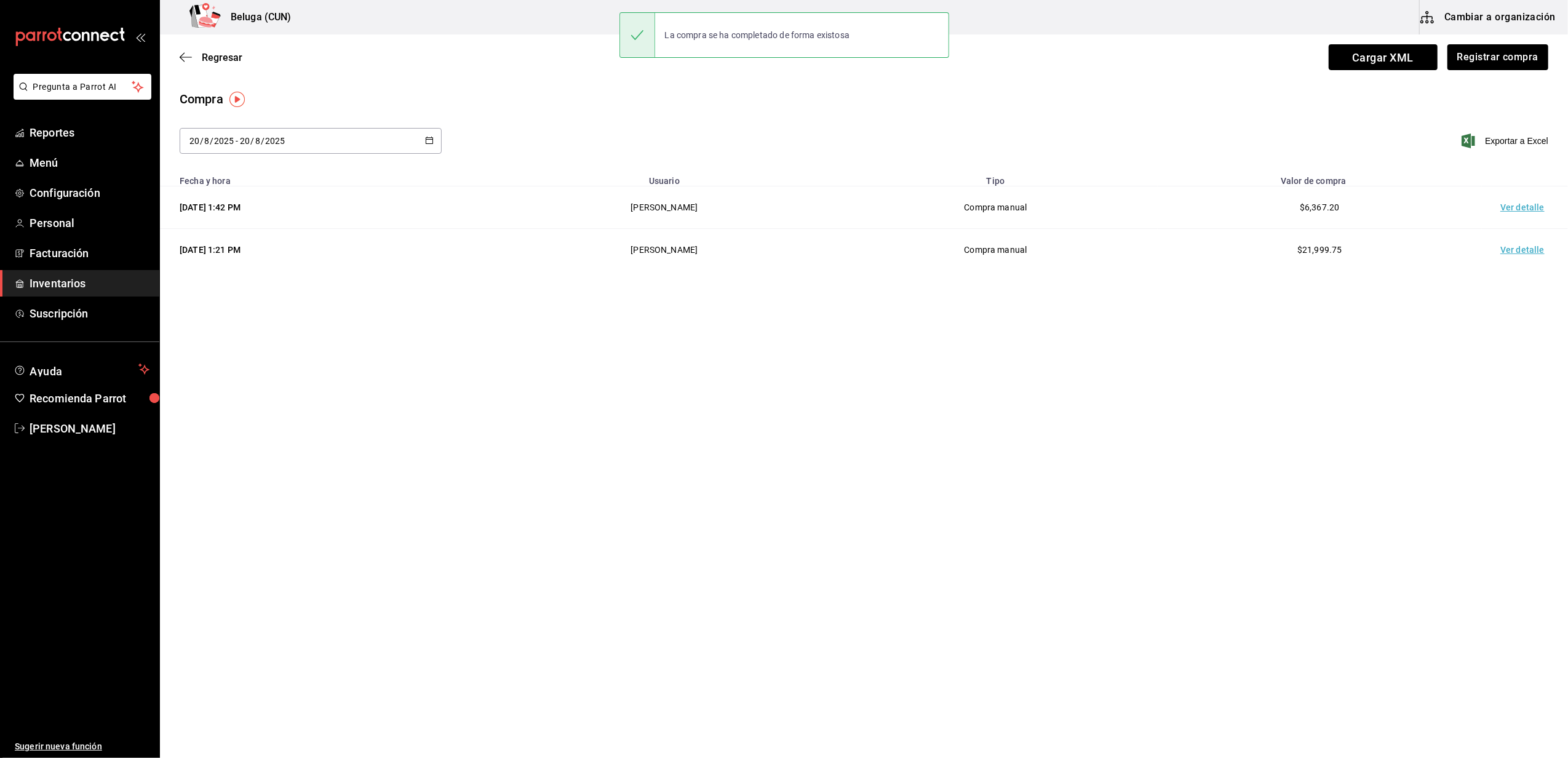
click at [1509, 194] on td "Ver detalle" at bounding box center [1525, 207] width 86 height 42
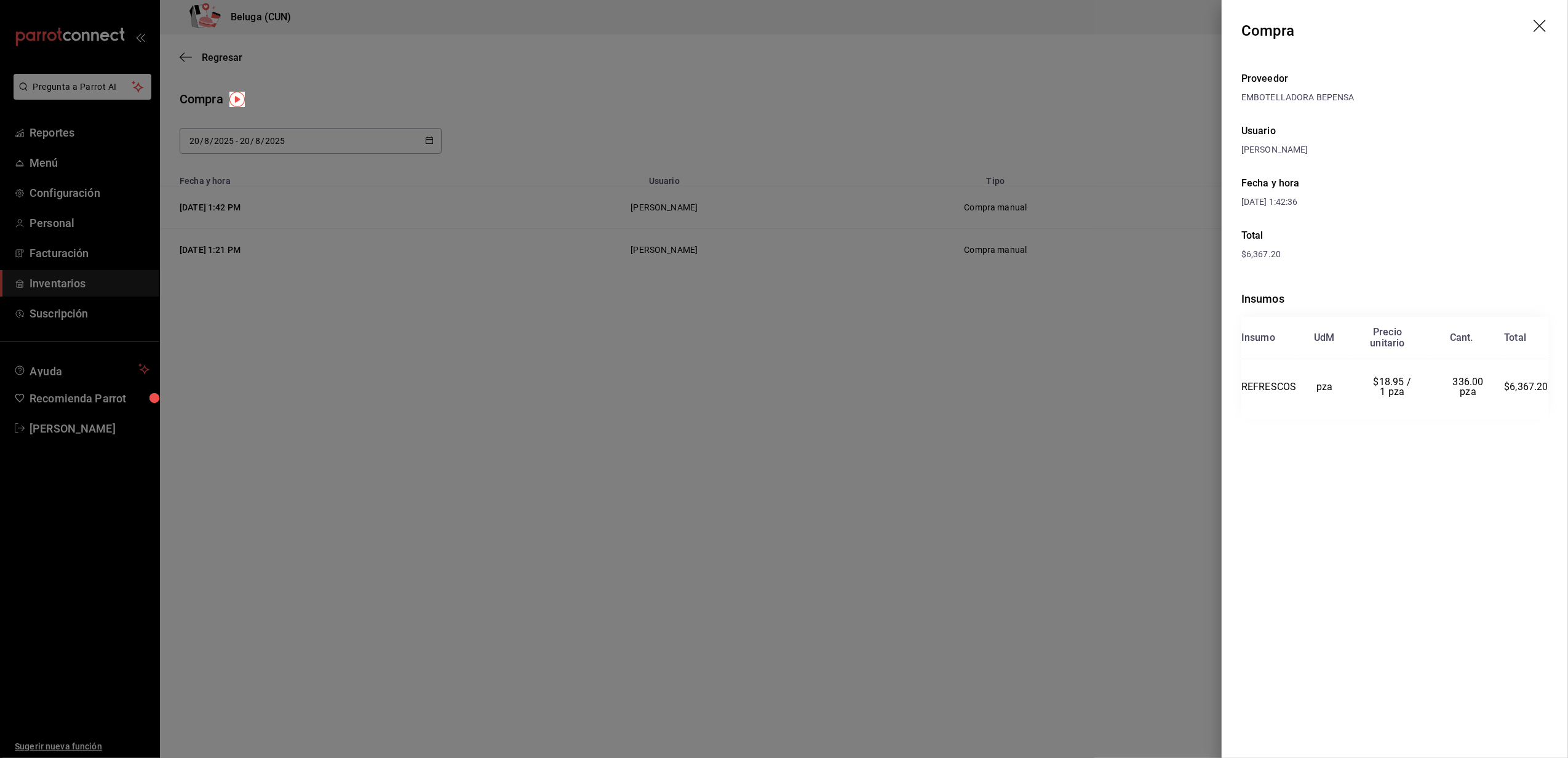
click at [934, 497] on div at bounding box center [784, 379] width 1568 height 758
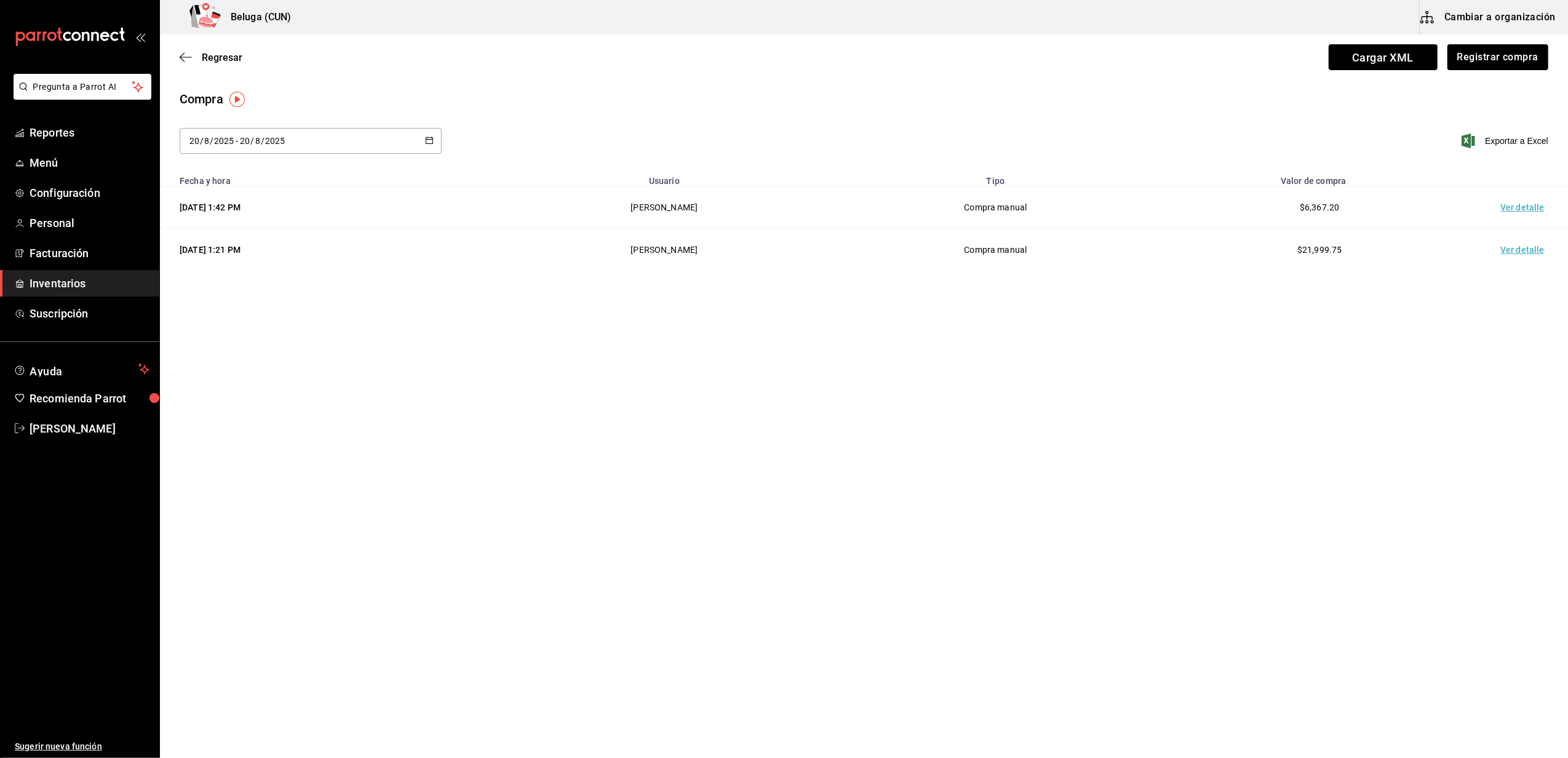
click at [1549, 198] on td "Ver detalle" at bounding box center [1525, 207] width 86 height 42
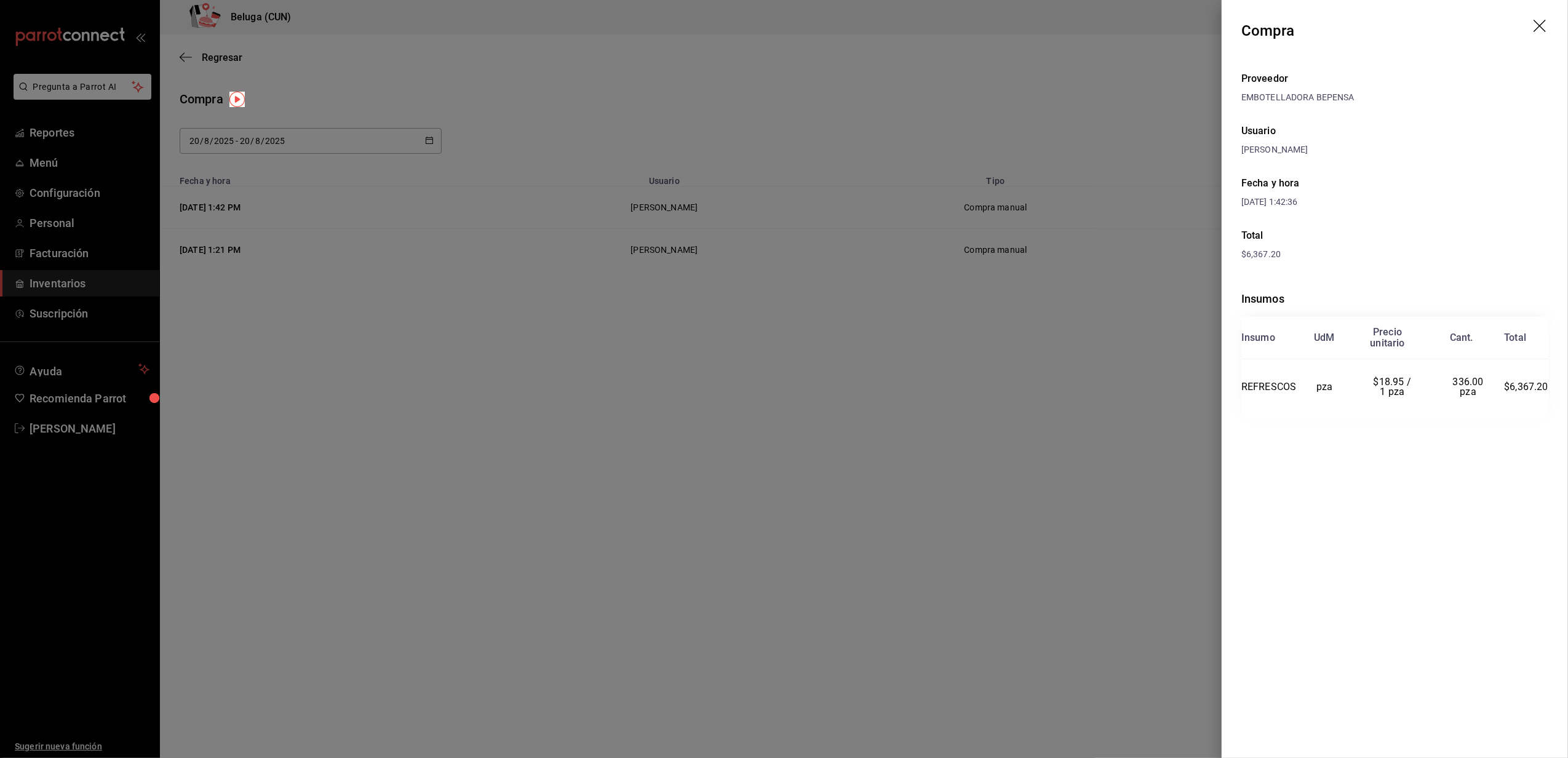
click at [594, 399] on div at bounding box center [784, 379] width 1568 height 758
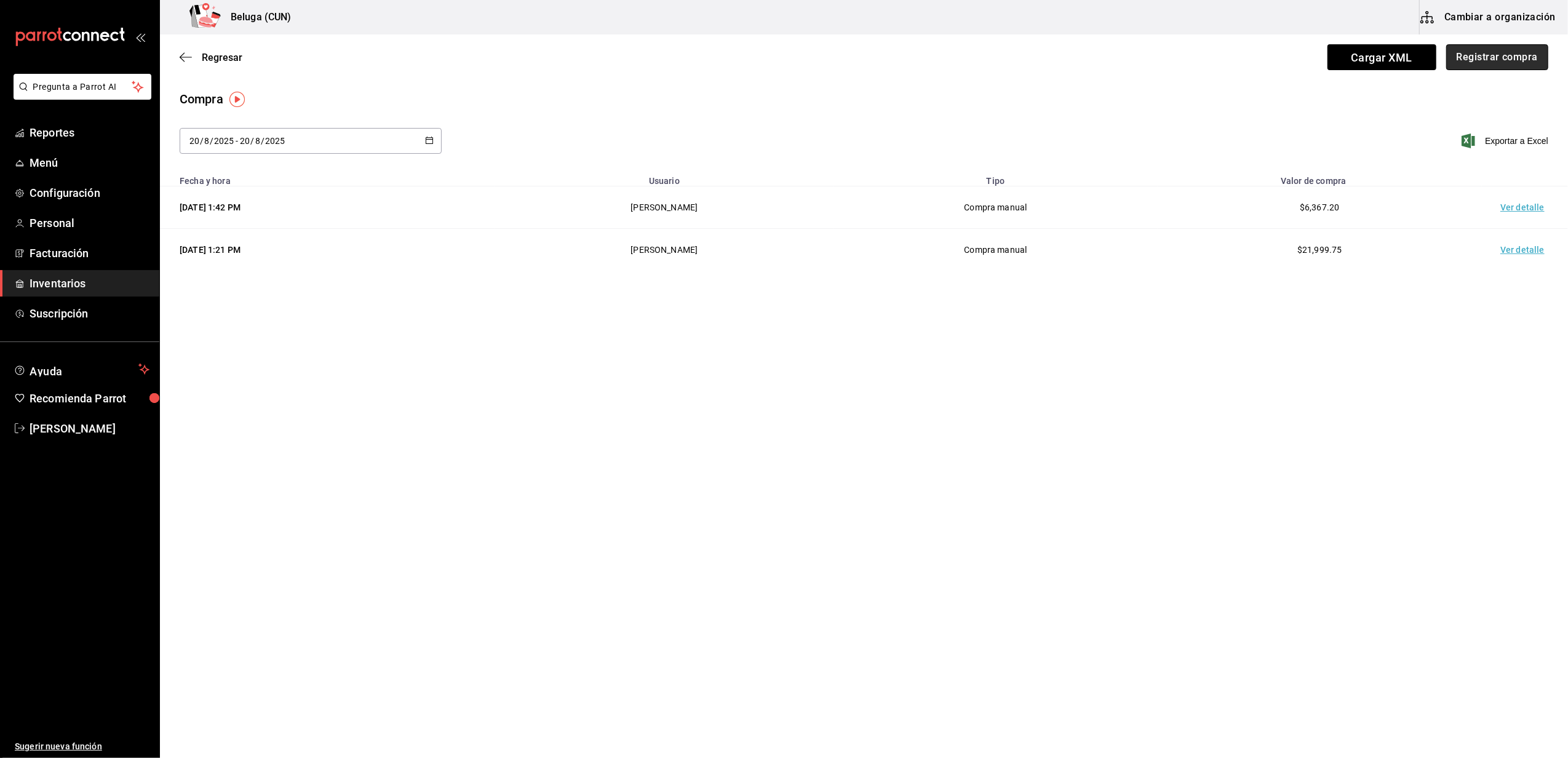
click at [1509, 59] on button "Registrar compra" at bounding box center [1497, 57] width 102 height 26
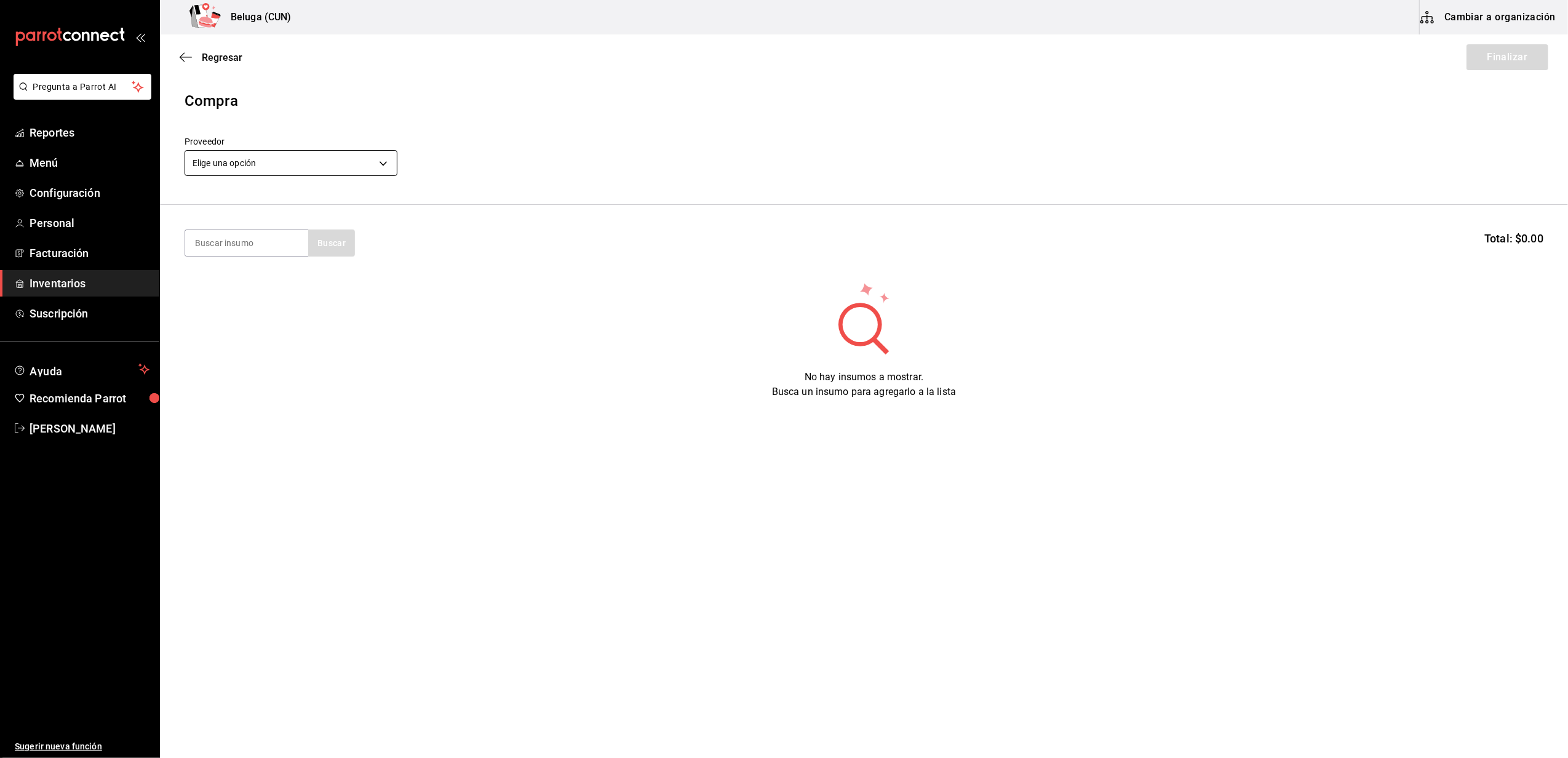
click at [351, 156] on body "Pregunta a Parrot AI Reportes Menú Configuración Personal Facturación Inventari…" at bounding box center [784, 344] width 1568 height 689
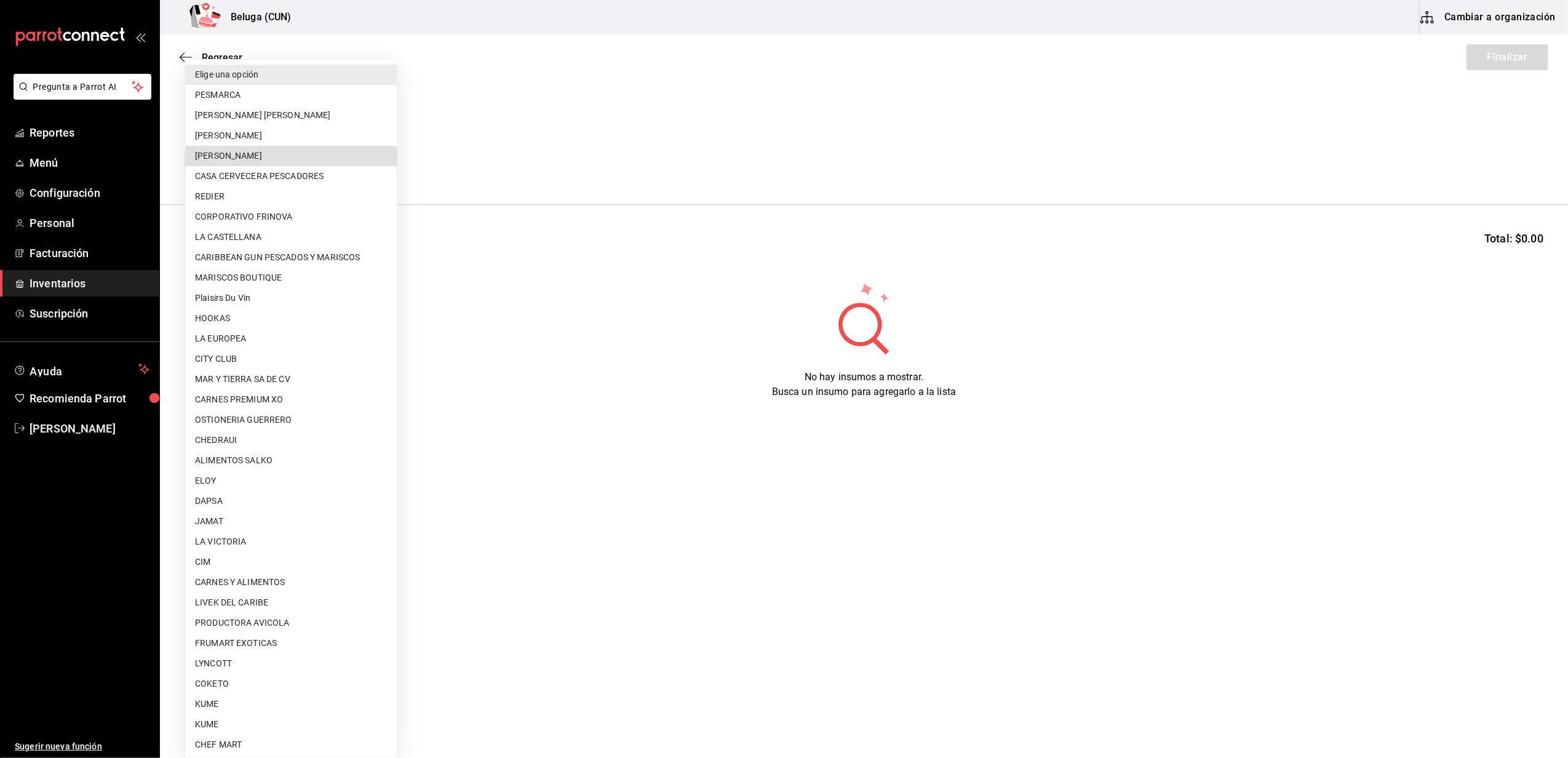
type input "2879dfcd-075a-4fb8-856f-be351f738579"
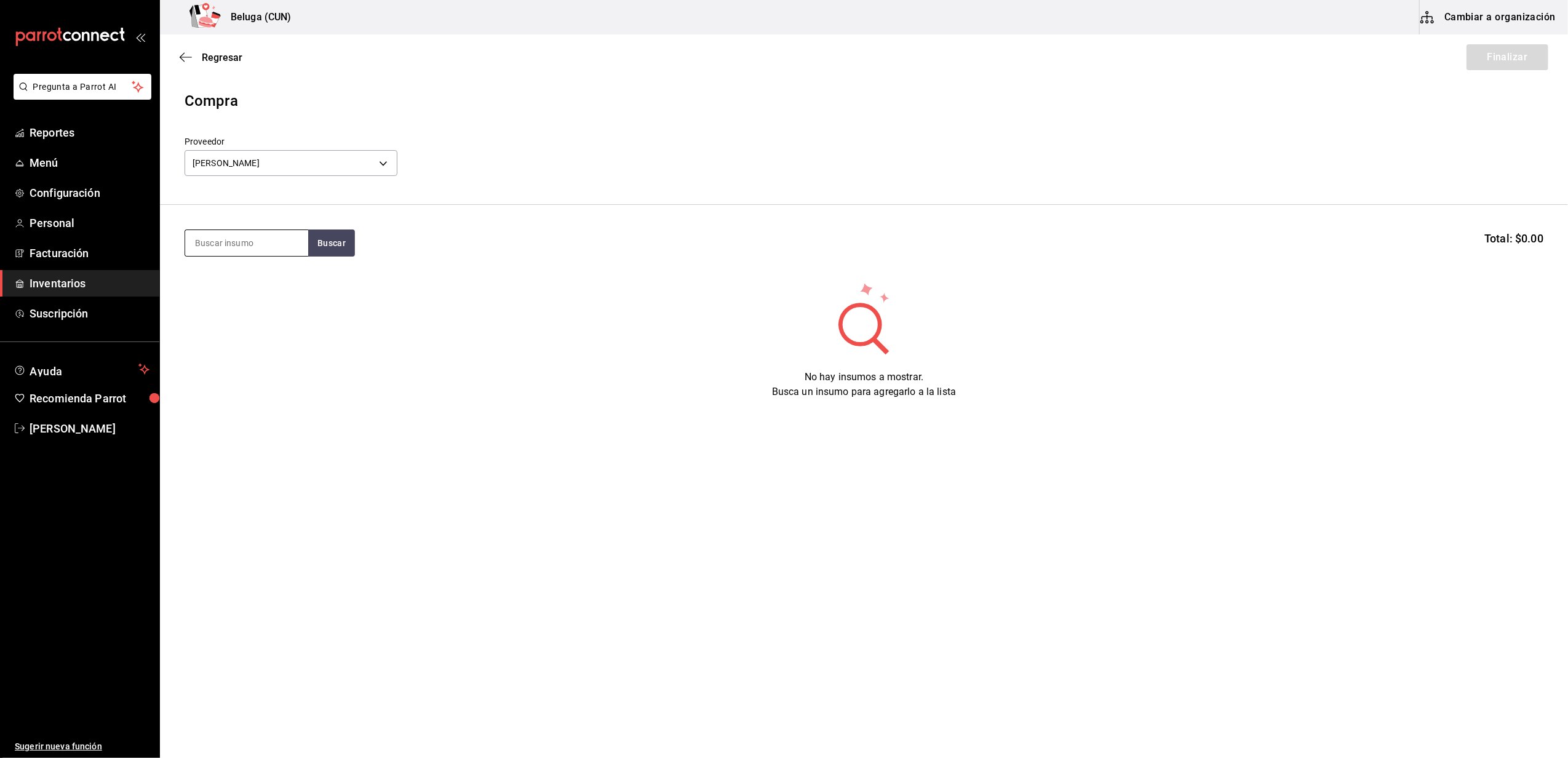
drag, startPoint x: 276, startPoint y: 245, endPoint x: 291, endPoint y: 239, distance: 16.2
click at [276, 244] on input at bounding box center [247, 243] width 123 height 26
type input "1.7"
click at [273, 264] on div "MAR. PESCA 1.7 KG PESCA 1.7 KG - [PERSON_NAME]" at bounding box center [247, 291] width 123 height 60
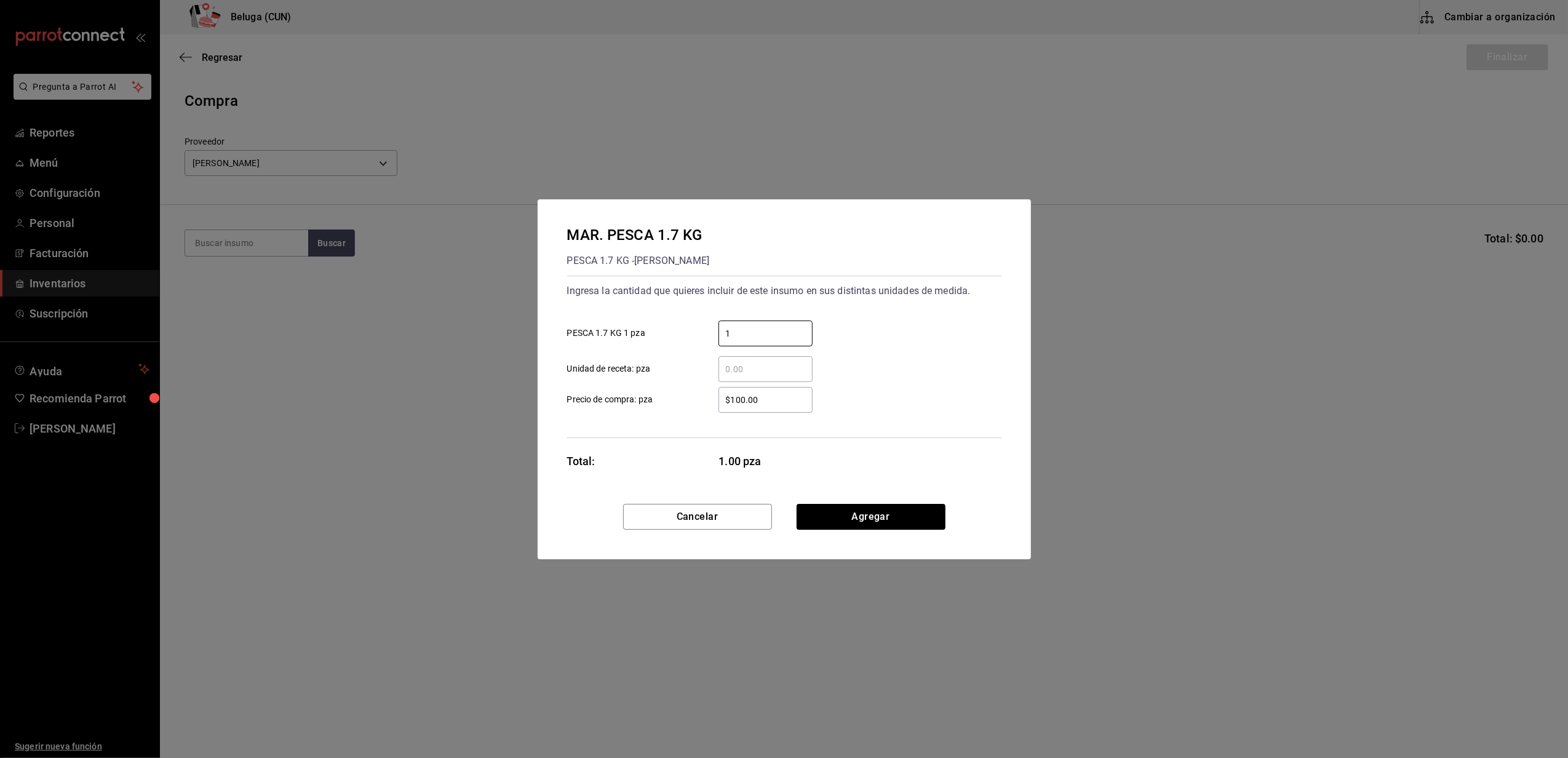
type input "1"
type input "$374"
click button "Agregar" at bounding box center [870, 517] width 149 height 26
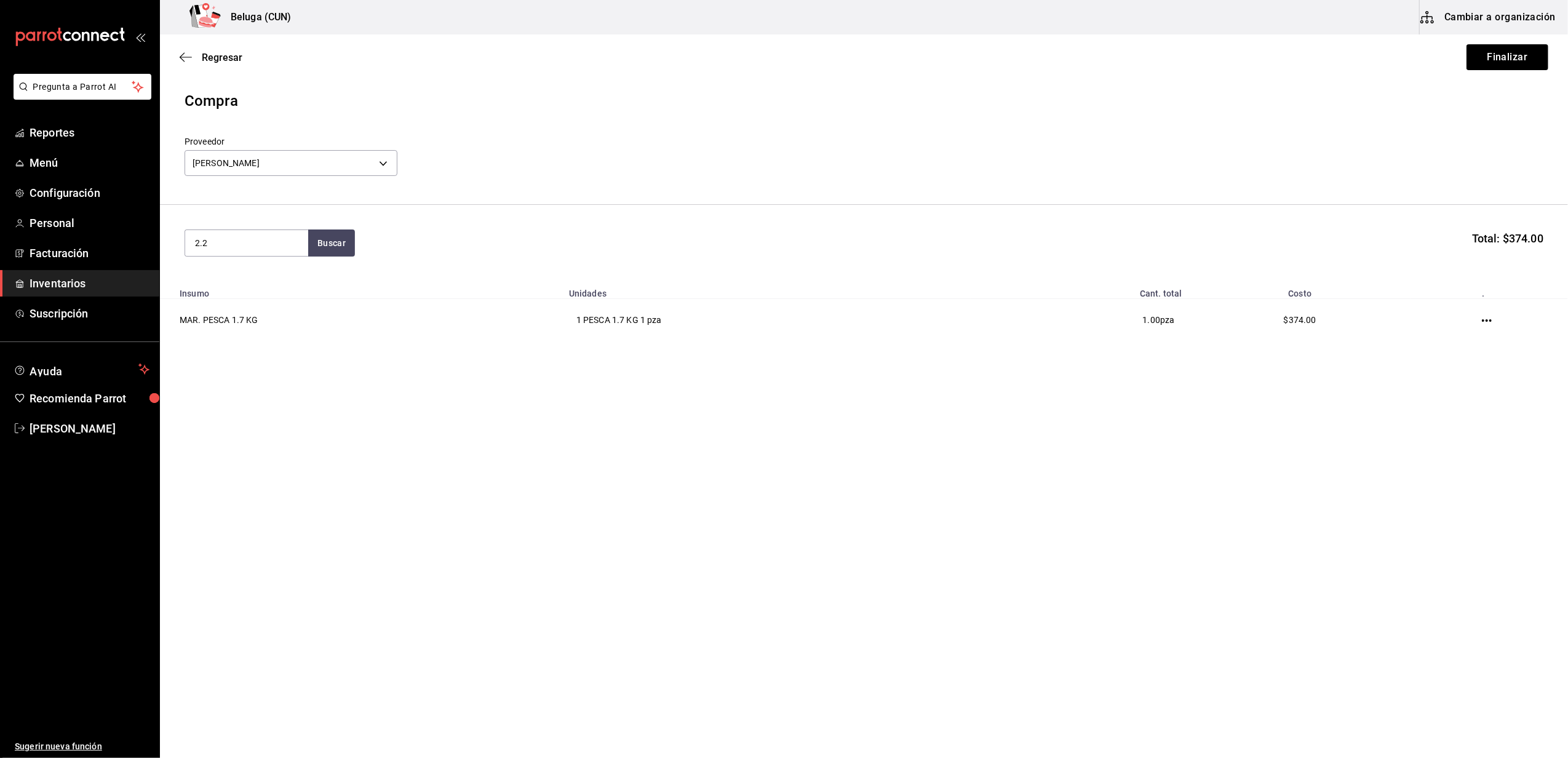
type input "2.2"
click at [268, 287] on div "PESCA 2.2 KG - [PERSON_NAME]" at bounding box center [247, 299] width 103 height 26
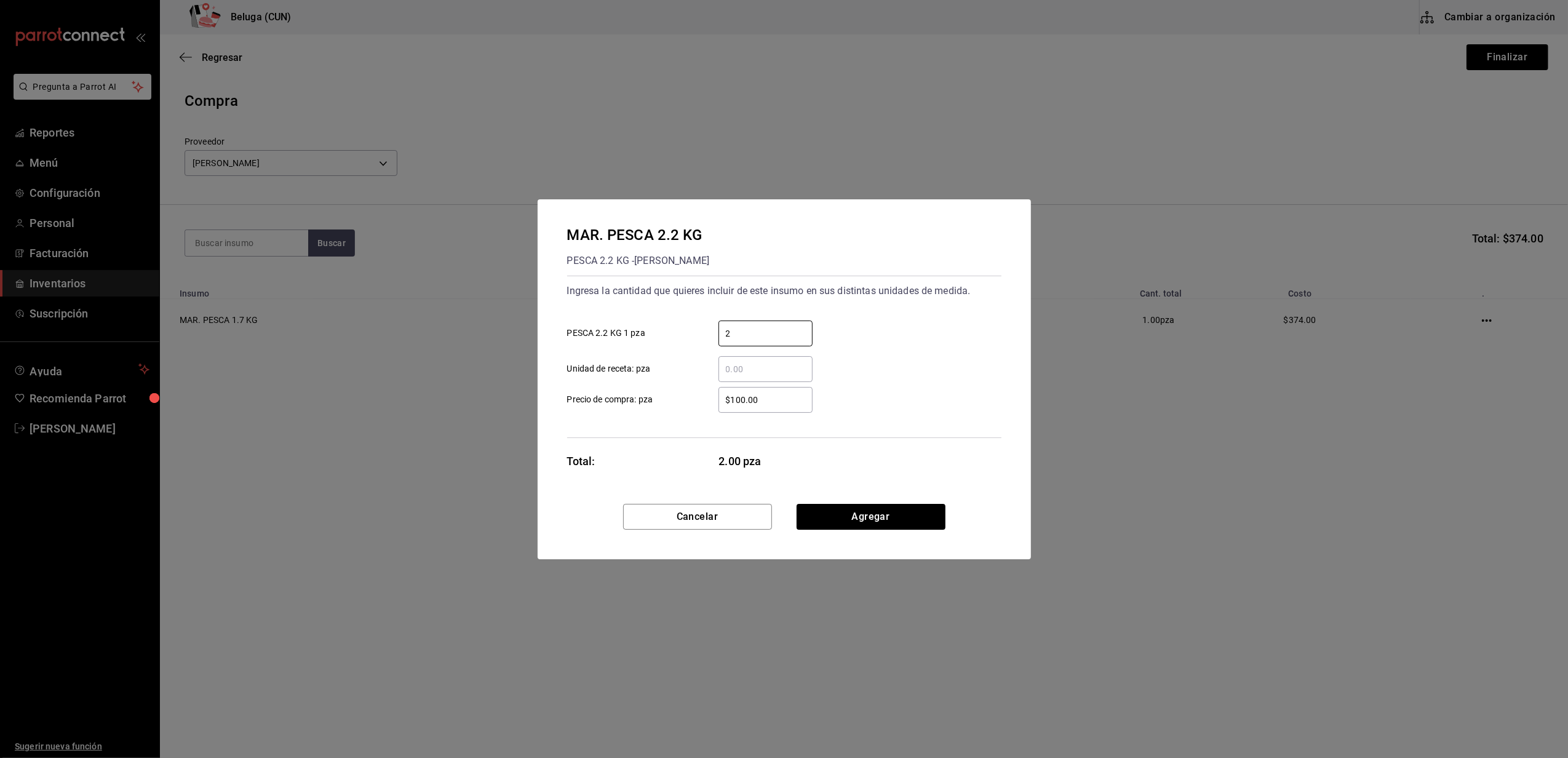
type input "2"
type input "$484"
click button "Agregar" at bounding box center [870, 517] width 149 height 26
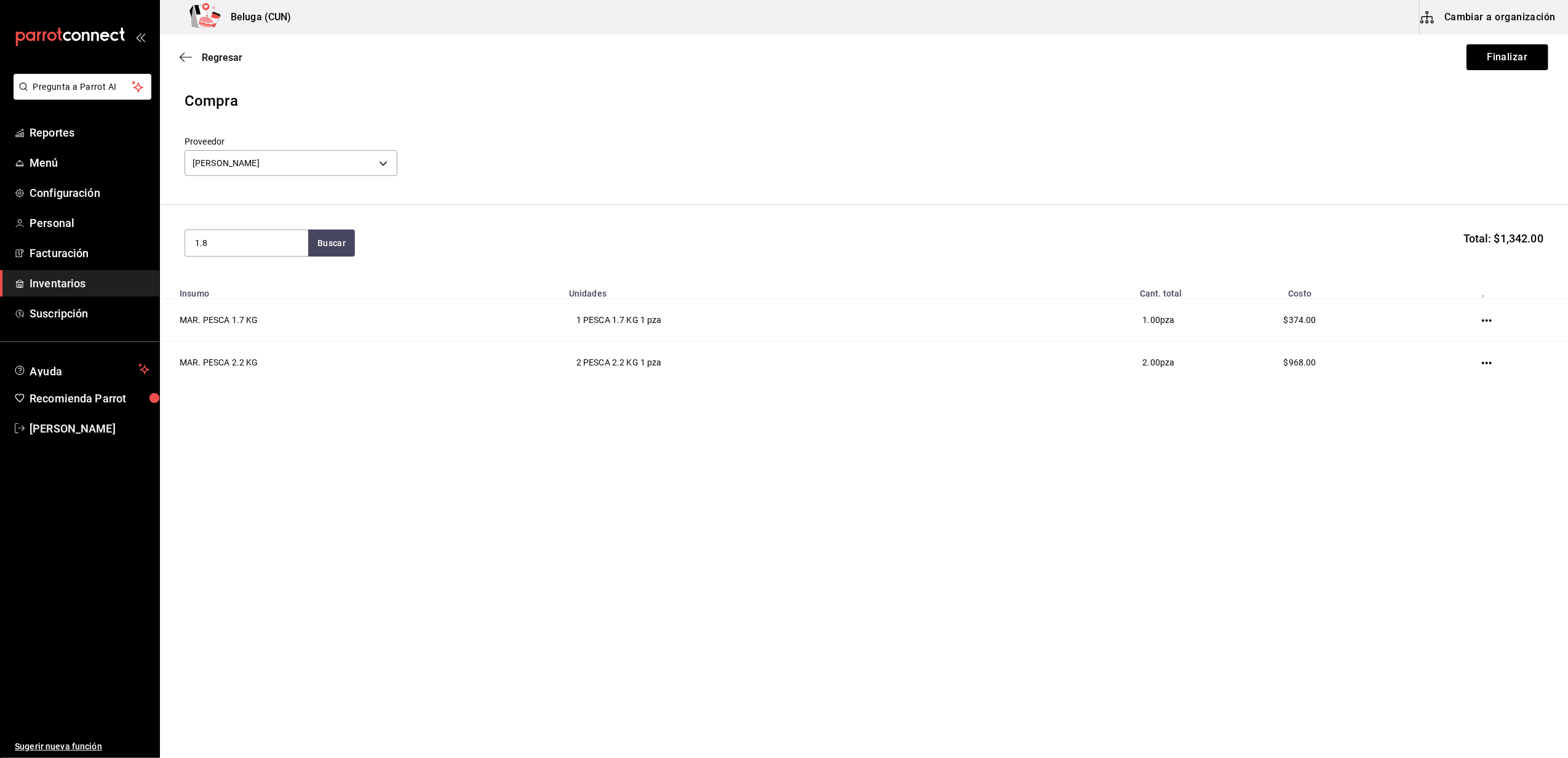
type input "1.8"
click at [245, 277] on div "MAR. PESCA 1.8 KG" at bounding box center [247, 278] width 103 height 15
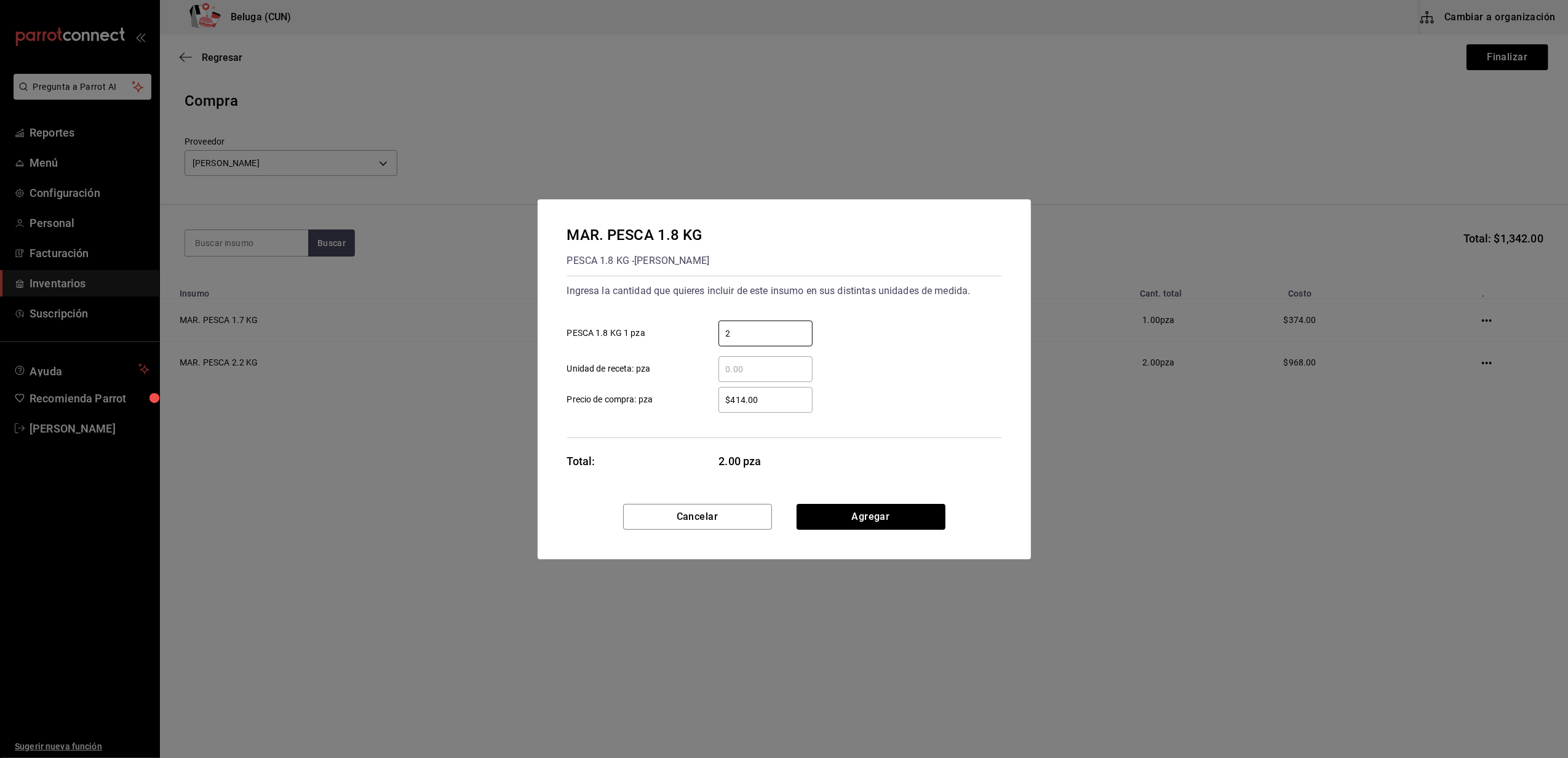
type input "2"
type input "$396"
click button "Agregar" at bounding box center [870, 517] width 149 height 26
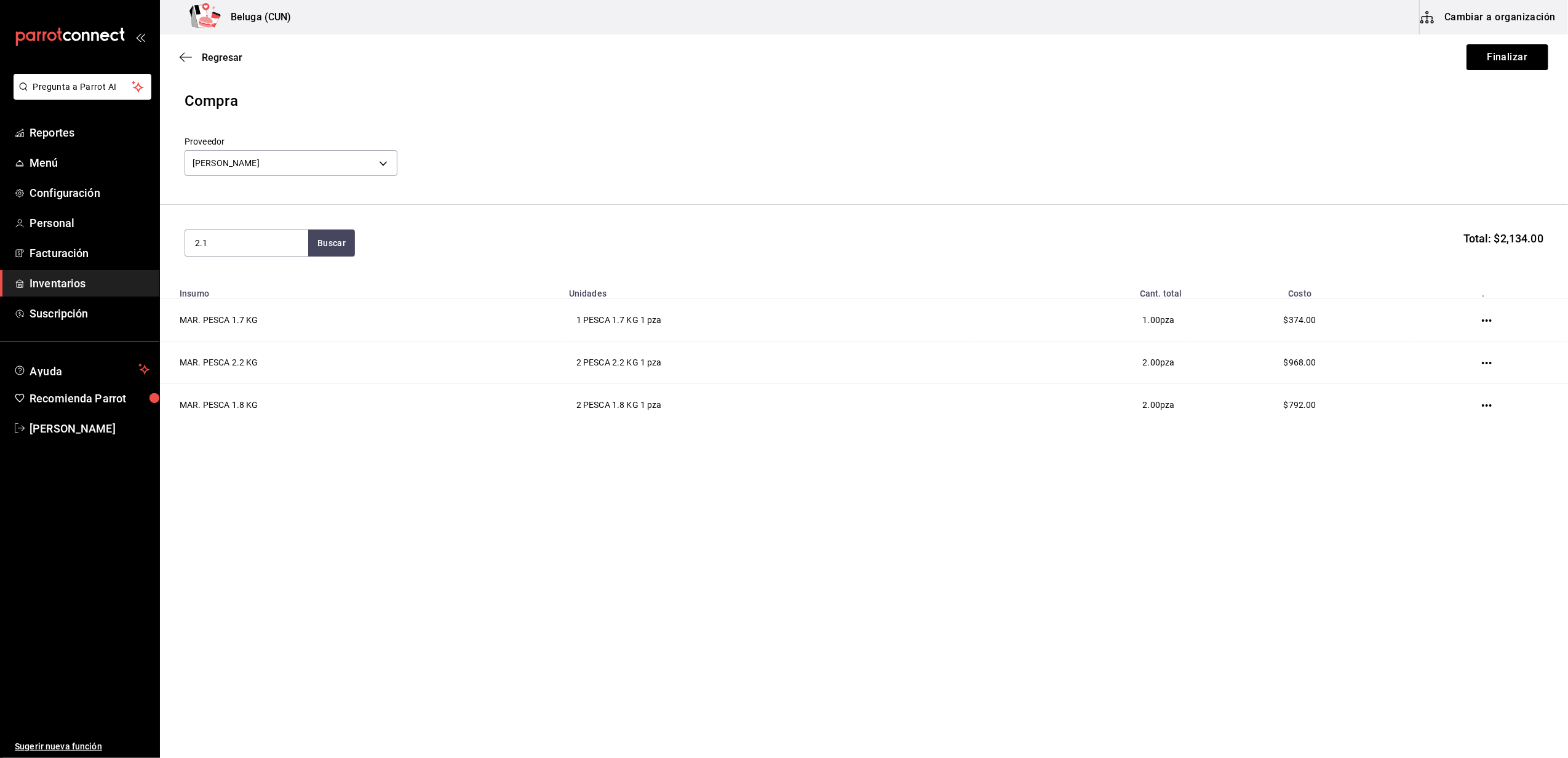
type input "2.1"
click at [246, 264] on div "MAR. PESCA 2.1 KG PESCA 2.1 KG - [PERSON_NAME]" at bounding box center [247, 291] width 123 height 60
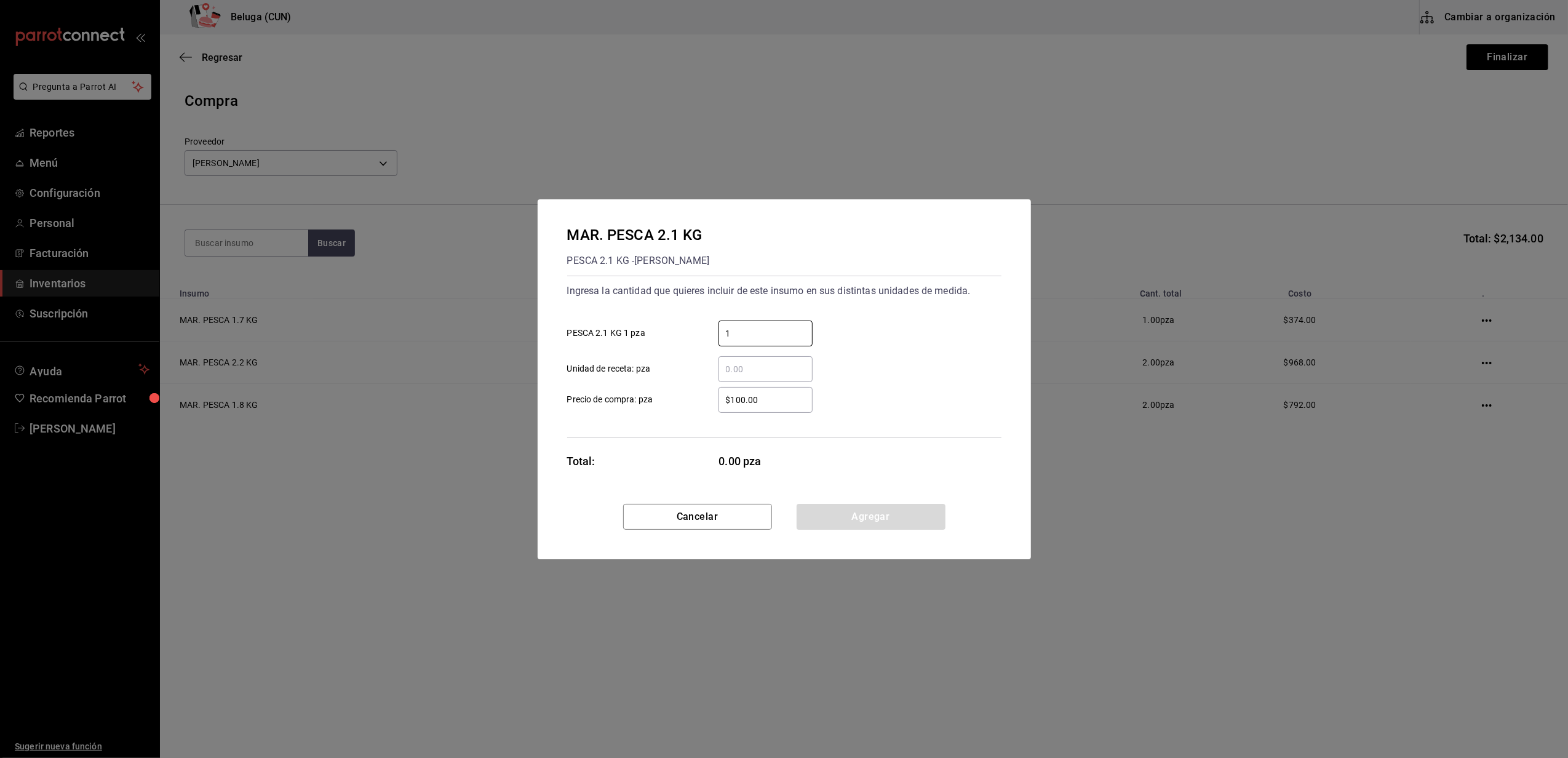
type input "1"
type input "$462"
click button "Agregar" at bounding box center [870, 517] width 149 height 26
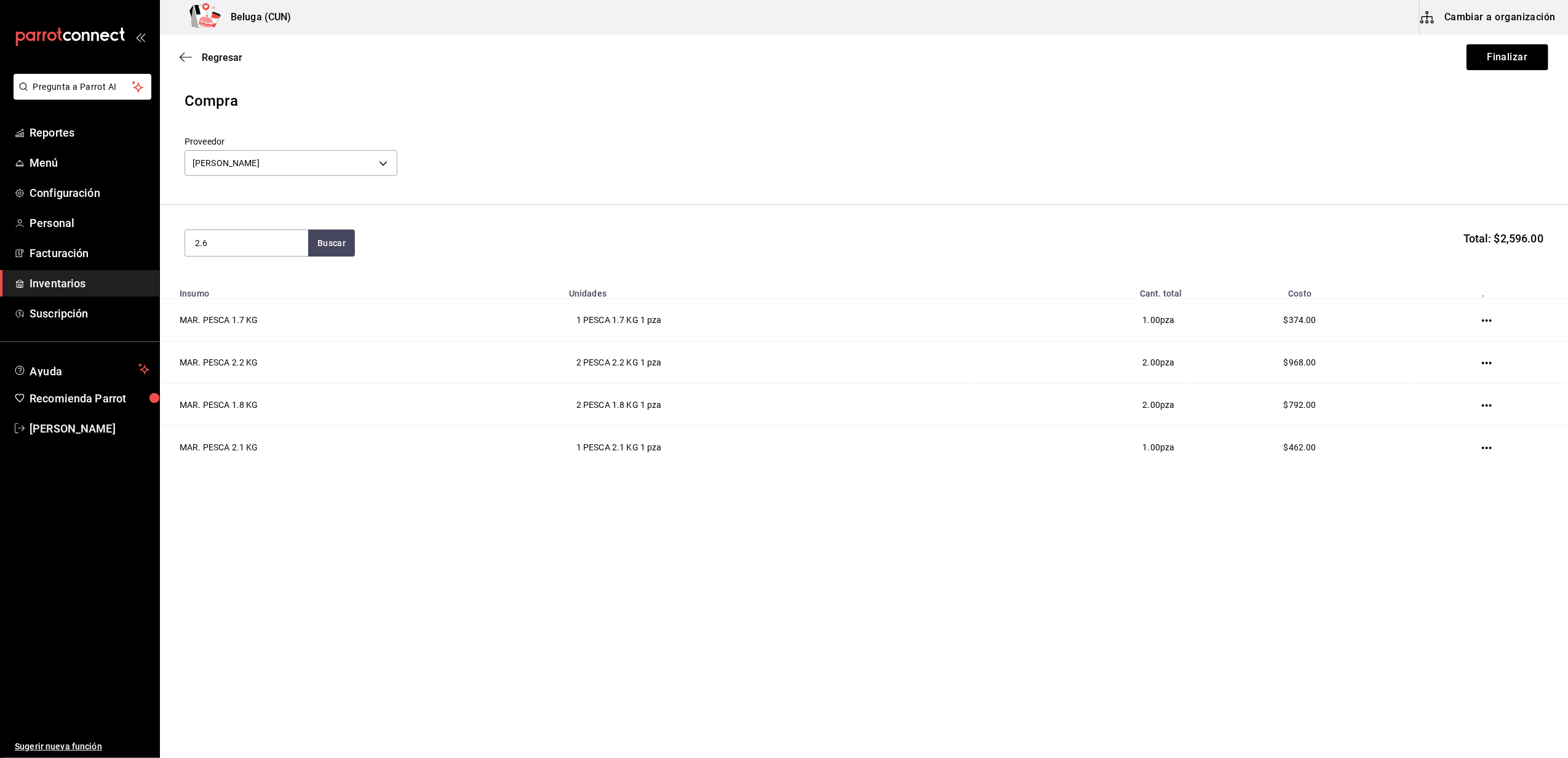
type input "2.6"
click at [271, 281] on div "MAR. PESCA 2.6 KG" at bounding box center [247, 278] width 103 height 15
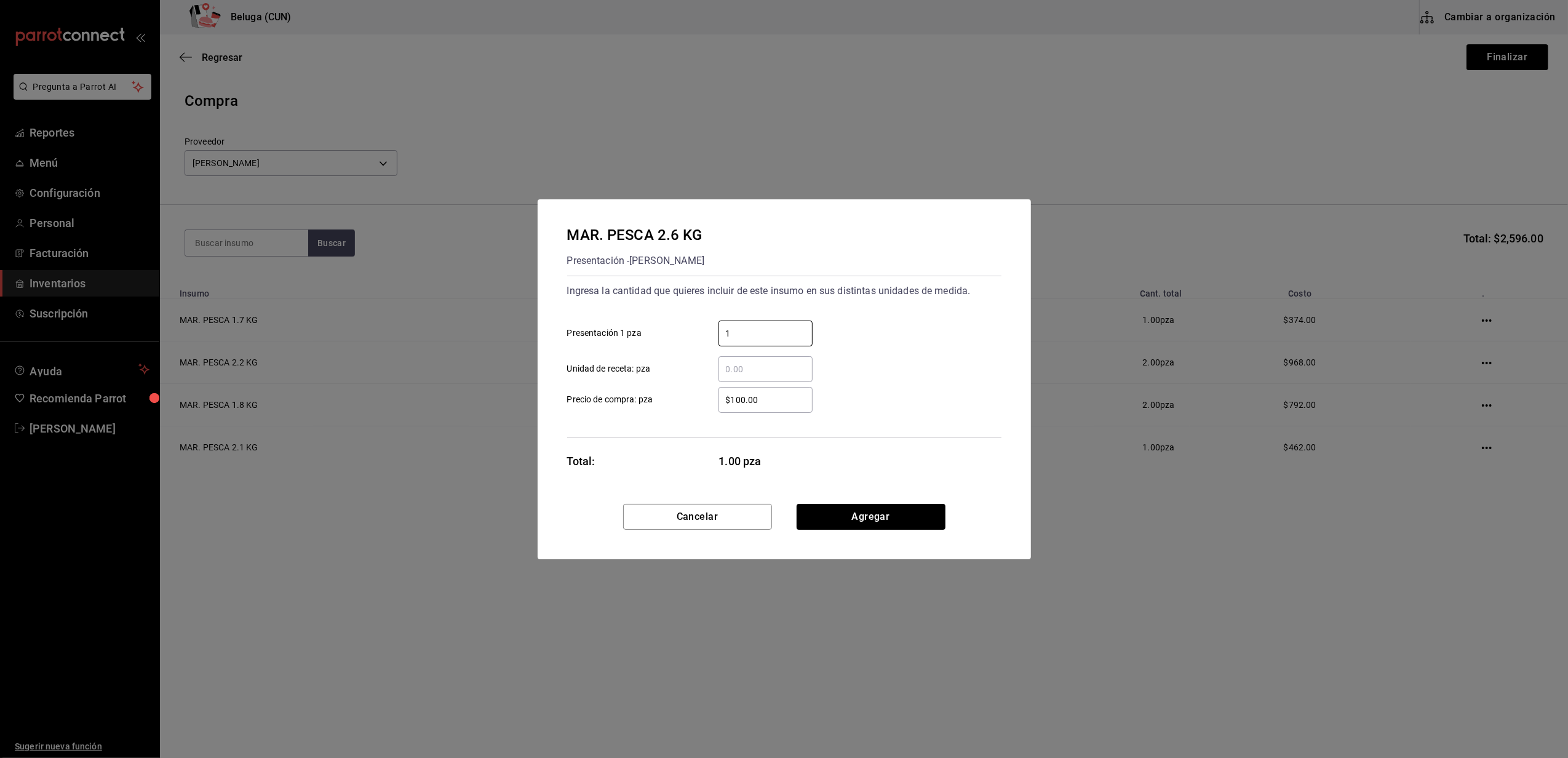
type input "1"
type input "$462"
click button "Agregar" at bounding box center [870, 517] width 149 height 26
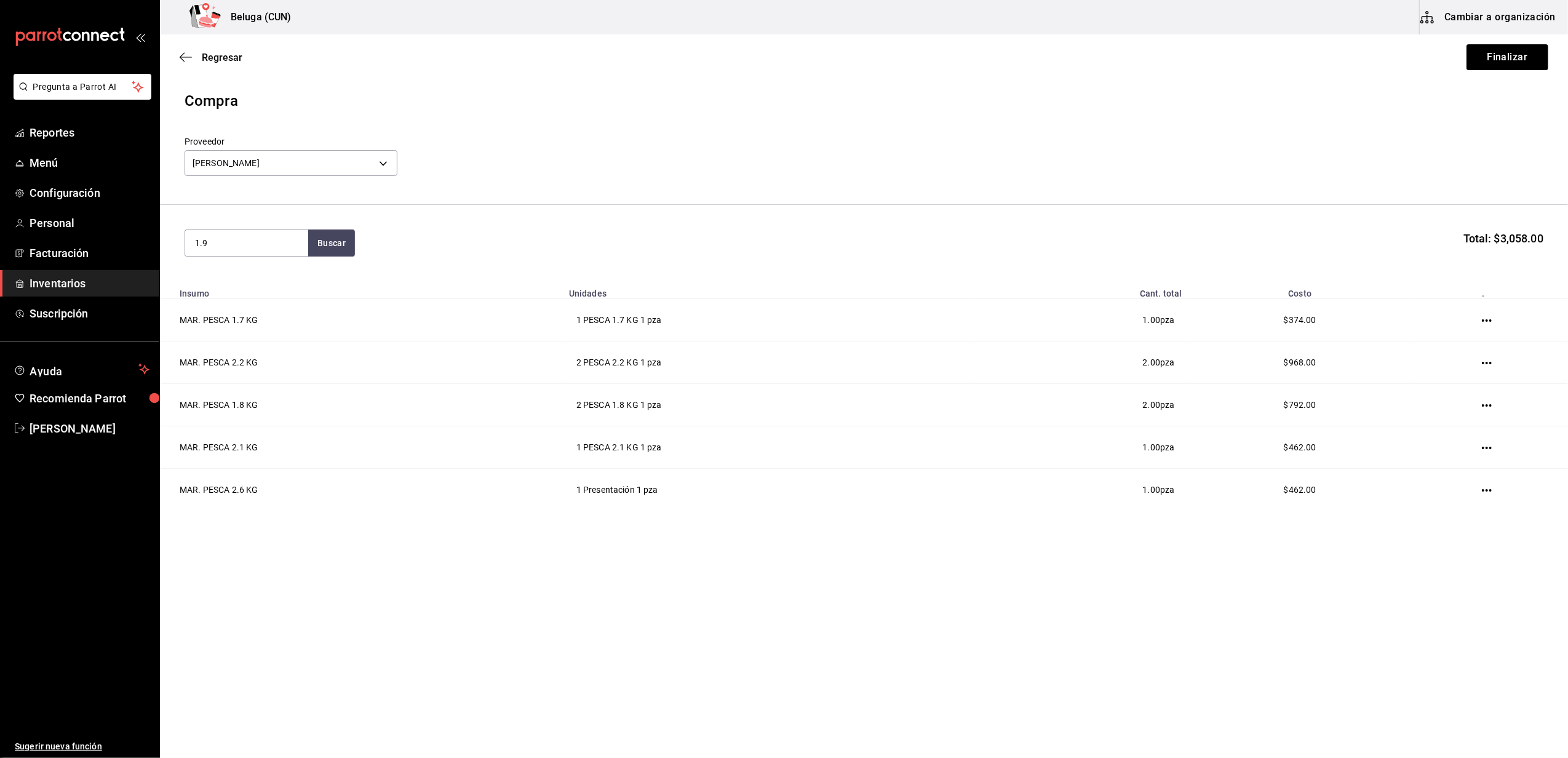
type input "1.9"
click at [222, 293] on div "PESCA 1.9 KG - [PERSON_NAME]" at bounding box center [247, 299] width 103 height 26
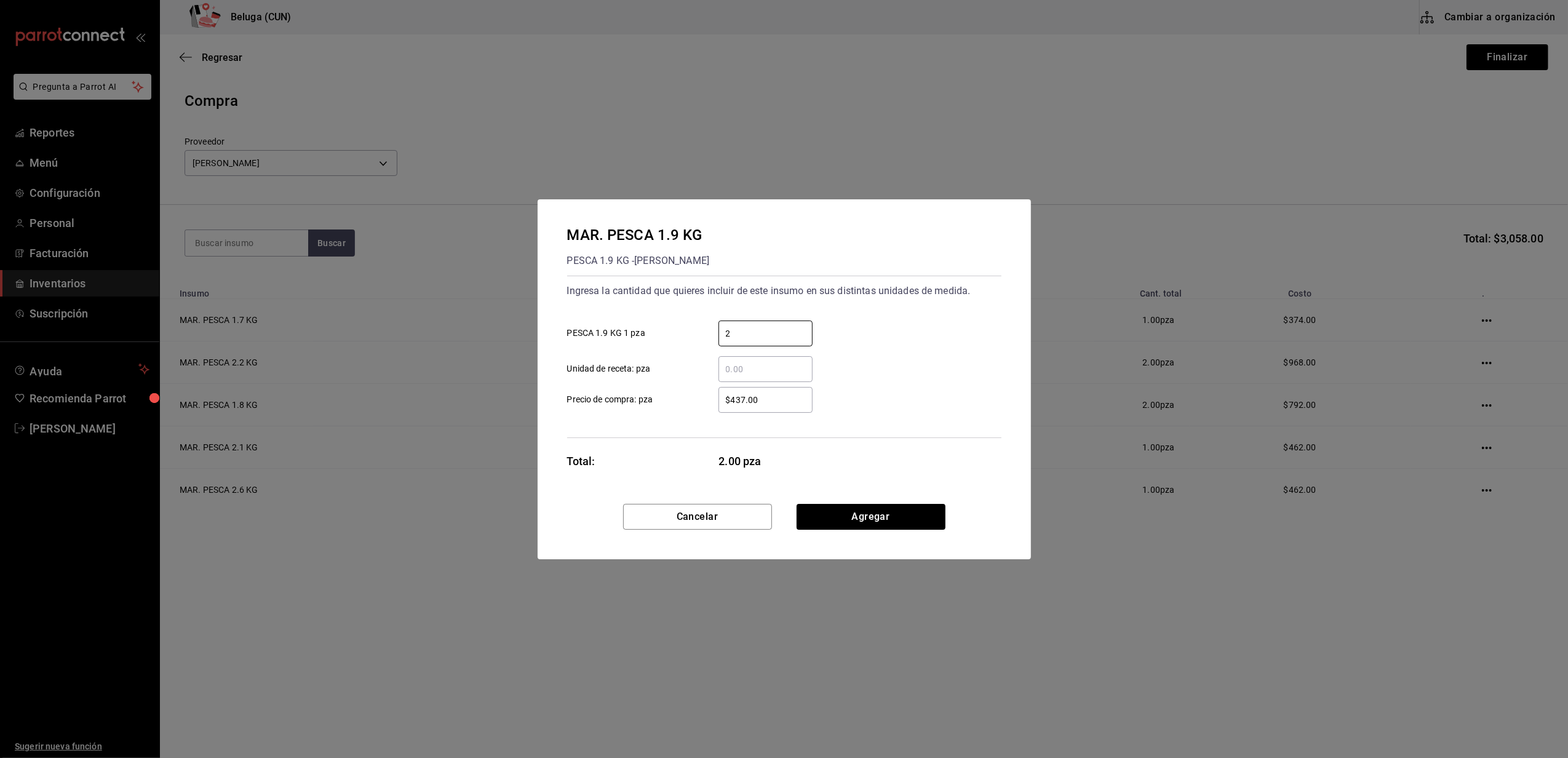
type input "2"
type input "$418"
click button "Agregar" at bounding box center [870, 517] width 149 height 26
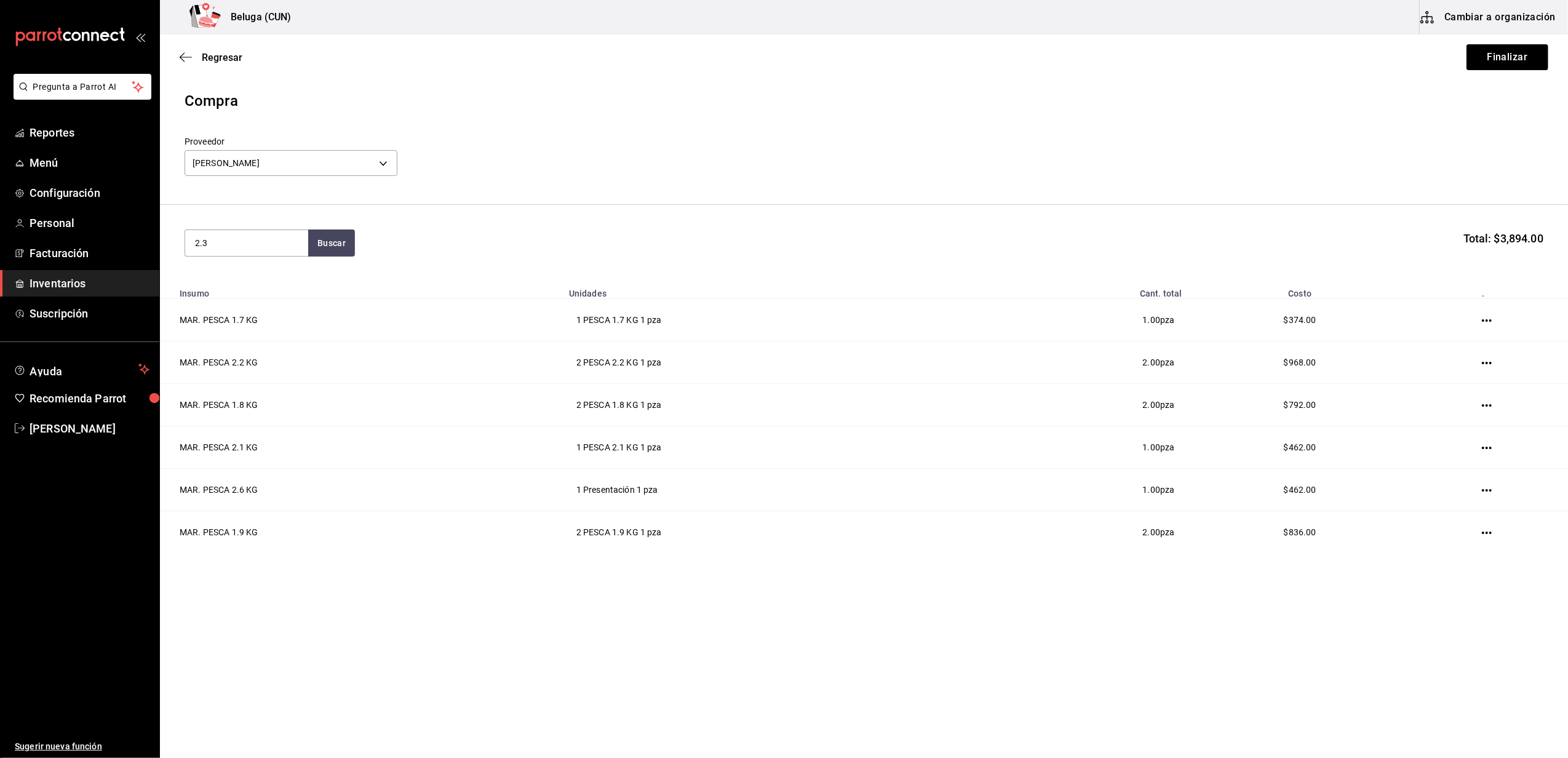
type input "2.3"
click at [284, 289] on div "PESCA 2.3 KG - [PERSON_NAME]" at bounding box center [247, 299] width 103 height 26
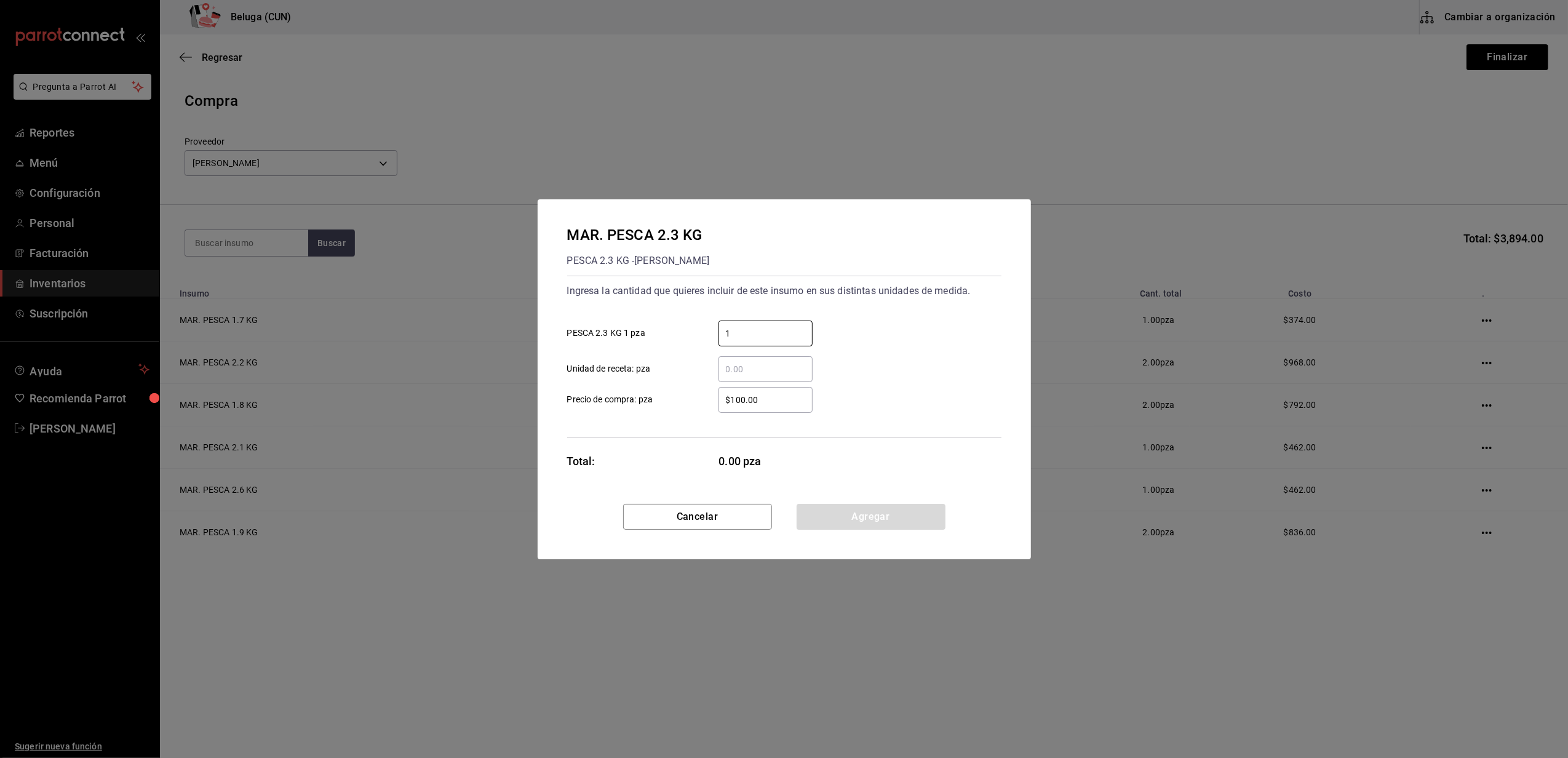
type input "1"
type input "$506"
click button "Agregar" at bounding box center [870, 517] width 149 height 26
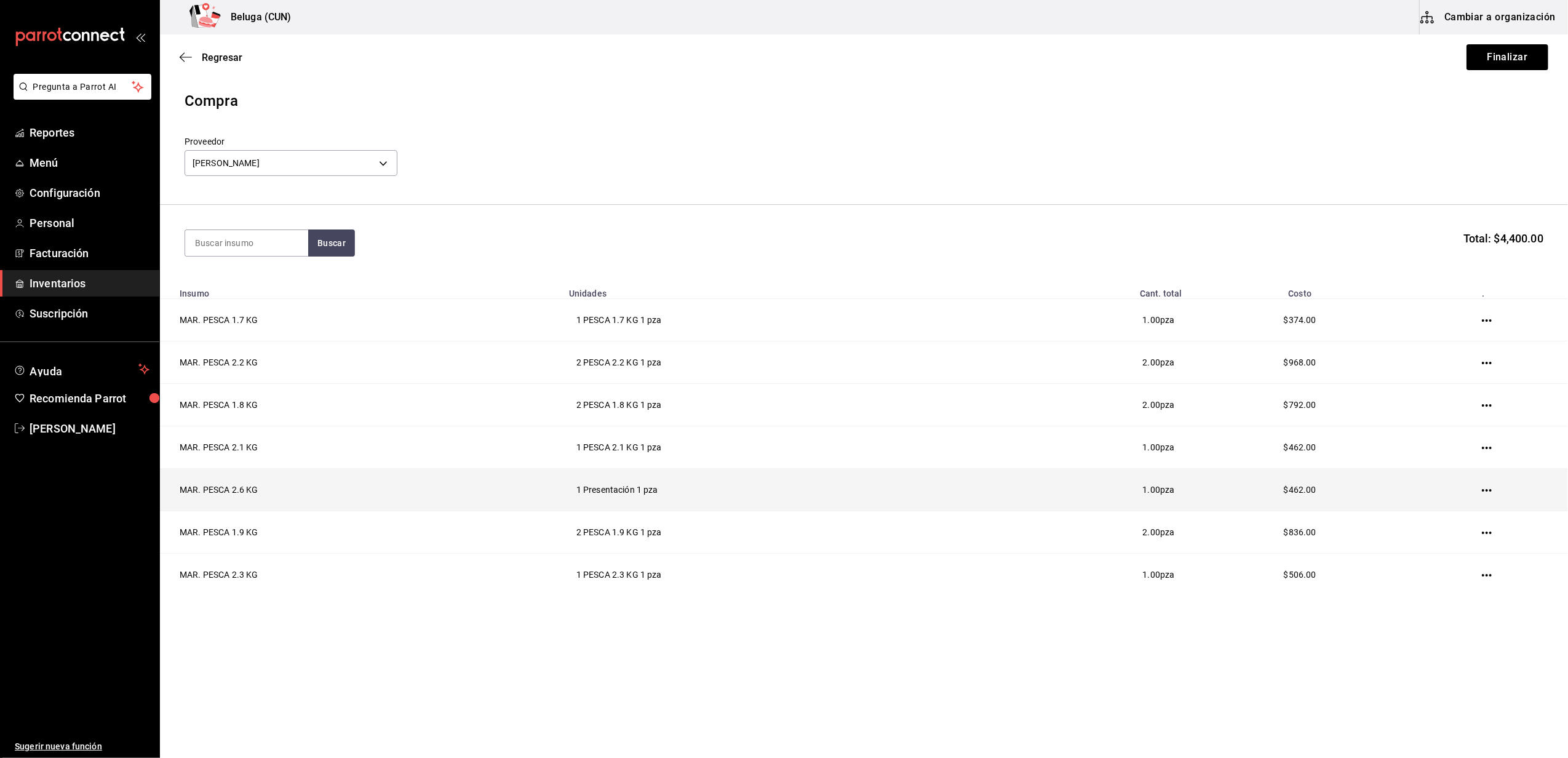
click at [1482, 492] on icon "button" at bounding box center [1486, 490] width 10 height 10
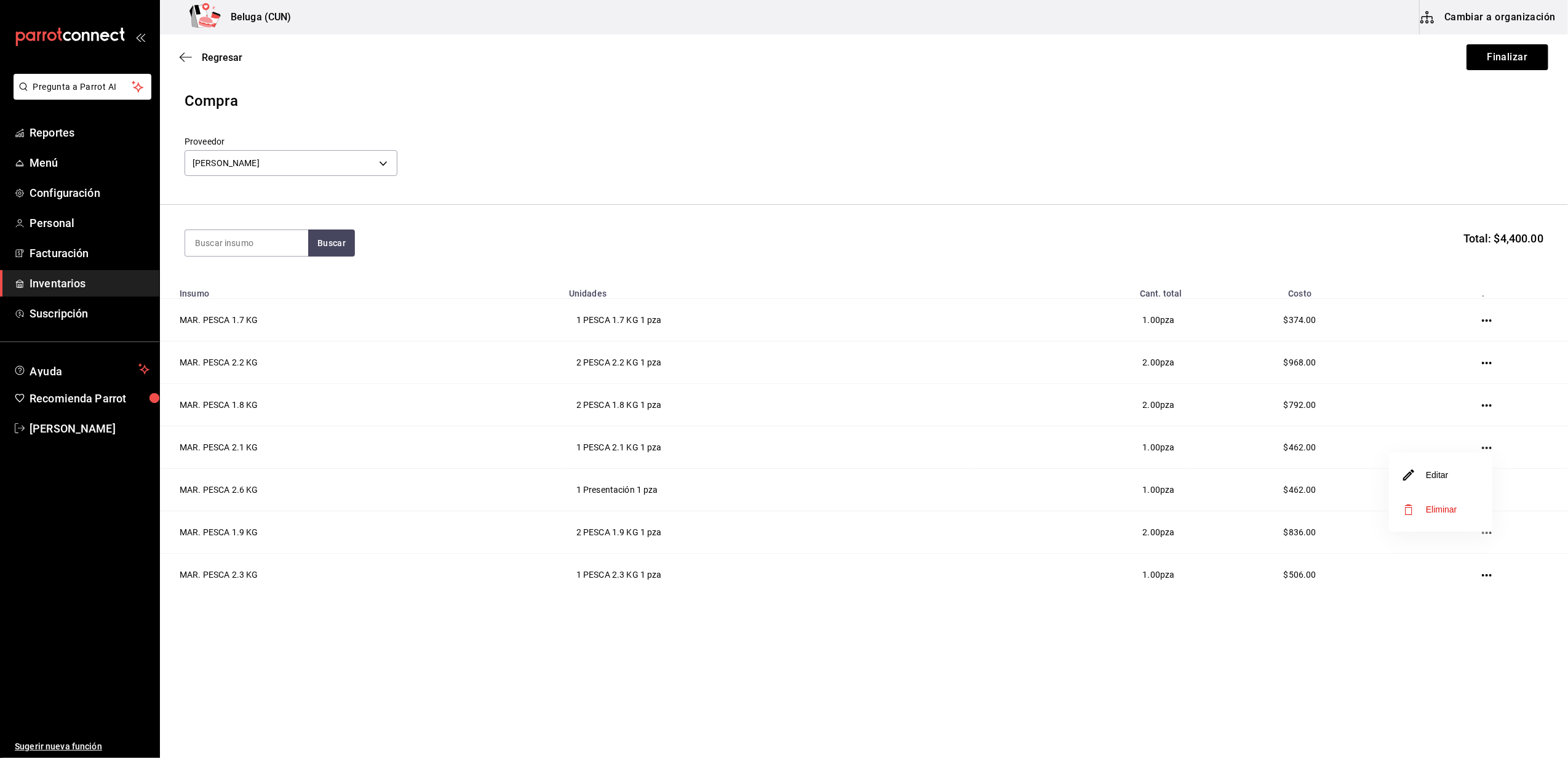
click at [1422, 467] on li "Editar" at bounding box center [1441, 475] width 103 height 35
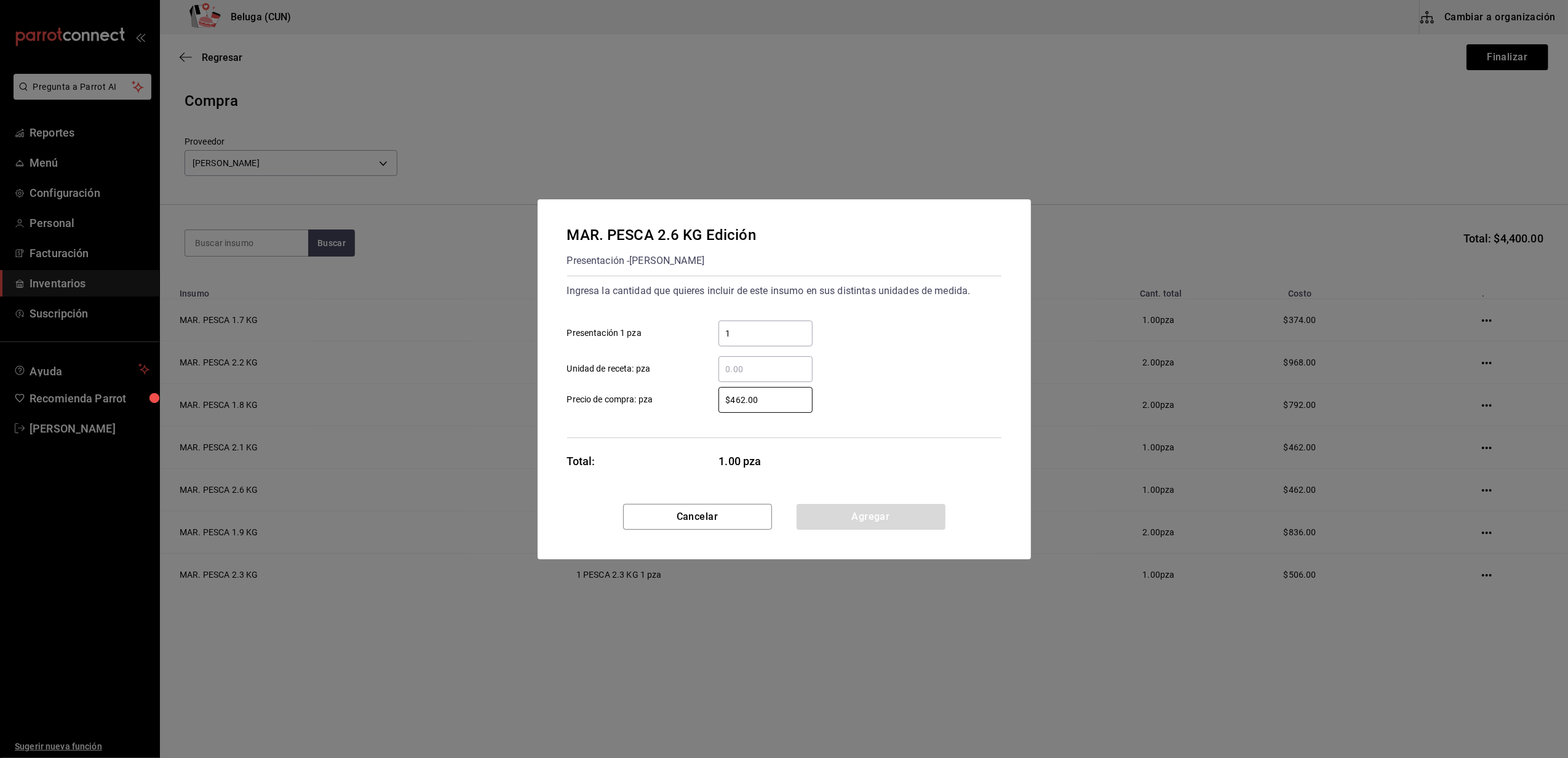
drag, startPoint x: 806, startPoint y: 395, endPoint x: 702, endPoint y: 390, distance: 104.1
click at [702, 390] on div "$462.00 ​" at bounding box center [756, 400] width 114 height 26
type input "$572"
click button "Agregar" at bounding box center [870, 517] width 149 height 26
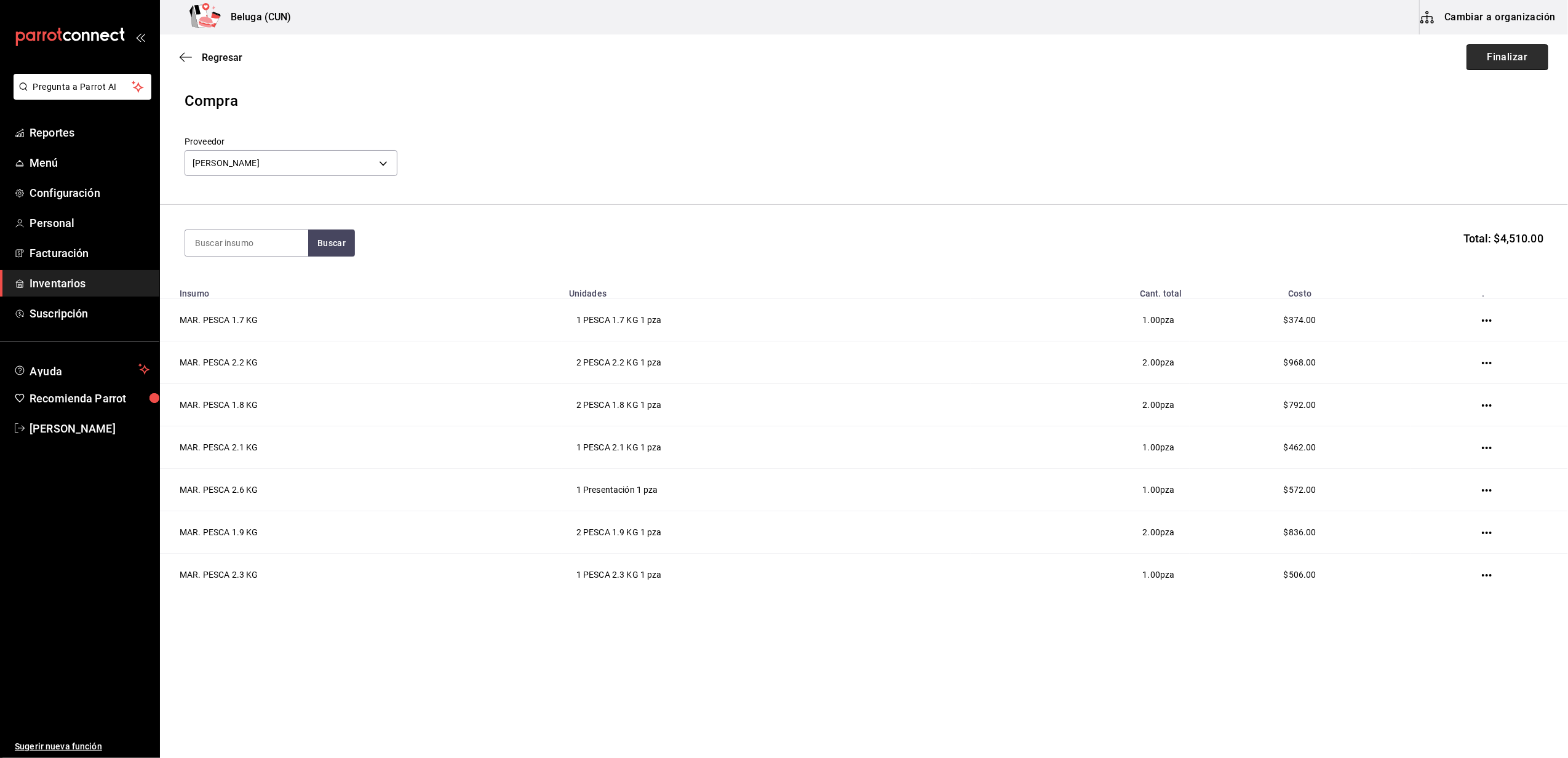
click at [1497, 50] on button "Finalizar" at bounding box center [1507, 57] width 82 height 26
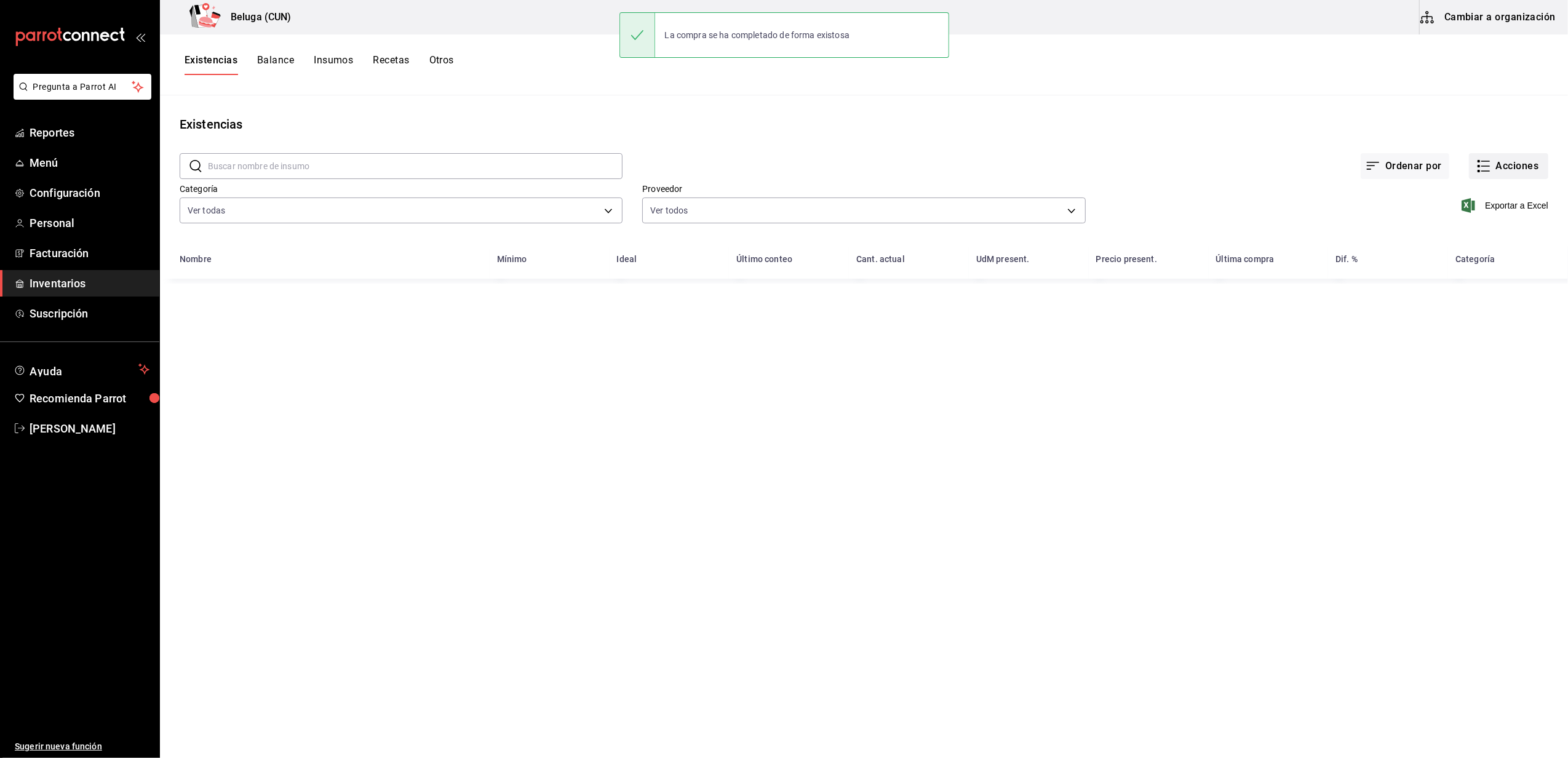
click at [1499, 163] on button "Acciones" at bounding box center [1509, 167] width 79 height 26
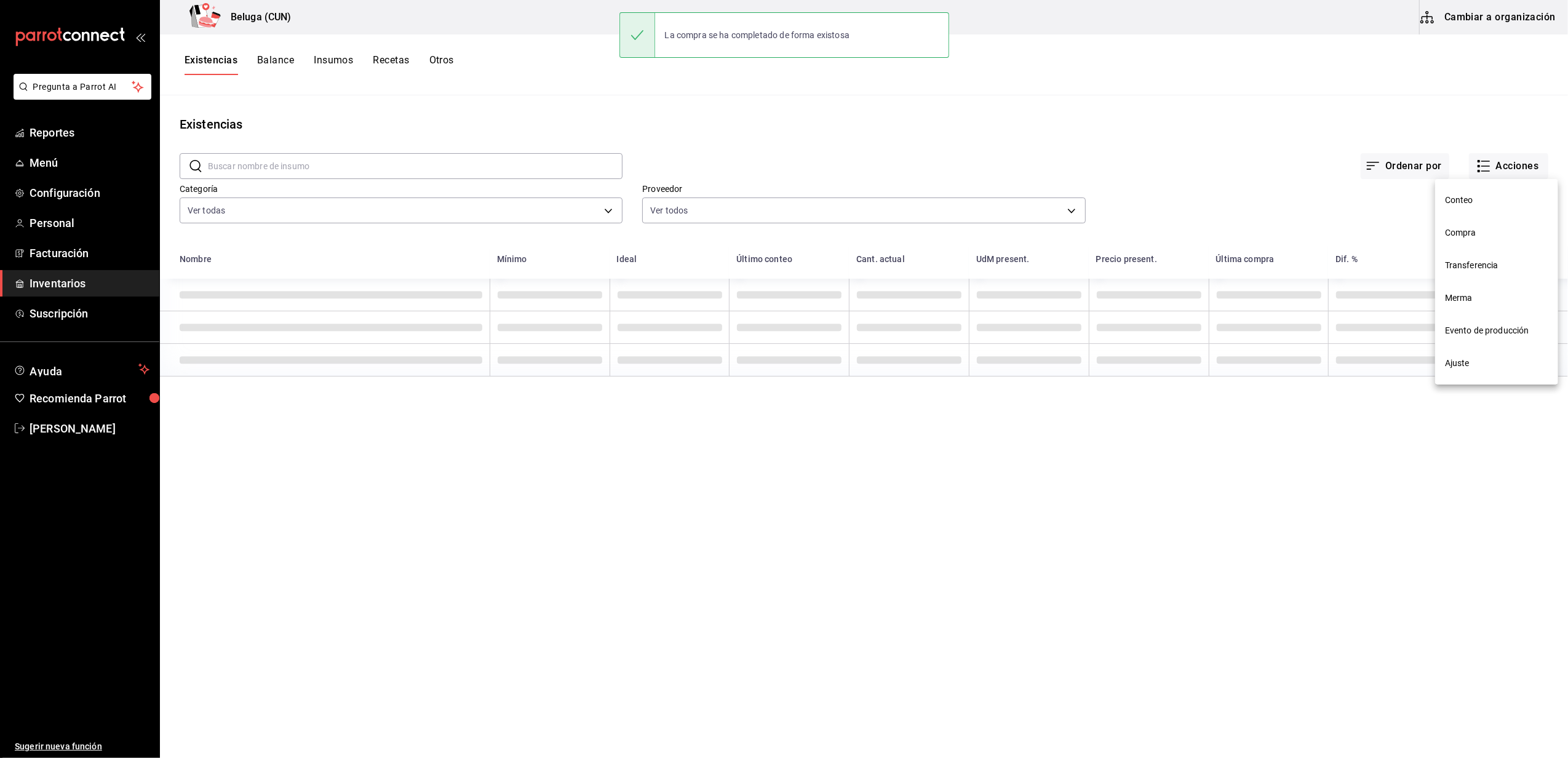
click at [1460, 232] on span "Compra" at bounding box center [1497, 233] width 103 height 13
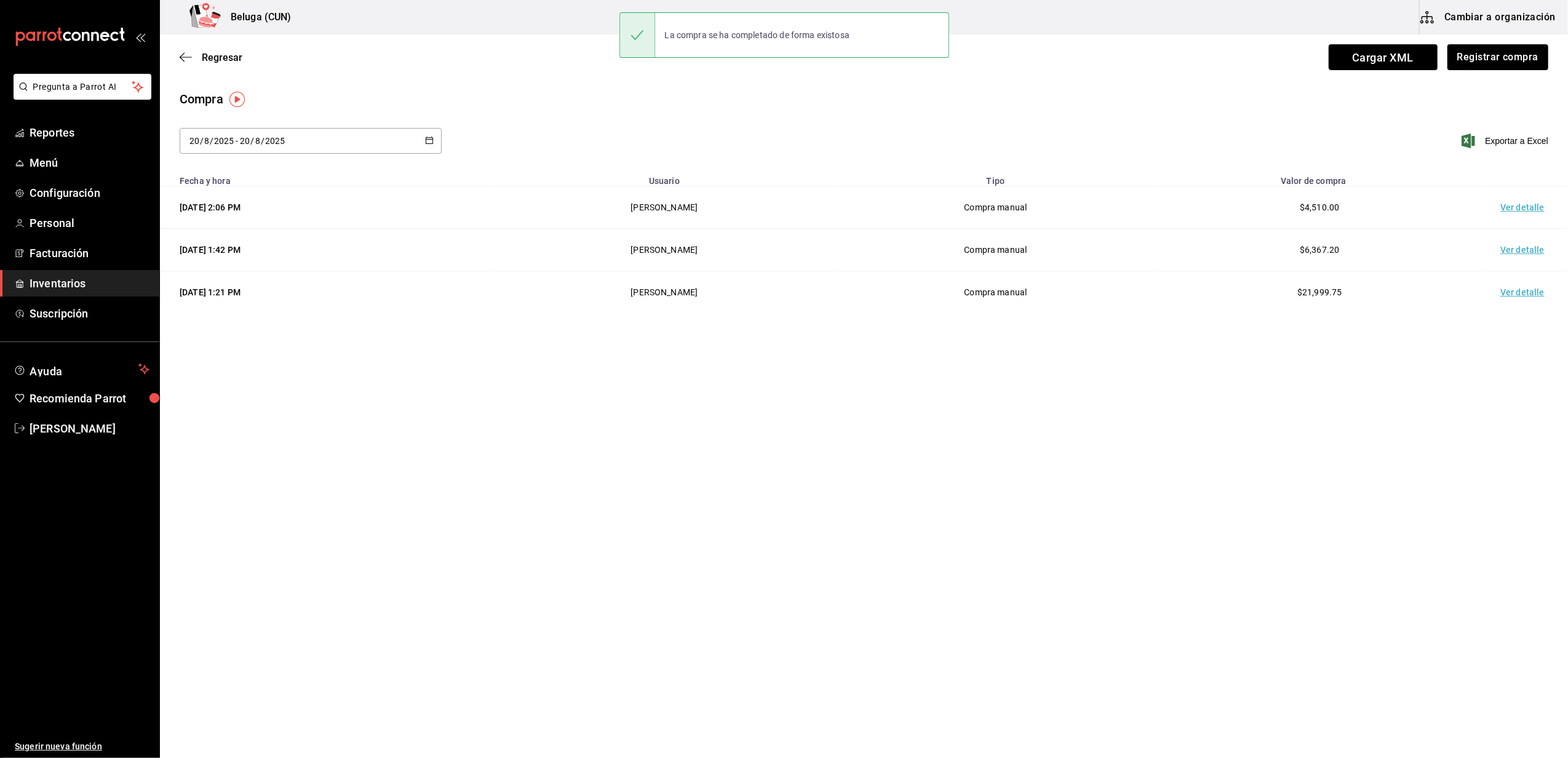
click at [1494, 208] on td "Ver detalle" at bounding box center [1525, 207] width 86 height 42
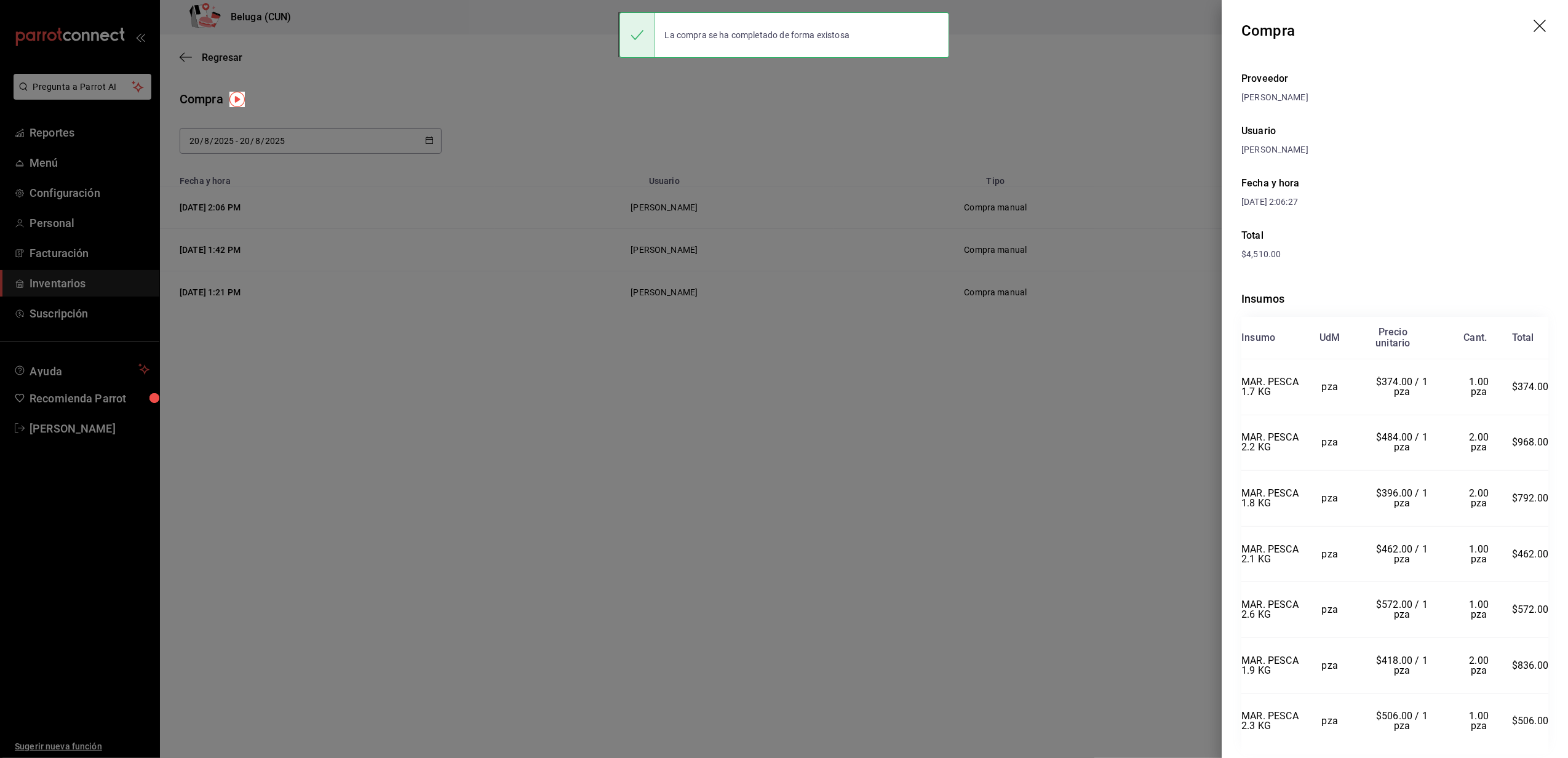
drag, startPoint x: 1441, startPoint y: 223, endPoint x: 1462, endPoint y: 148, distance: 77.9
click at [1475, 139] on div "Proveedor [PERSON_NAME] Usuario [PERSON_NAME] y hora [DATE] 2:06:27 Total $4,51…" at bounding box center [1395, 427] width 346 height 732
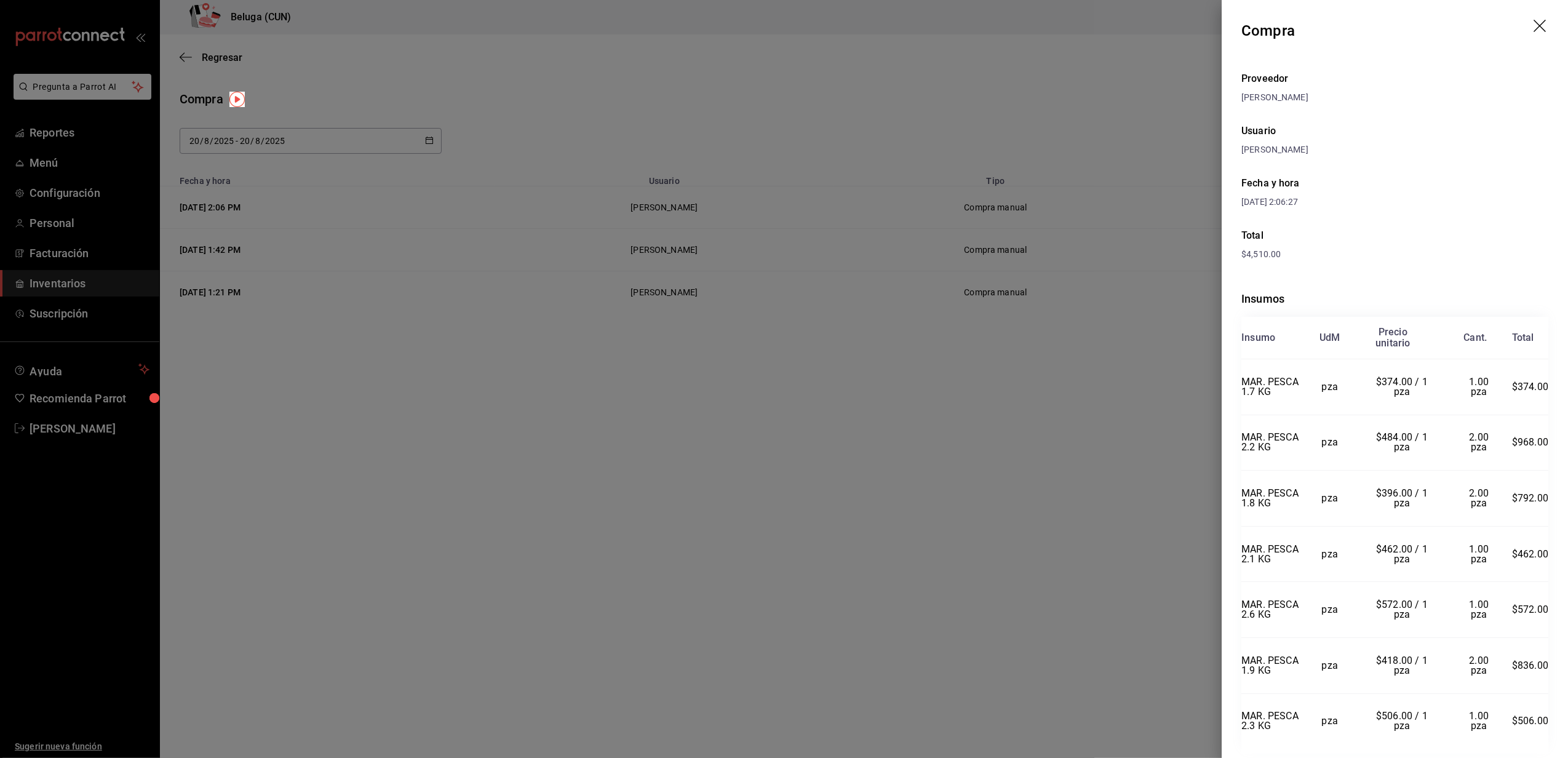
drag, startPoint x: 1404, startPoint y: 222, endPoint x: 1469, endPoint y: 103, distance: 135.6
click at [1469, 103] on div "[PERSON_NAME]" at bounding box center [1395, 97] width 307 height 13
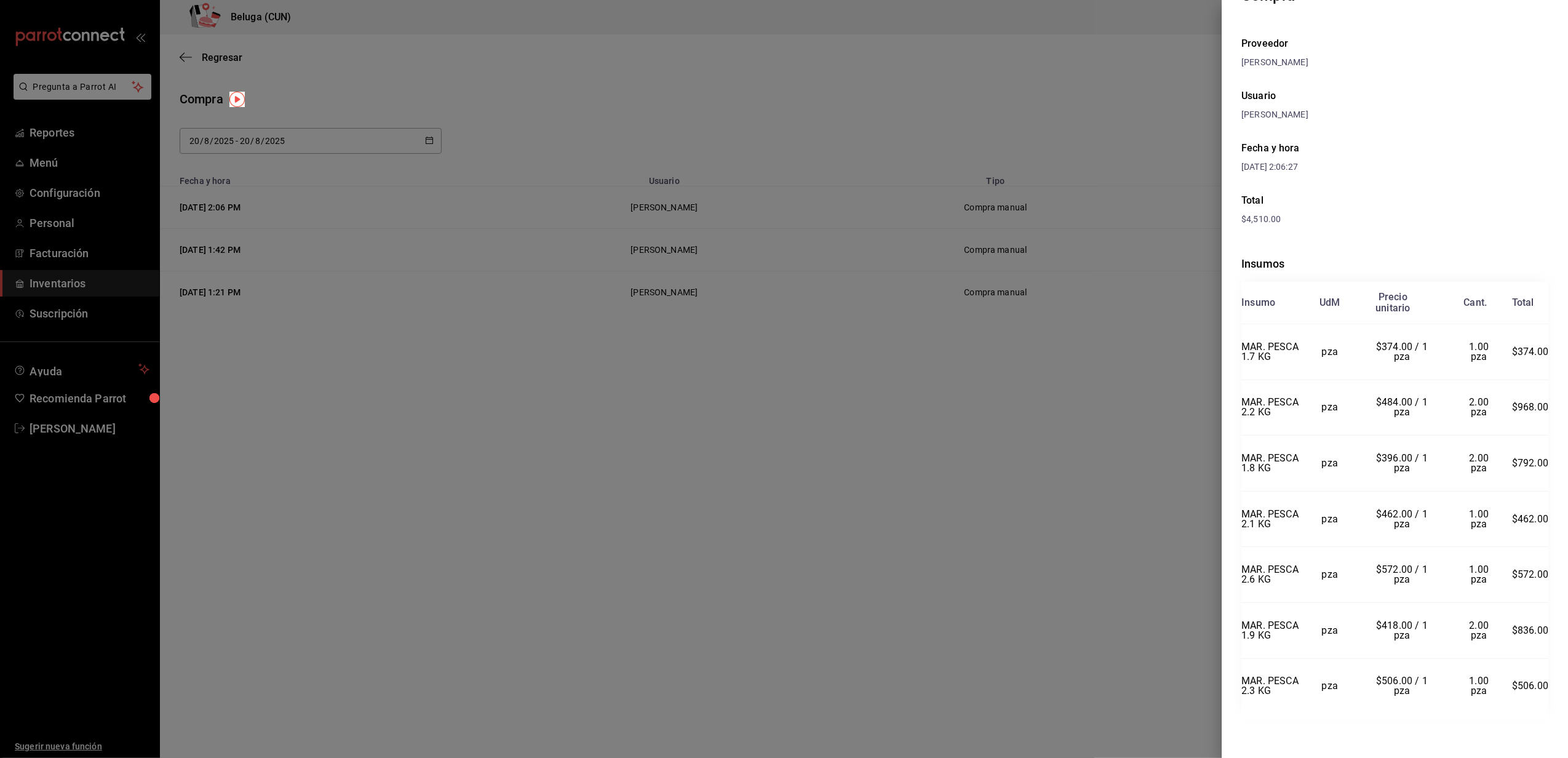
scroll to position [106, 0]
click at [926, 397] on div at bounding box center [784, 379] width 1568 height 758
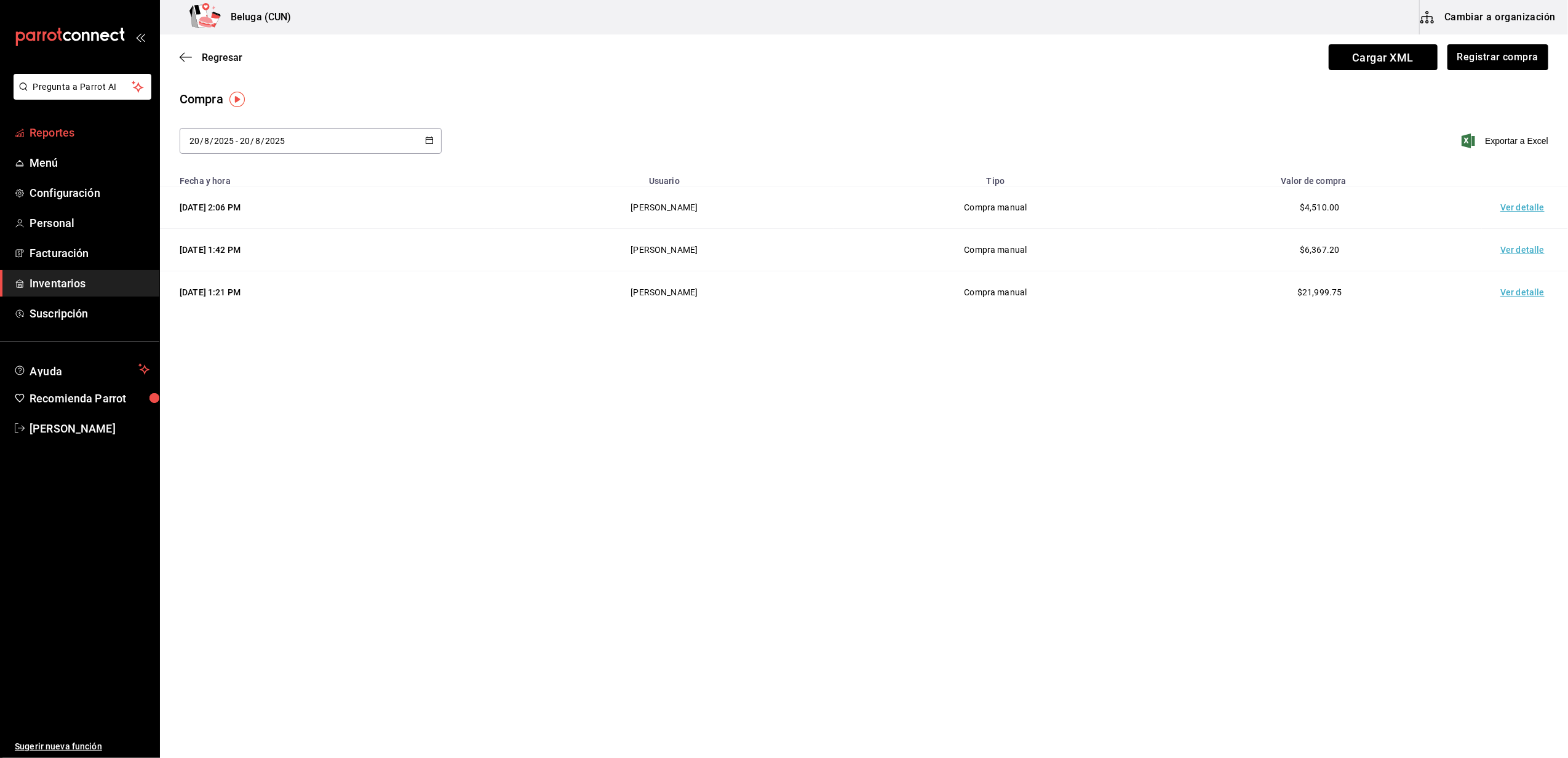
click at [59, 126] on span "Reportes" at bounding box center [89, 133] width 120 height 17
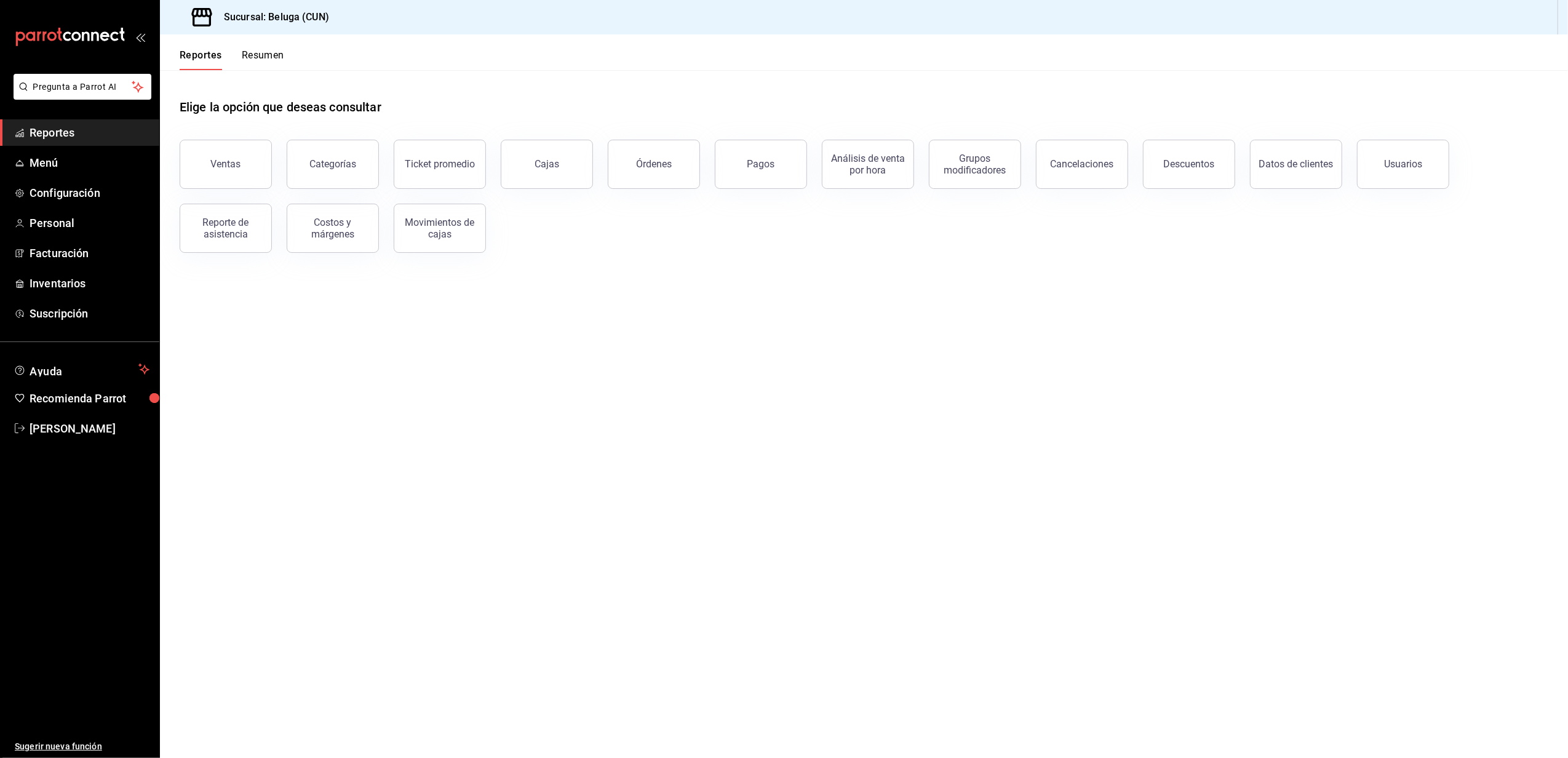
click at [1173, 160] on div "Descuentos" at bounding box center [1189, 163] width 51 height 12
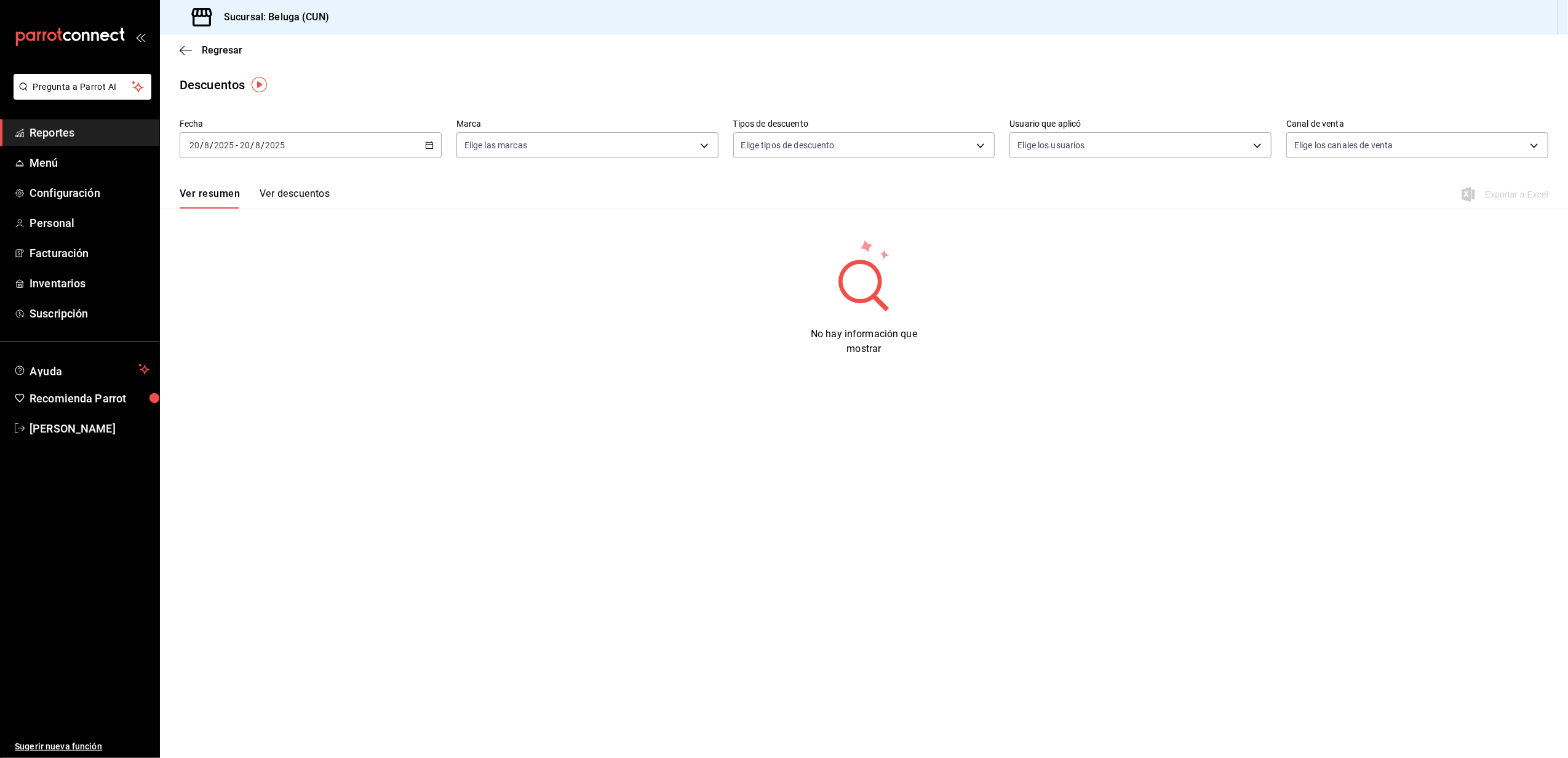
click at [429, 142] on icon "button" at bounding box center [429, 145] width 8 height 8
click at [246, 315] on span "Rango de fechas" at bounding box center [238, 321] width 96 height 13
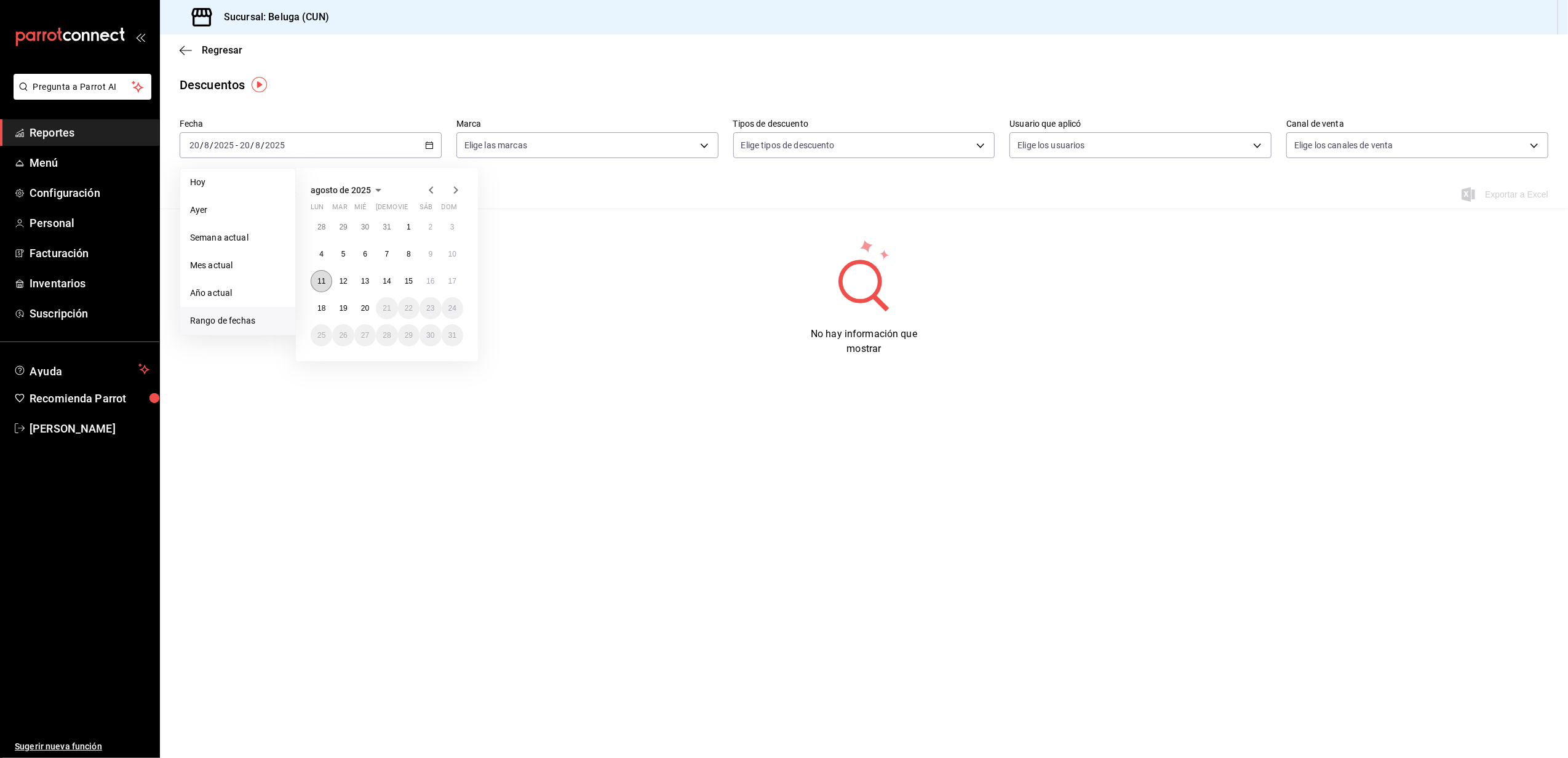
click at [322, 285] on abbr "11" at bounding box center [321, 281] width 8 height 8
click at [324, 306] on abbr "18" at bounding box center [321, 308] width 8 height 8
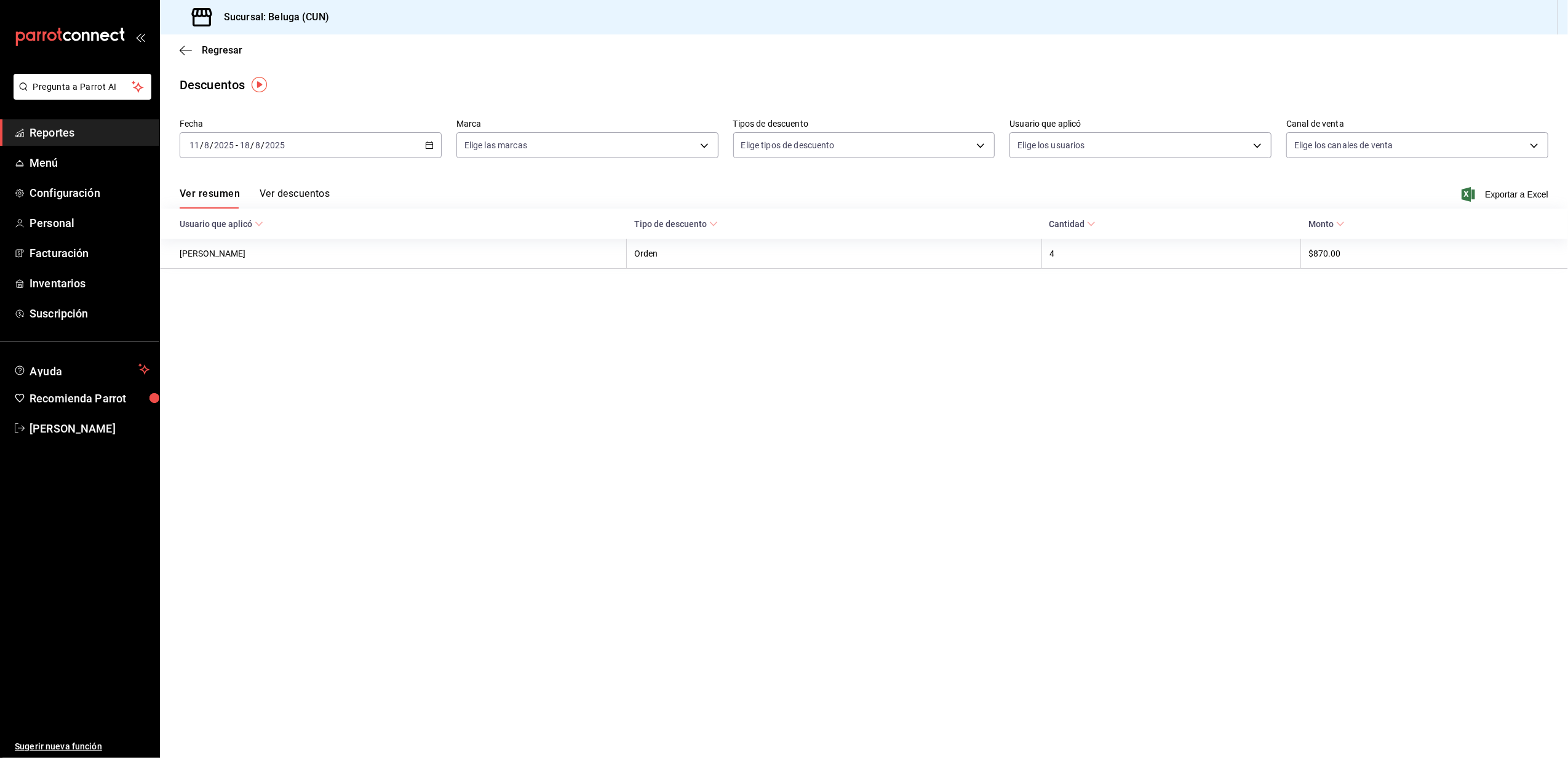
click at [429, 143] on icon "button" at bounding box center [429, 145] width 8 height 8
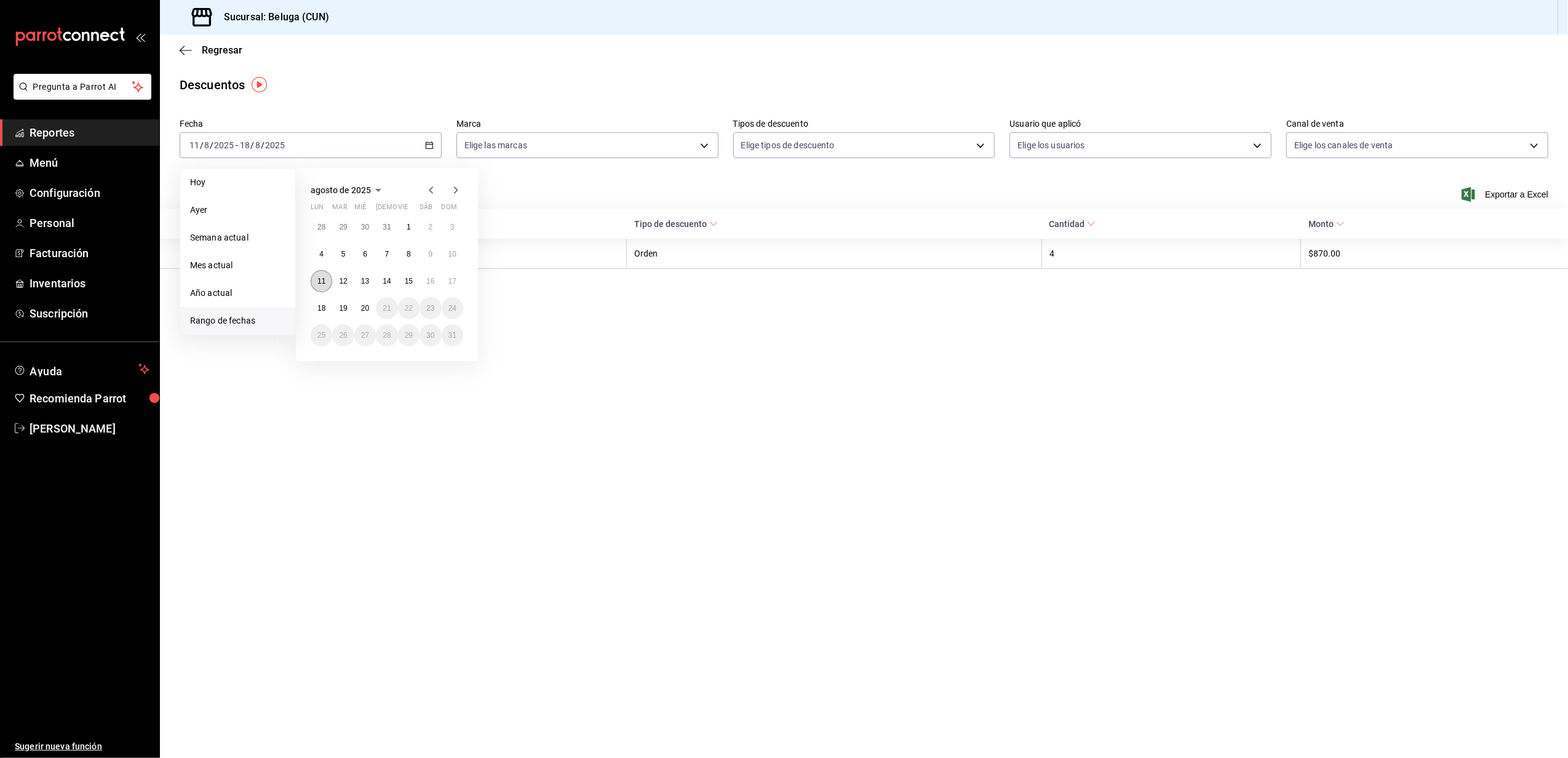
click at [322, 278] on abbr "11" at bounding box center [321, 281] width 8 height 8
click at [454, 279] on abbr "17" at bounding box center [453, 281] width 8 height 8
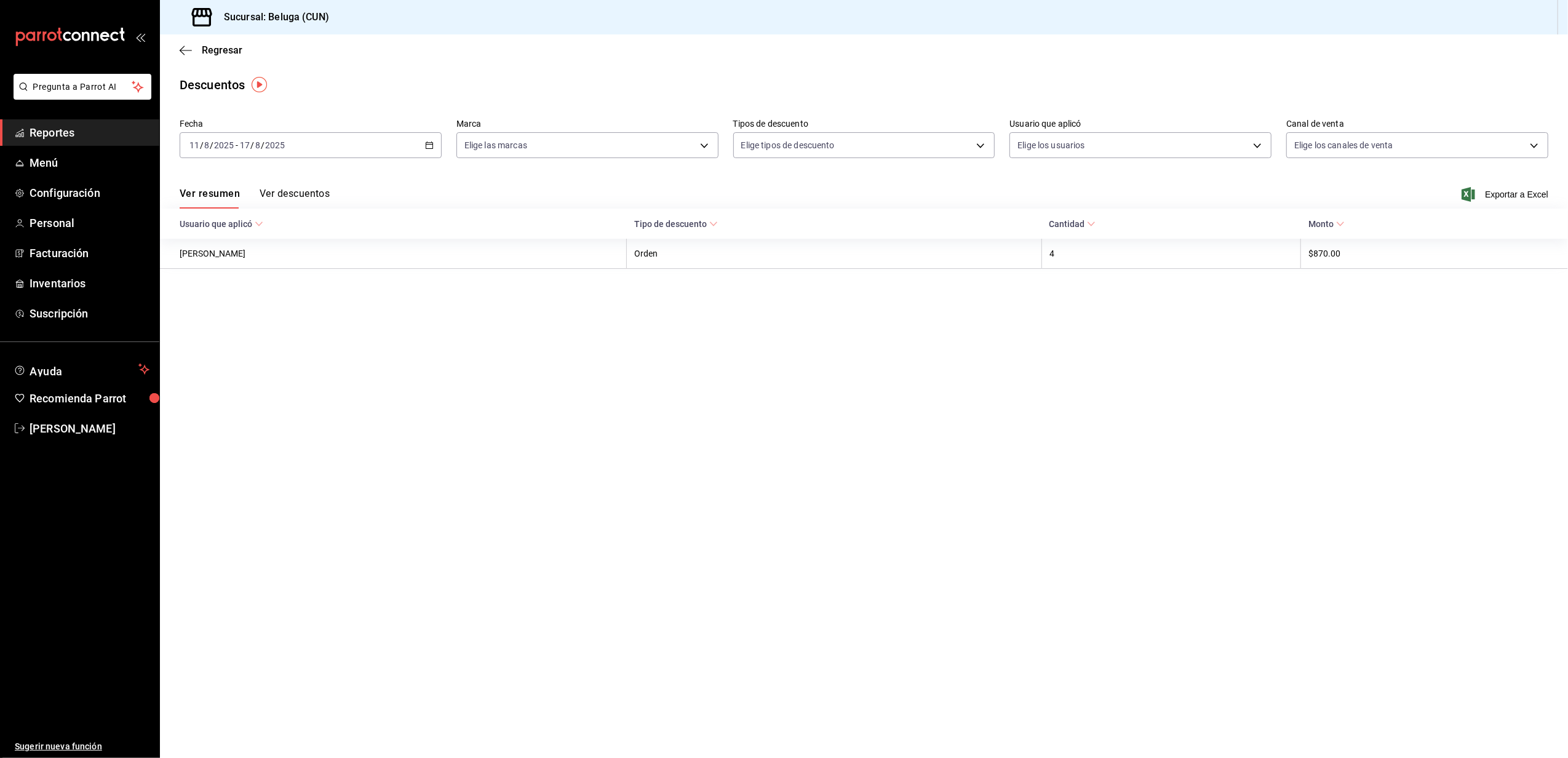
click at [298, 196] on button "Ver descuentos" at bounding box center [294, 197] width 70 height 21
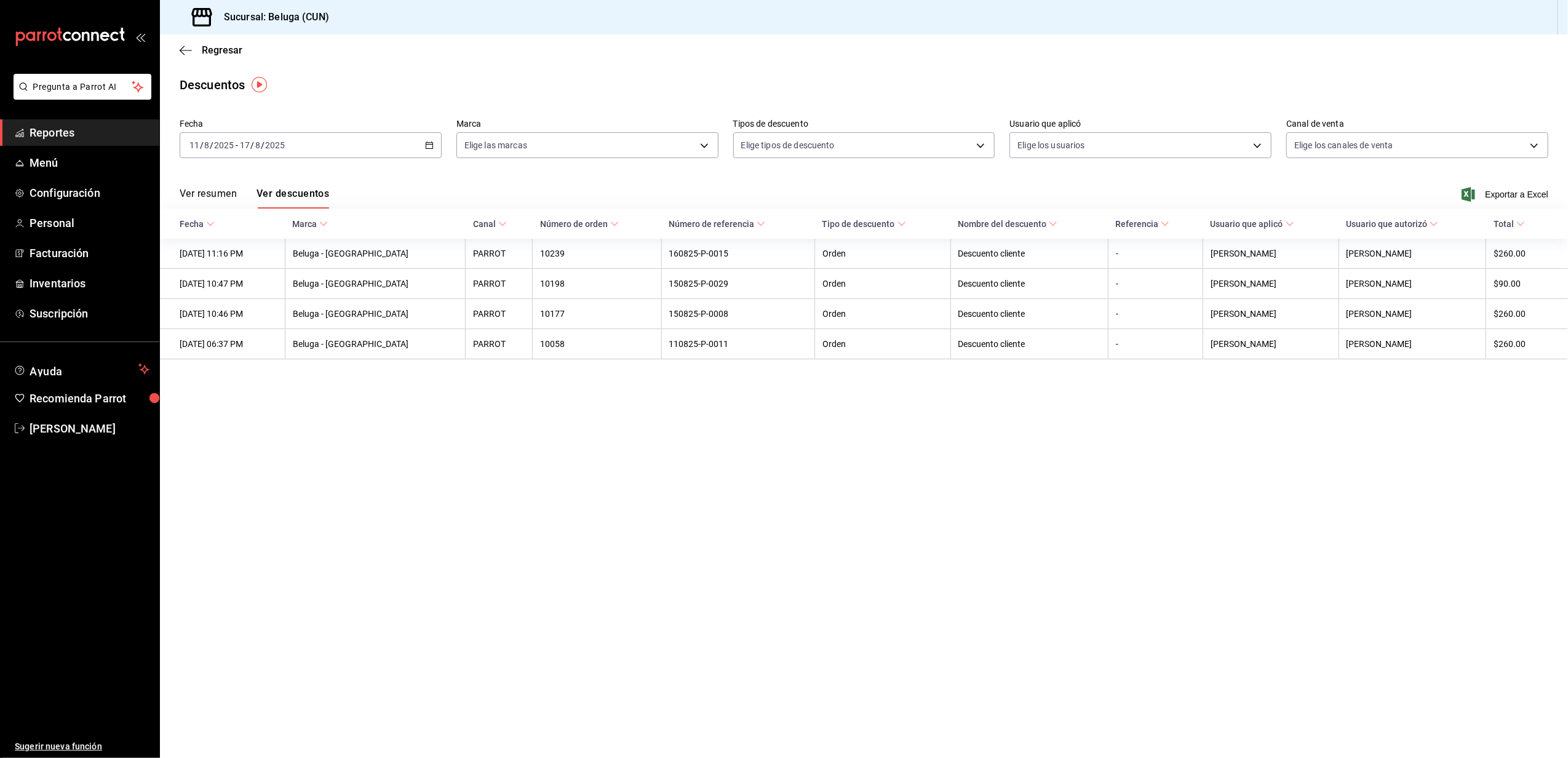
click at [212, 193] on button "Ver resumen" at bounding box center [208, 197] width 57 height 21
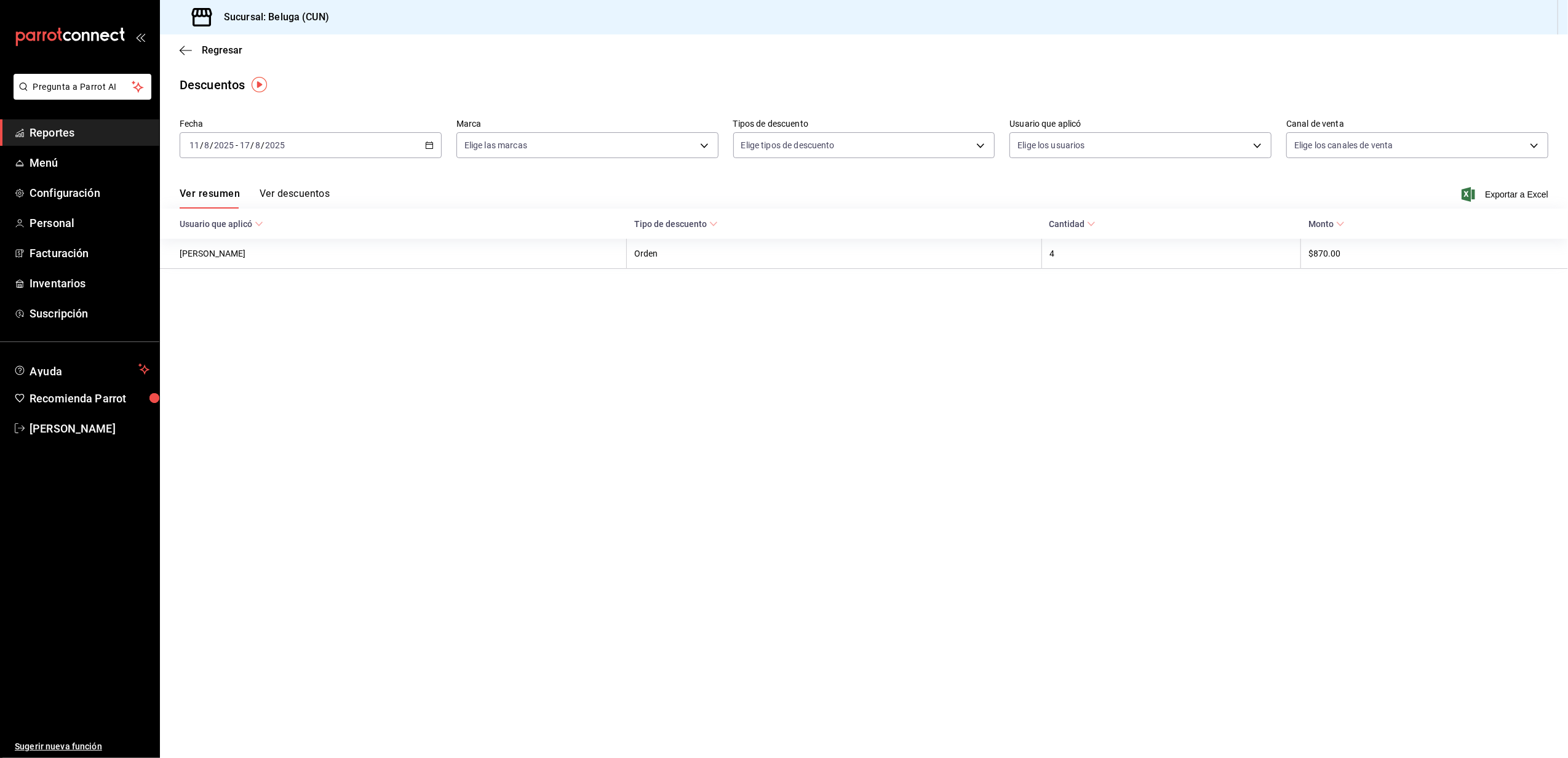
click at [295, 187] on button "Ver descuentos" at bounding box center [294, 197] width 70 height 21
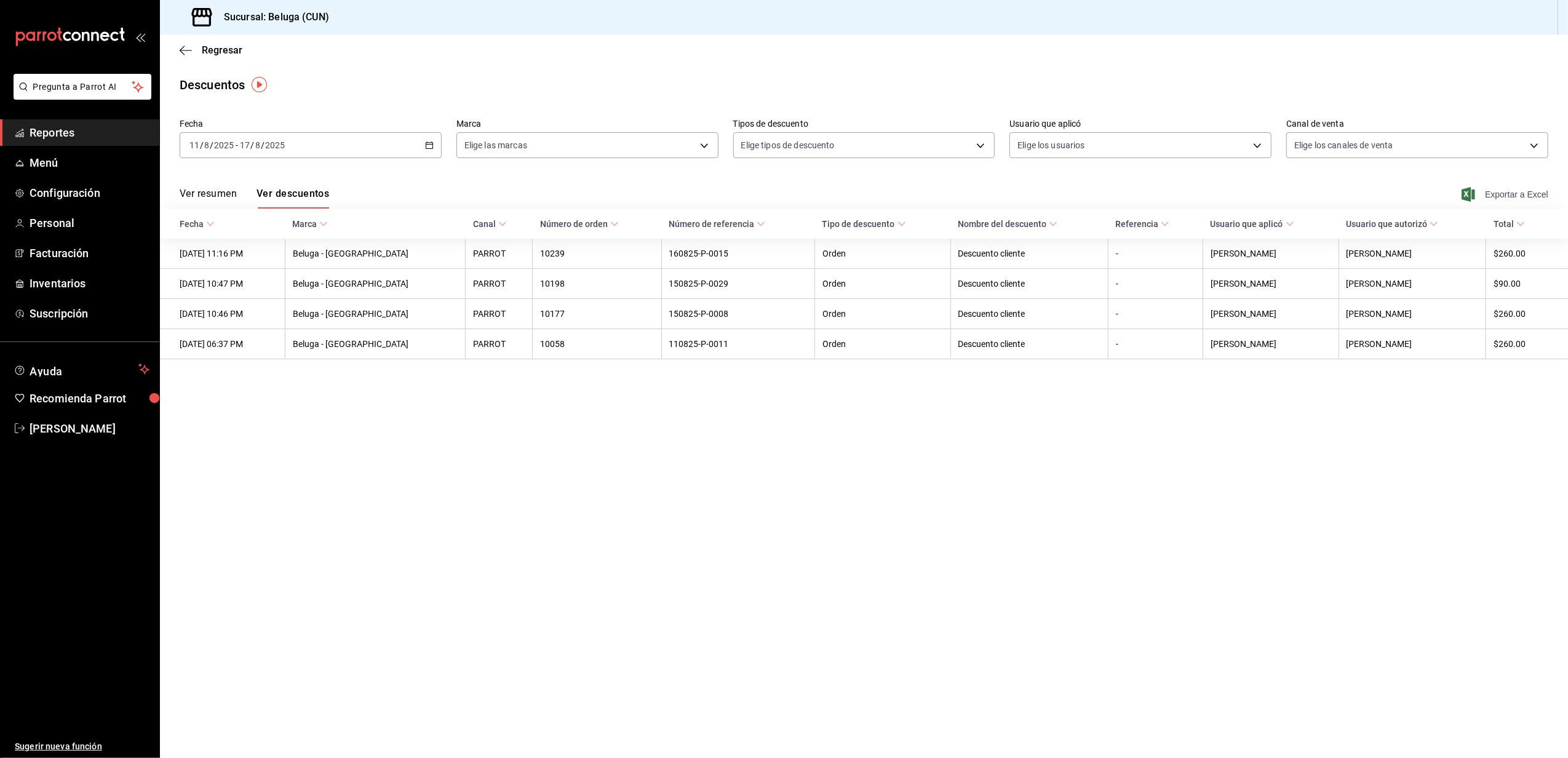
click at [1516, 197] on span "Exportar a Excel" at bounding box center [1506, 194] width 84 height 15
click at [72, 277] on span "Inventarios" at bounding box center [89, 284] width 120 height 17
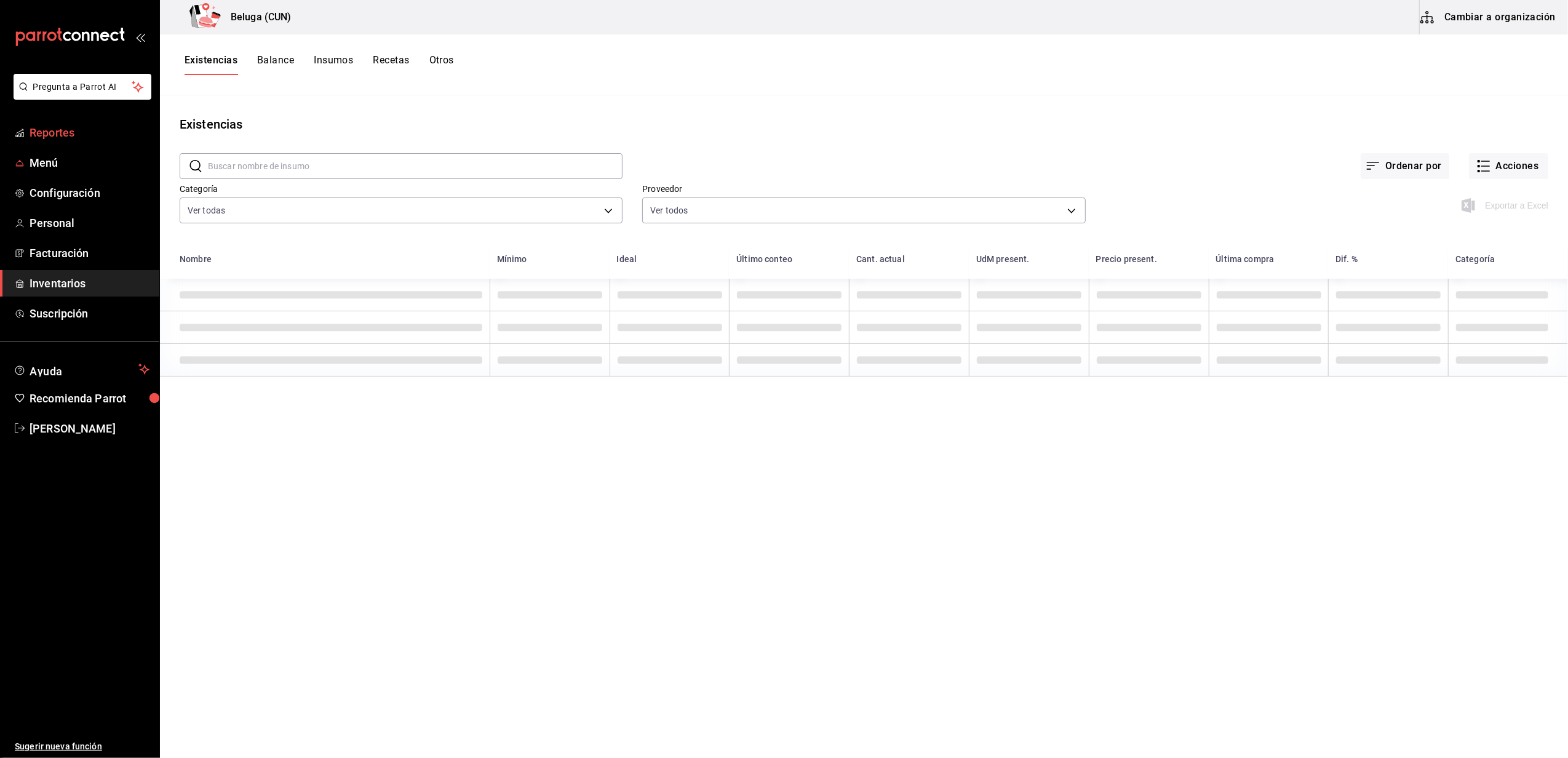
click at [65, 133] on span "Reportes" at bounding box center [89, 133] width 120 height 17
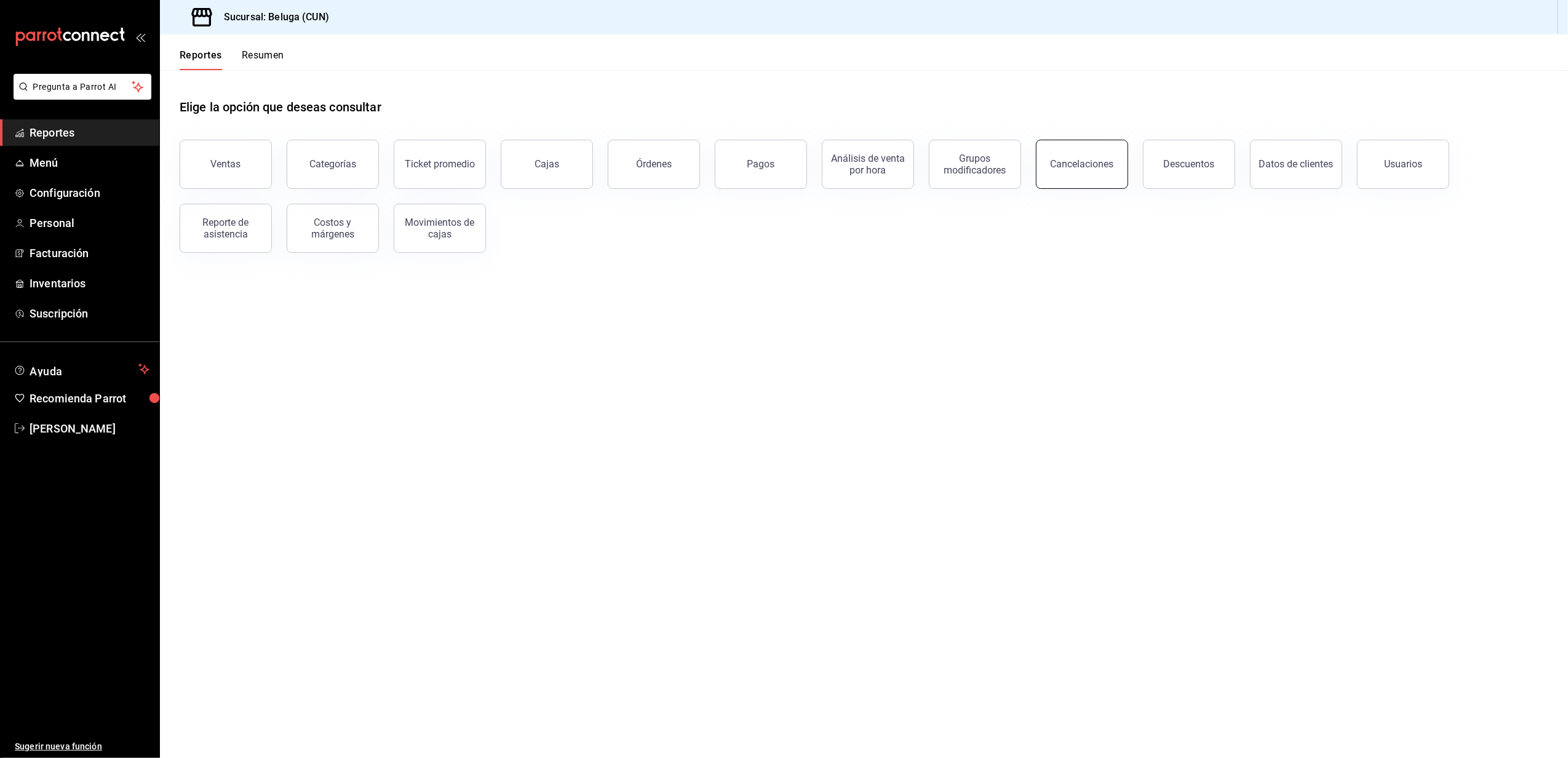
click at [1061, 161] on div "Cancelaciones" at bounding box center [1082, 163] width 63 height 12
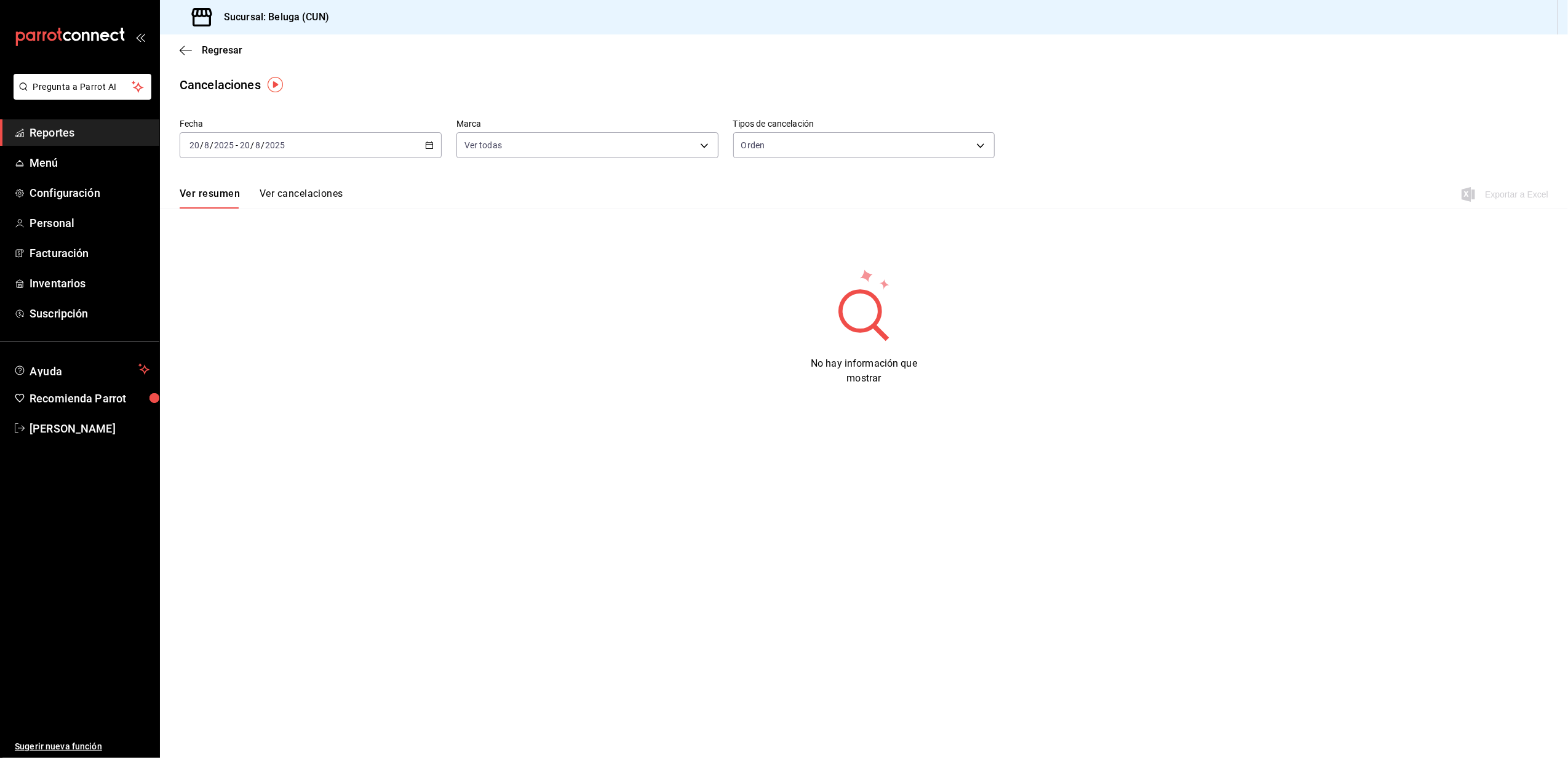
drag, startPoint x: 350, startPoint y: 343, endPoint x: 322, endPoint y: 331, distance: 30.5
click at [350, 345] on div "No hay información que mostrar" at bounding box center [864, 326] width 1250 height 118
click at [406, 151] on div "[DATE] [DATE] - [DATE] [DATE]" at bounding box center [311, 146] width 262 height 26
click at [249, 313] on li "Rango de fechas" at bounding box center [237, 321] width 115 height 28
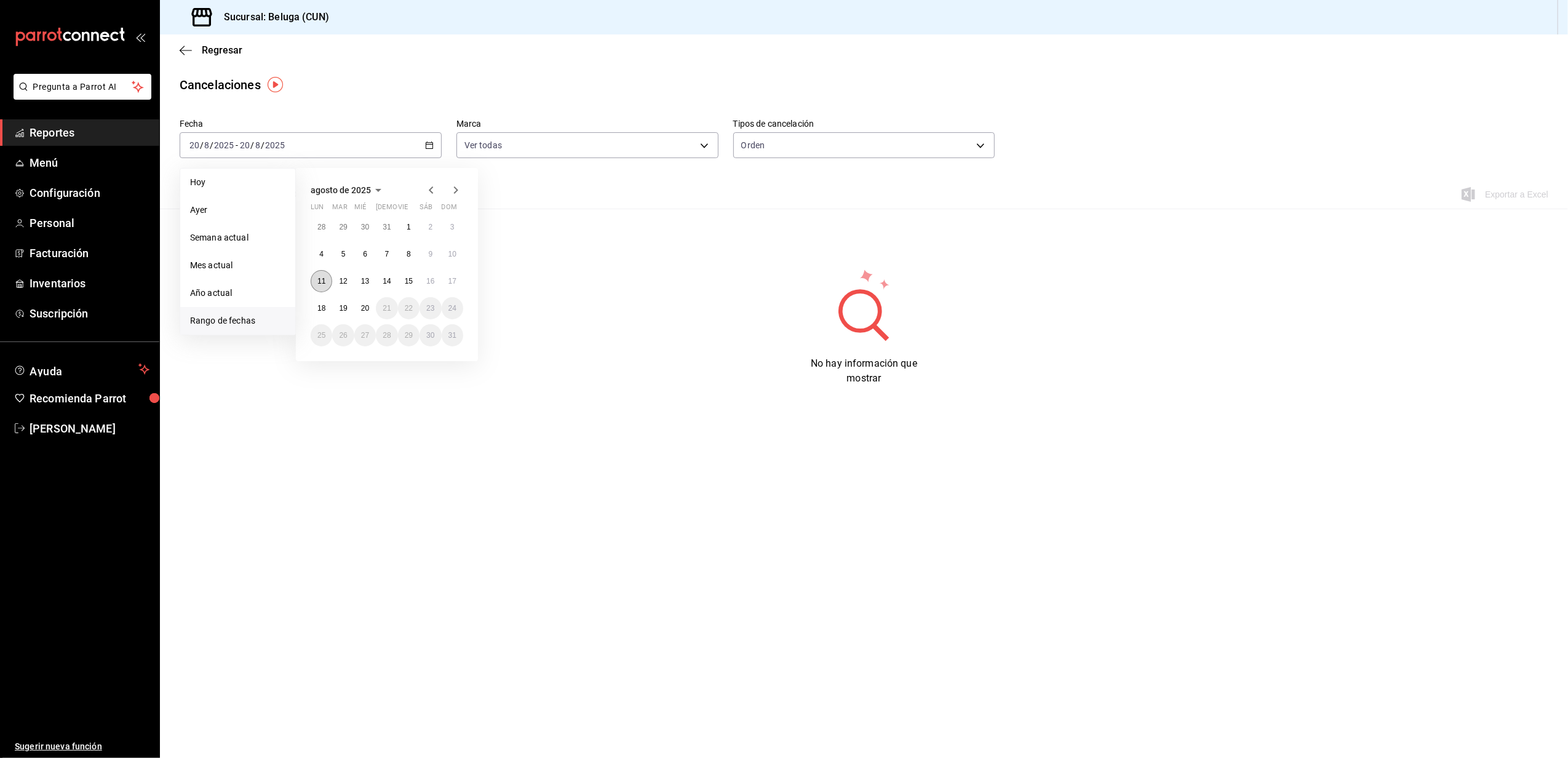
click at [321, 279] on abbr "11" at bounding box center [321, 281] width 8 height 8
click at [453, 278] on abbr "17" at bounding box center [453, 281] width 8 height 8
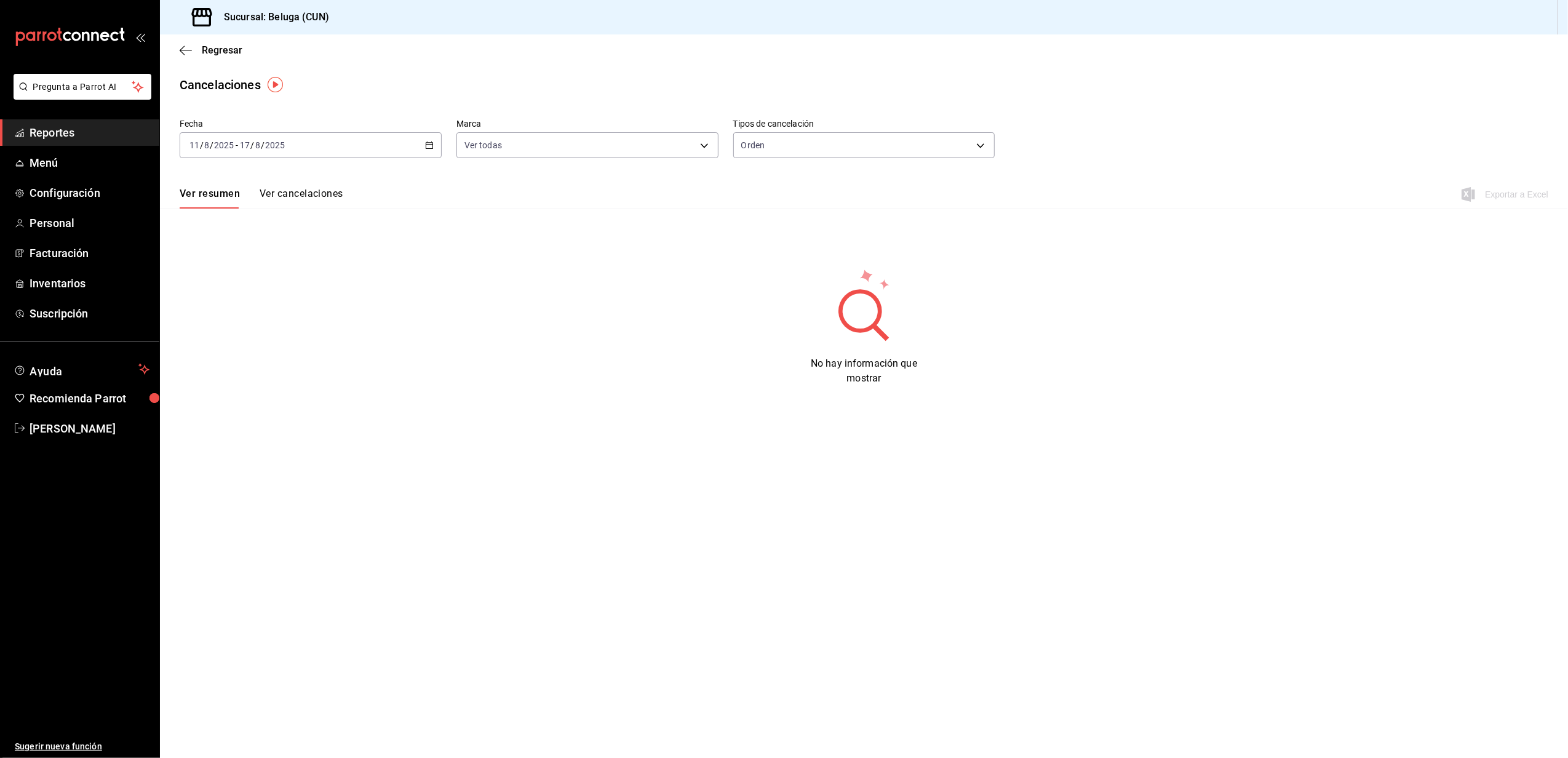
click at [581, 471] on main "Regresar Cancelaciones Fecha [DATE] [DATE] - [DATE] [DATE] Marca Ver todas [obj…" at bounding box center [863, 396] width 1408 height 723
click at [1095, 423] on main "Regresar Cancelaciones Fecha [DATE] [DATE] - [DATE] [DATE] Marca Ver todas [obj…" at bounding box center [863, 396] width 1408 height 723
click at [109, 283] on span "Inventarios" at bounding box center [89, 284] width 120 height 17
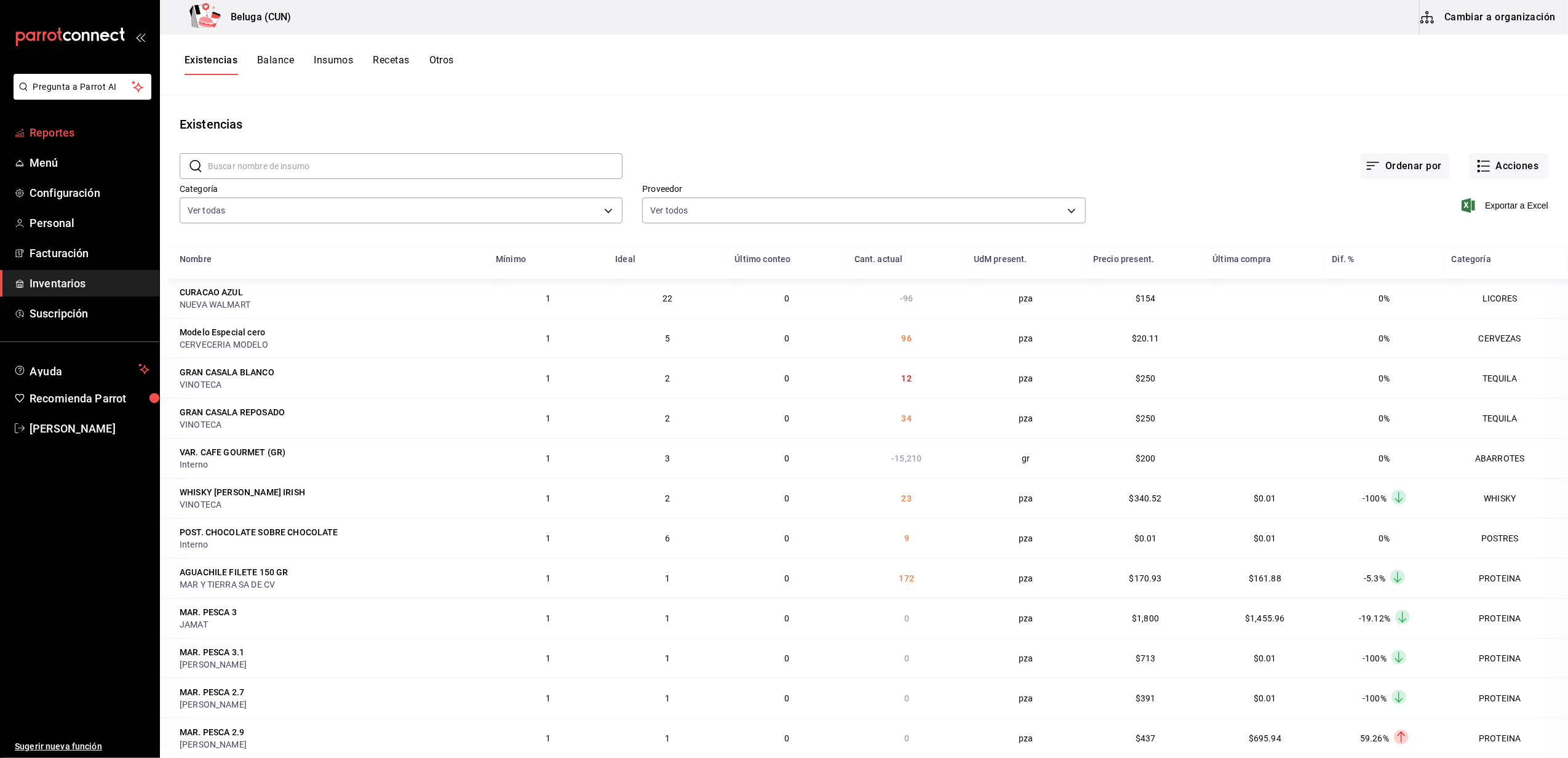
click at [54, 138] on span "Reportes" at bounding box center [89, 133] width 120 height 17
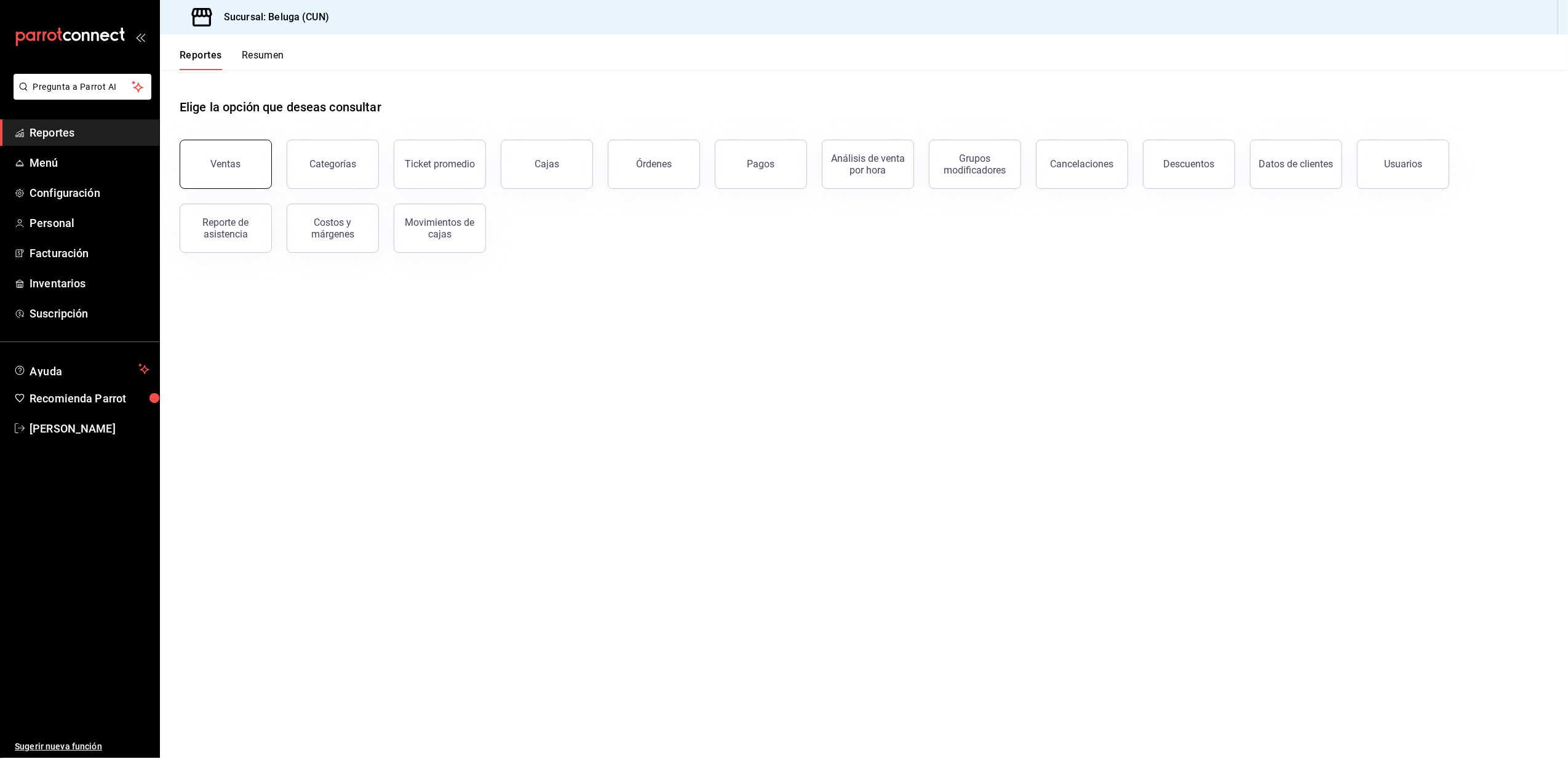
click at [246, 175] on button "Ventas" at bounding box center [226, 164] width 93 height 49
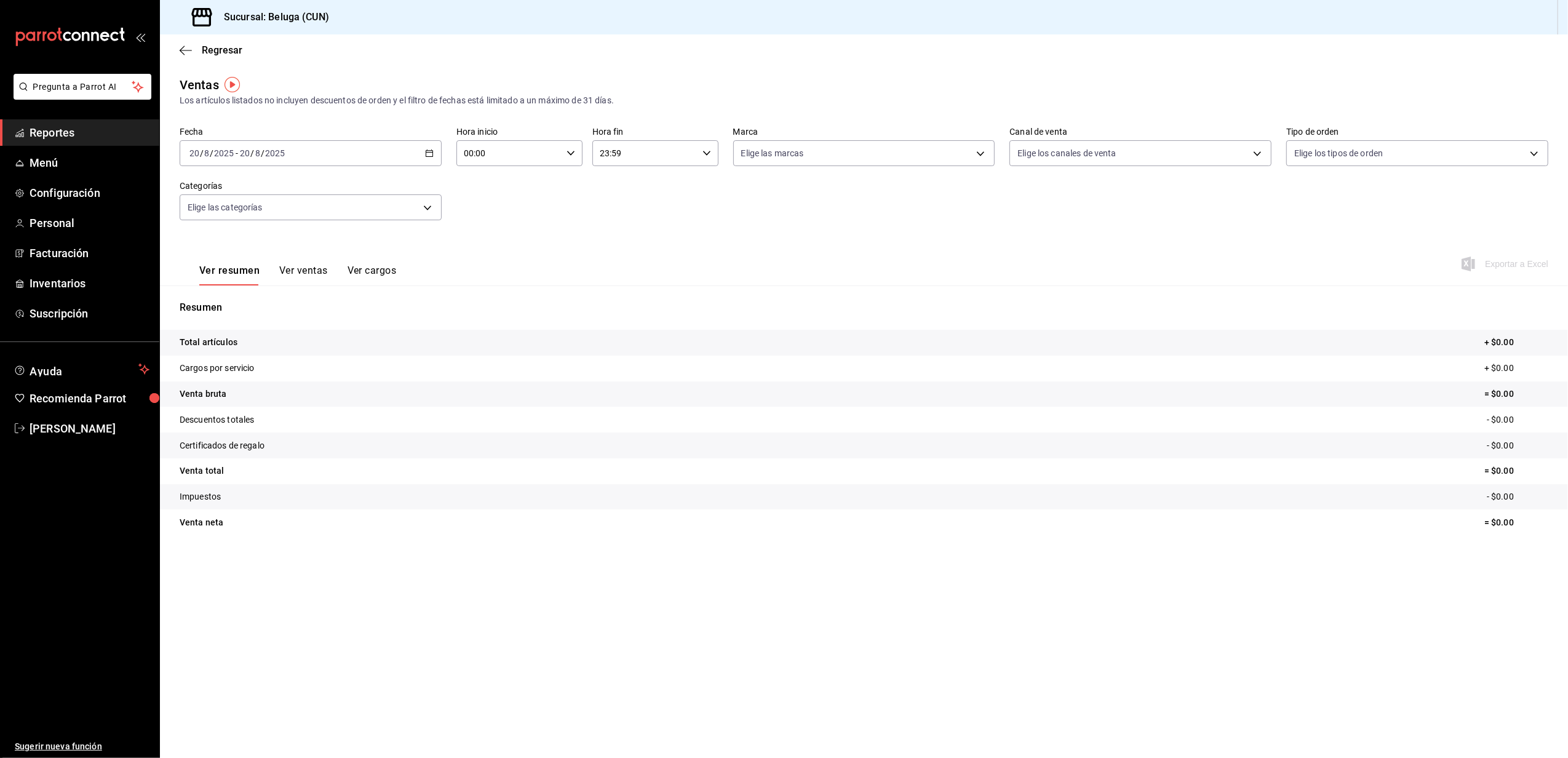
click at [426, 158] on div "[DATE] [DATE] - [DATE] [DATE]" at bounding box center [311, 153] width 262 height 26
click at [204, 295] on span "Rango de fechas" at bounding box center [238, 301] width 96 height 13
click at [321, 298] on button "11" at bounding box center [321, 289] width 22 height 22
click at [316, 322] on button "18" at bounding box center [321, 316] width 22 height 22
click at [574, 151] on icon "button" at bounding box center [570, 153] width 8 height 8
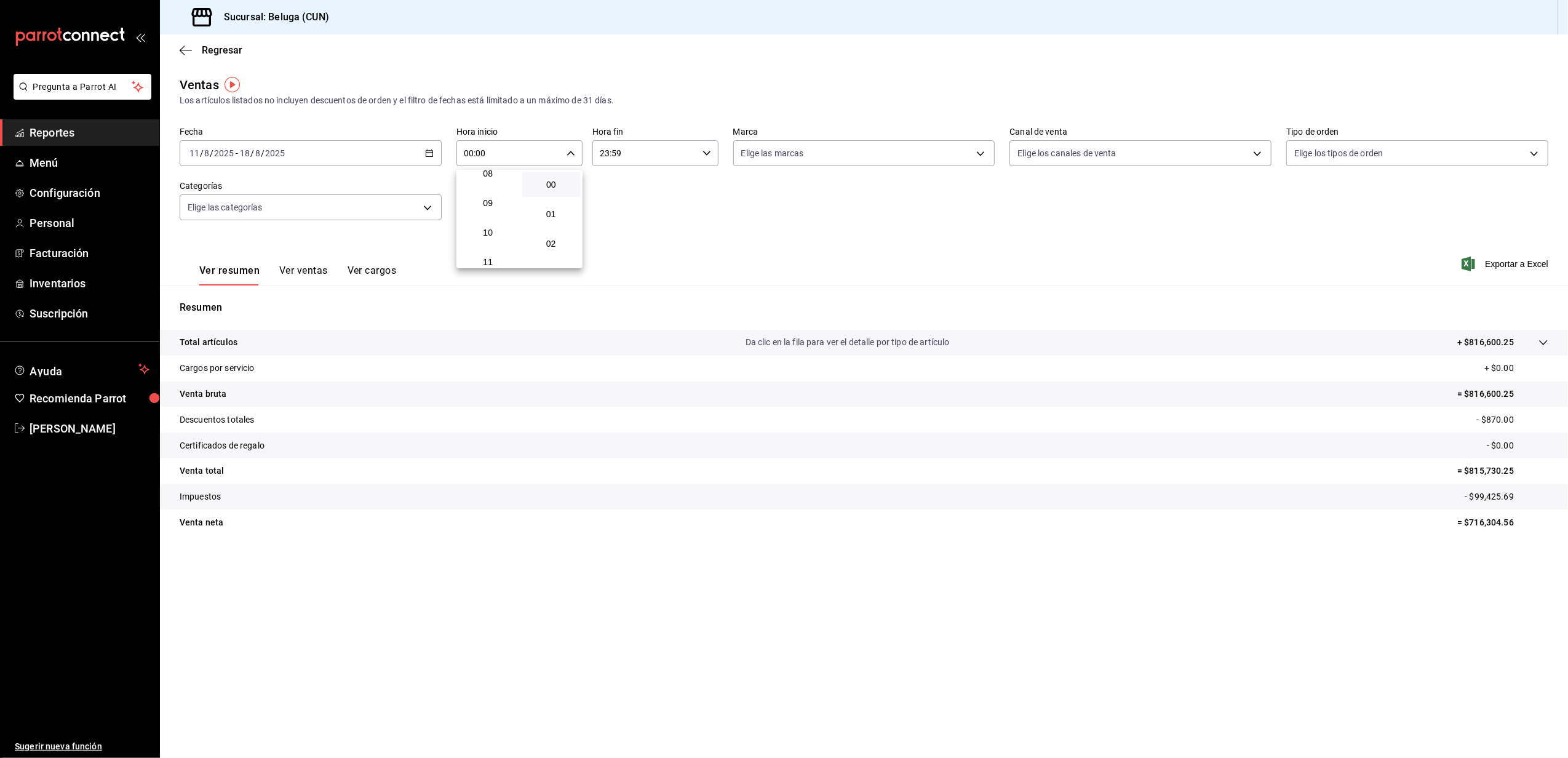
scroll to position [246, 0]
click at [490, 234] on span "10" at bounding box center [488, 234] width 44 height 10
type input "10:00"
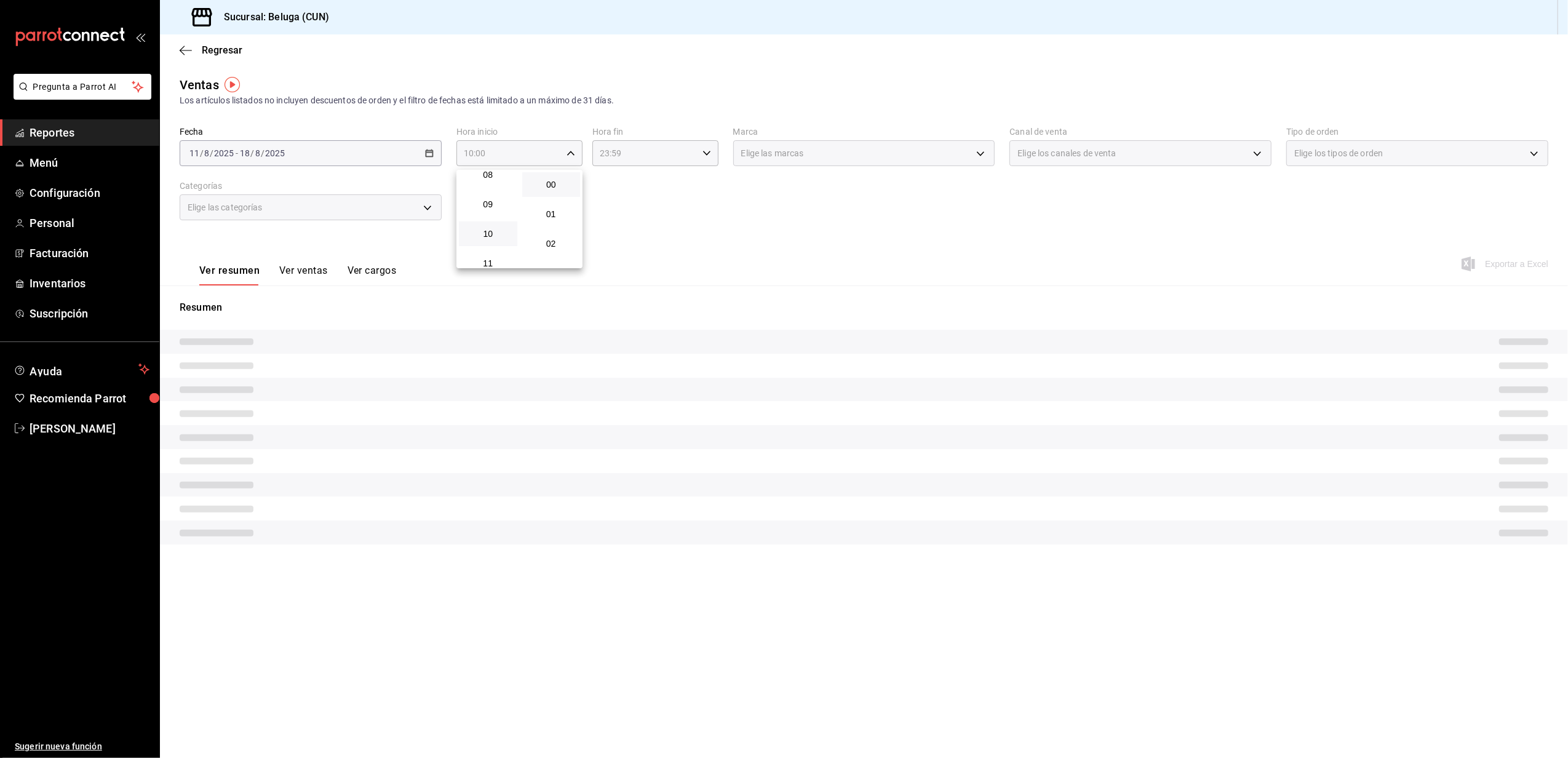
click at [705, 160] on div at bounding box center [784, 379] width 1568 height 758
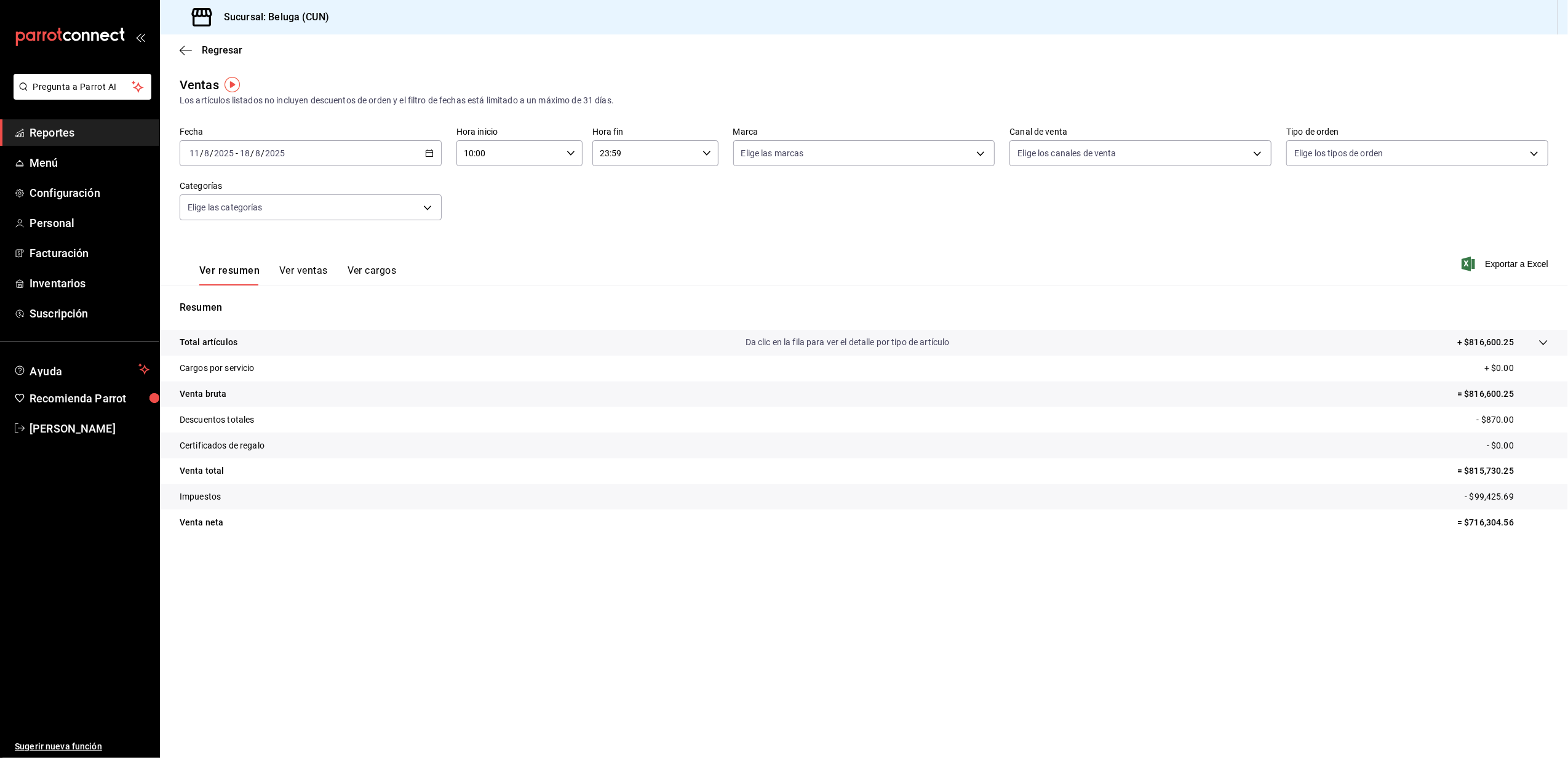
click at [708, 153] on icon "button" at bounding box center [706, 153] width 8 height 8
click at [626, 188] on span "04" at bounding box center [624, 184] width 44 height 10
type input "04:59"
click at [507, 217] on div at bounding box center [784, 379] width 1568 height 758
